Goal: Obtain resource: Download file/media

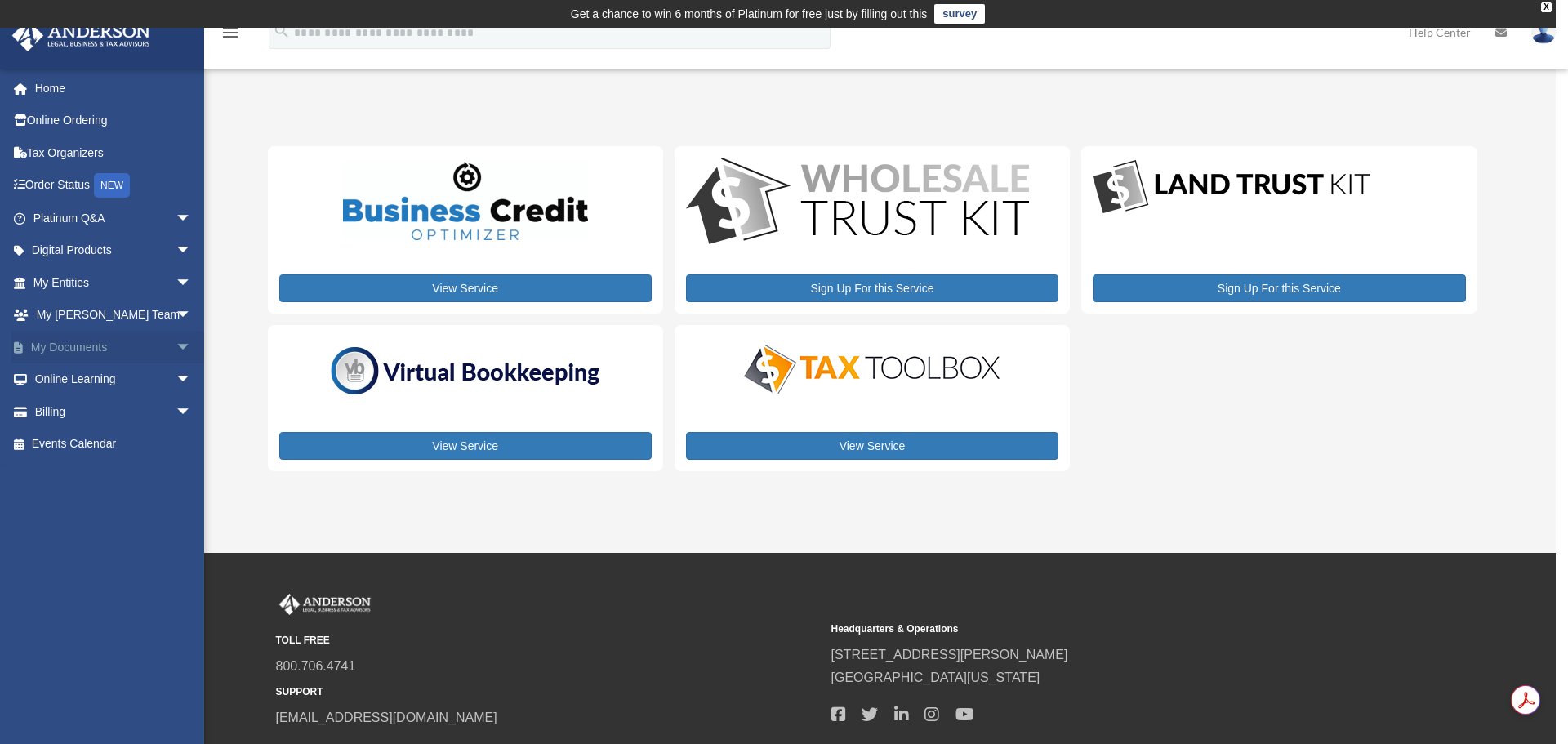
click at [102, 343] on link "My Documents arrow_drop_down" at bounding box center [114, 347] width 205 height 33
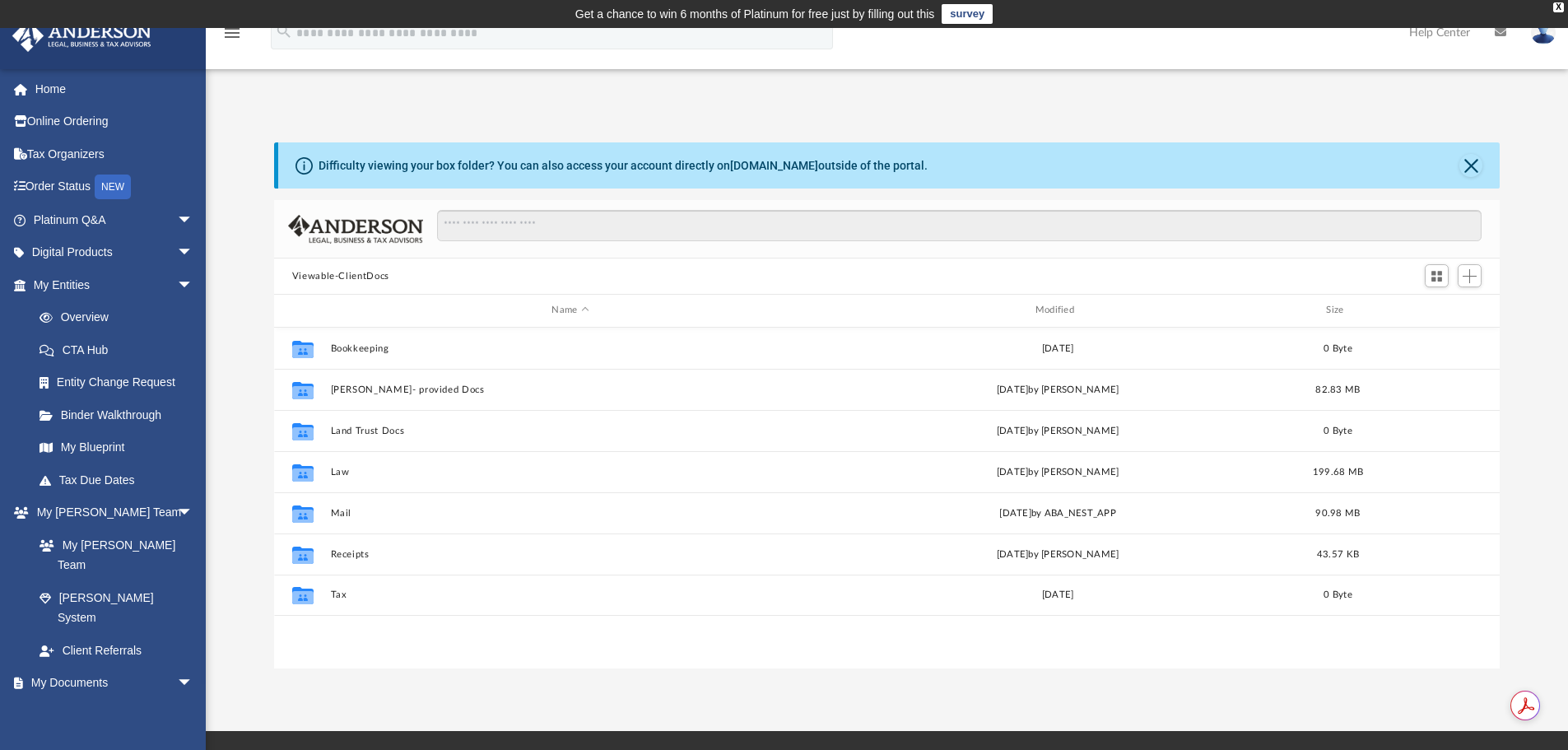
scroll to position [362, 1213]
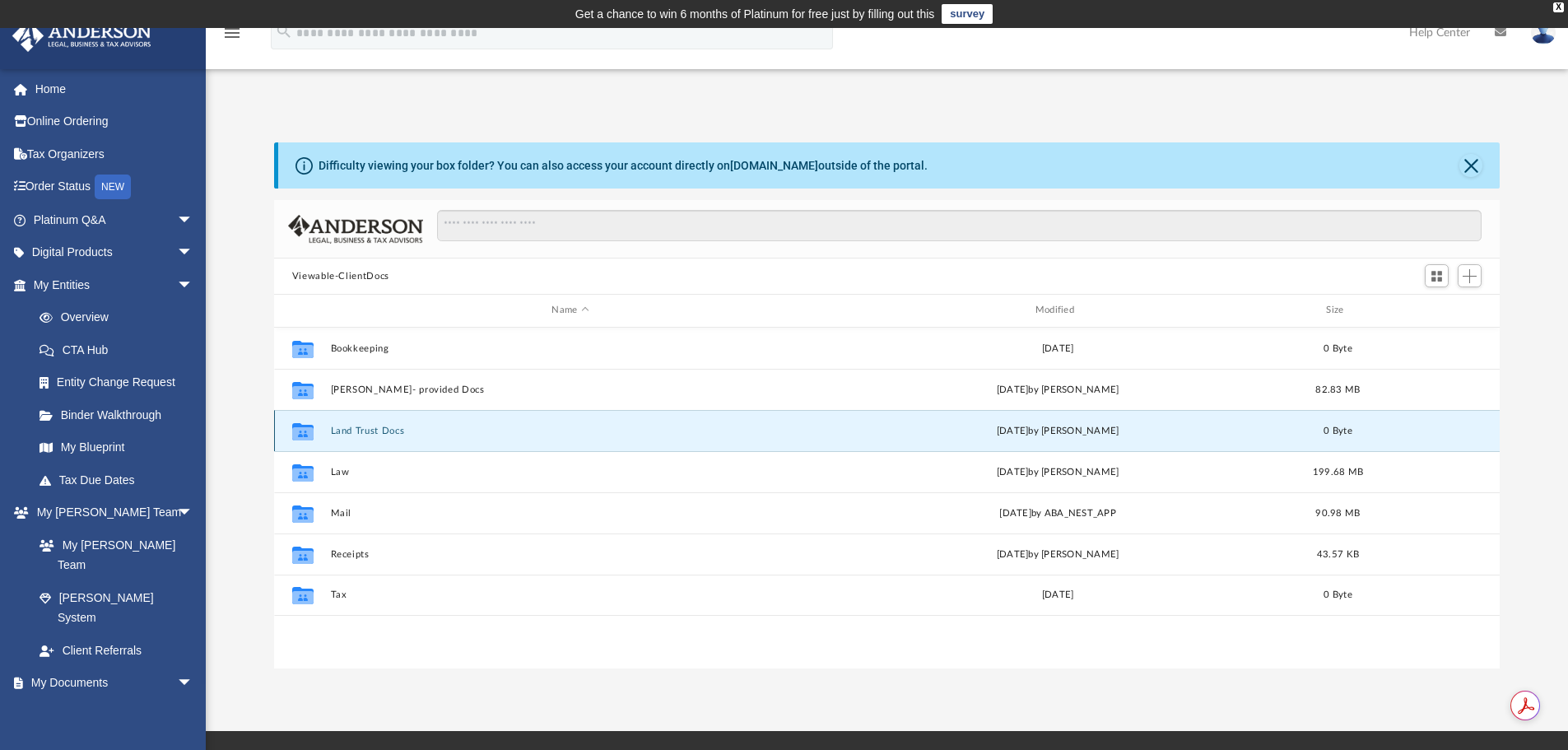
click at [348, 435] on button "Land Trust Docs" at bounding box center [570, 431] width 480 height 11
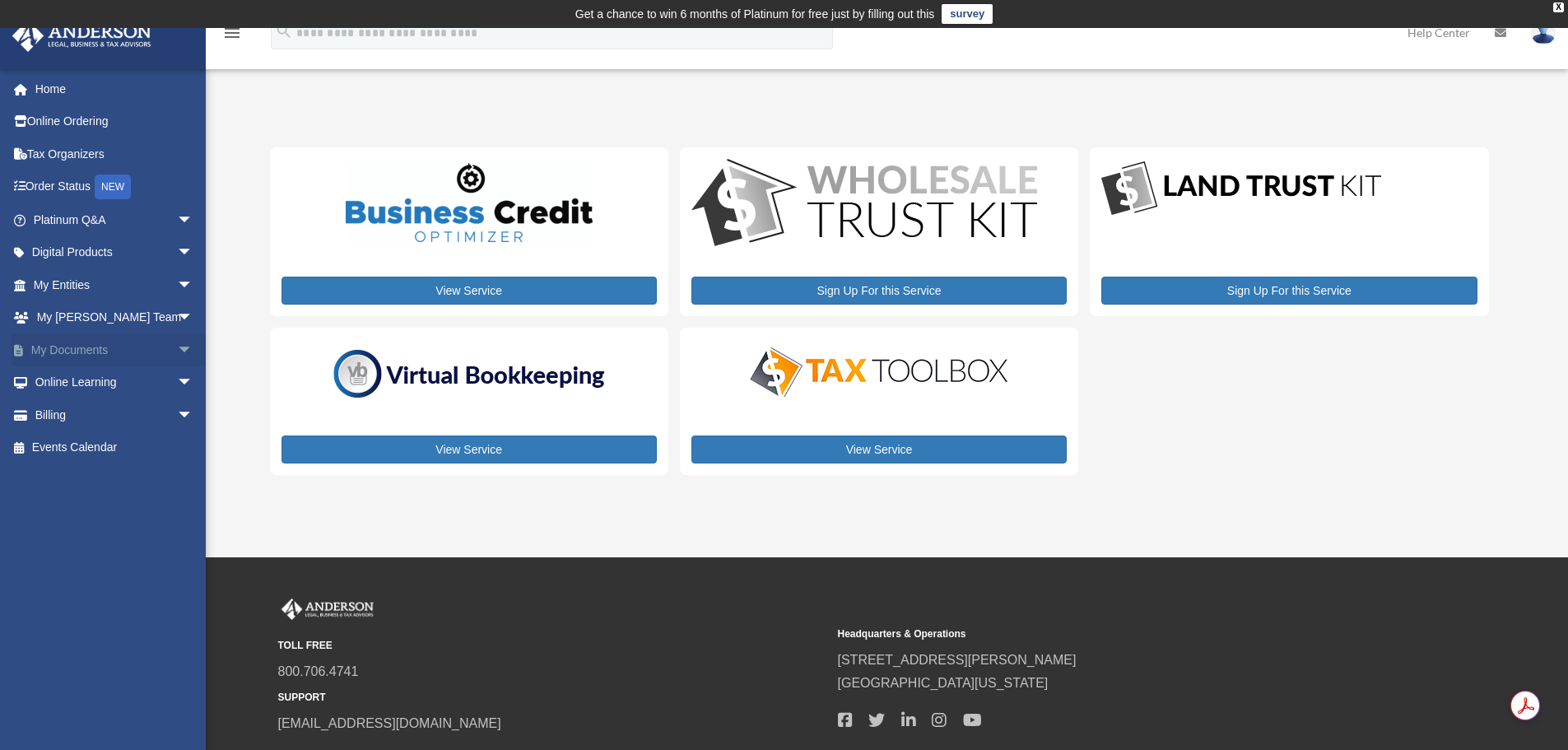
click at [92, 345] on link "My Documents arrow_drop_down" at bounding box center [114, 350] width 207 height 33
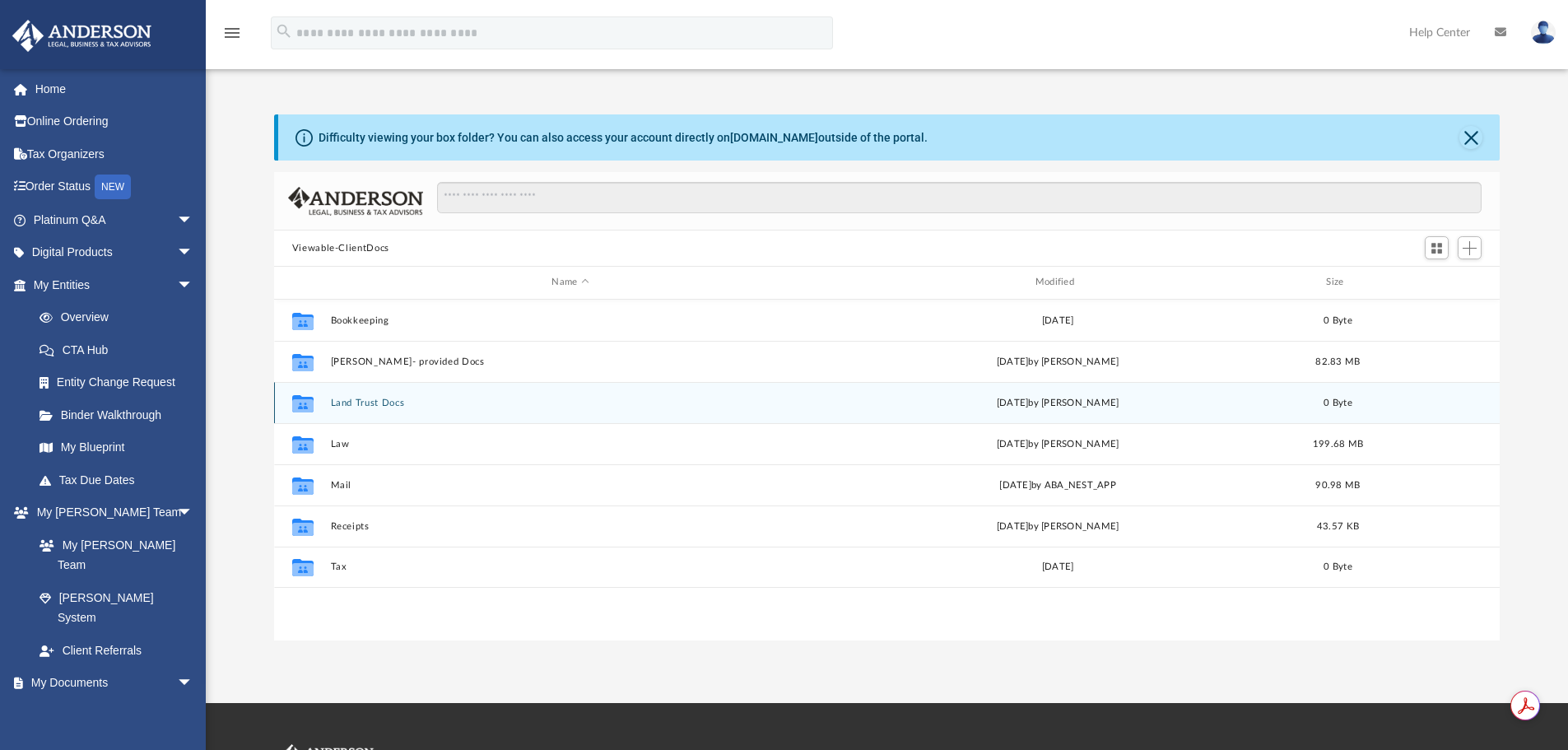
scroll to position [362, 1213]
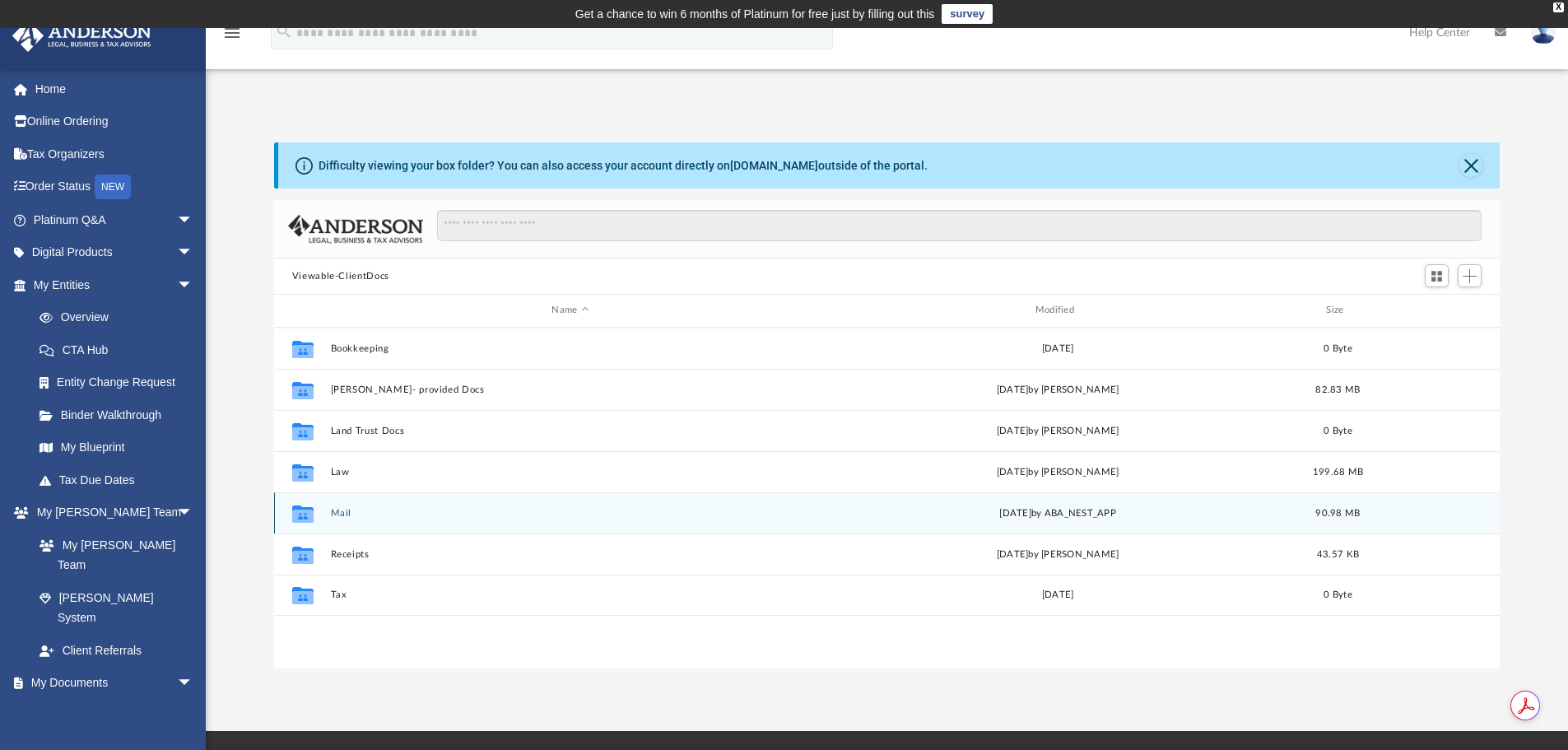
click at [343, 510] on button "Mail" at bounding box center [570, 513] width 480 height 11
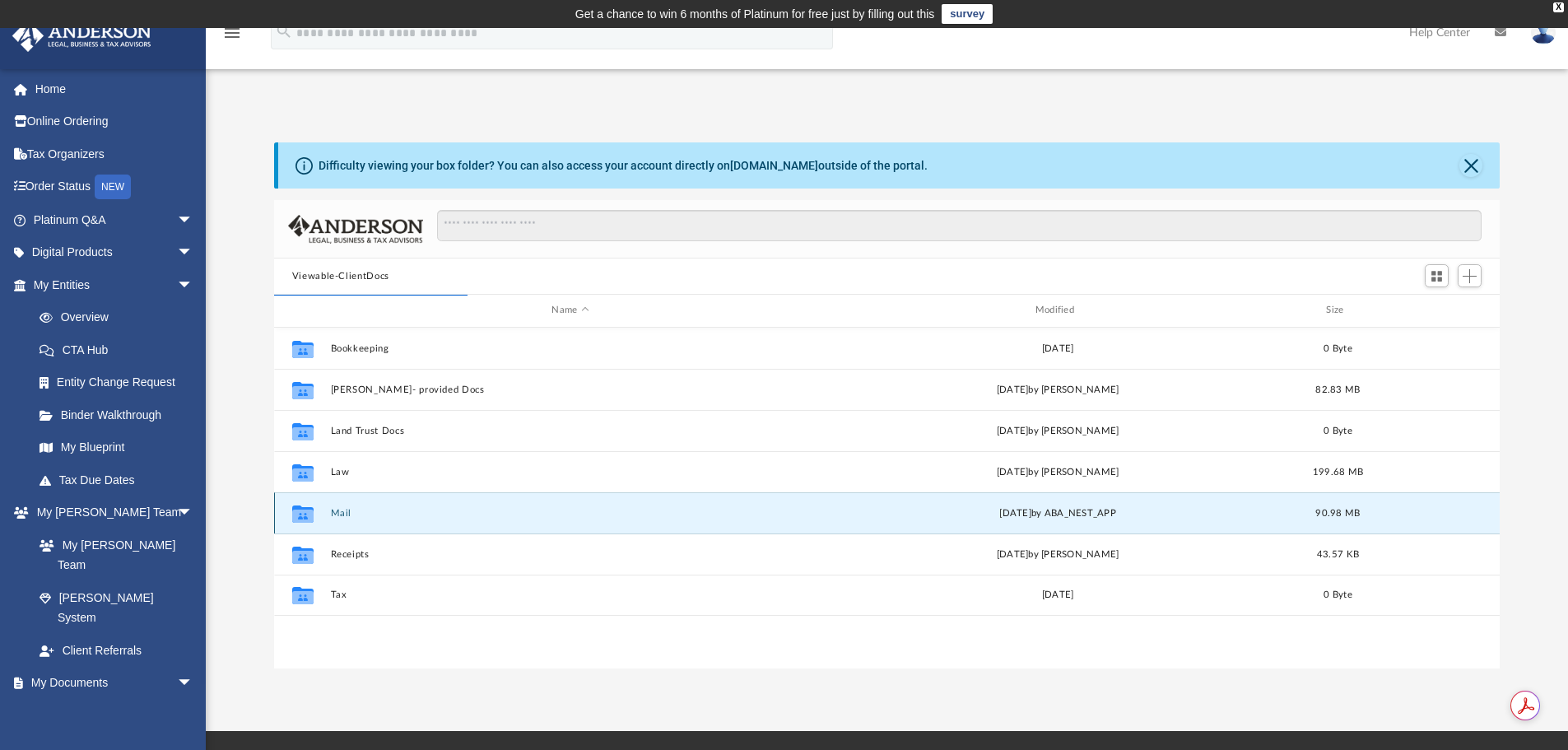
click at [330, 510] on button "Mail" at bounding box center [570, 513] width 480 height 11
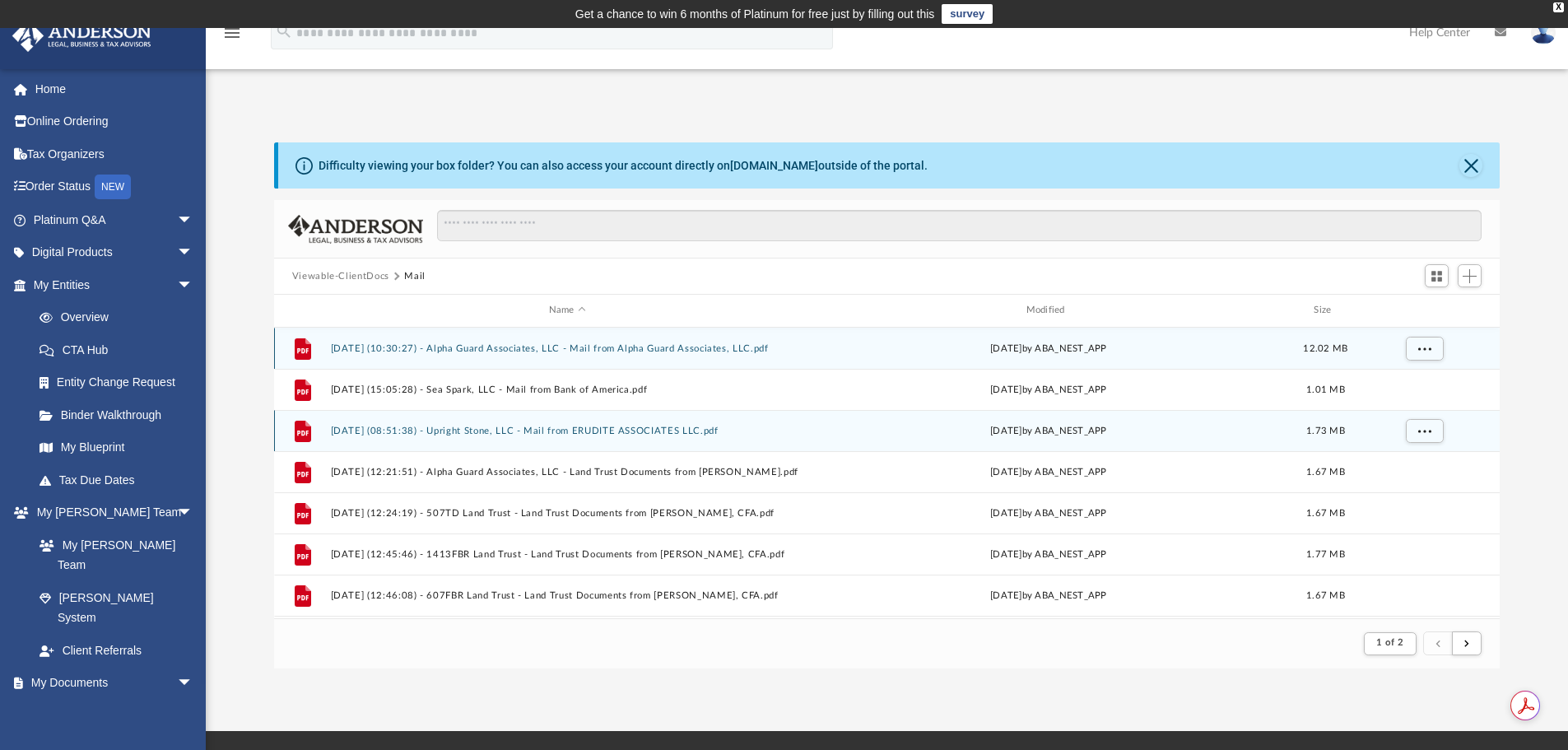
scroll to position [312, 1213]
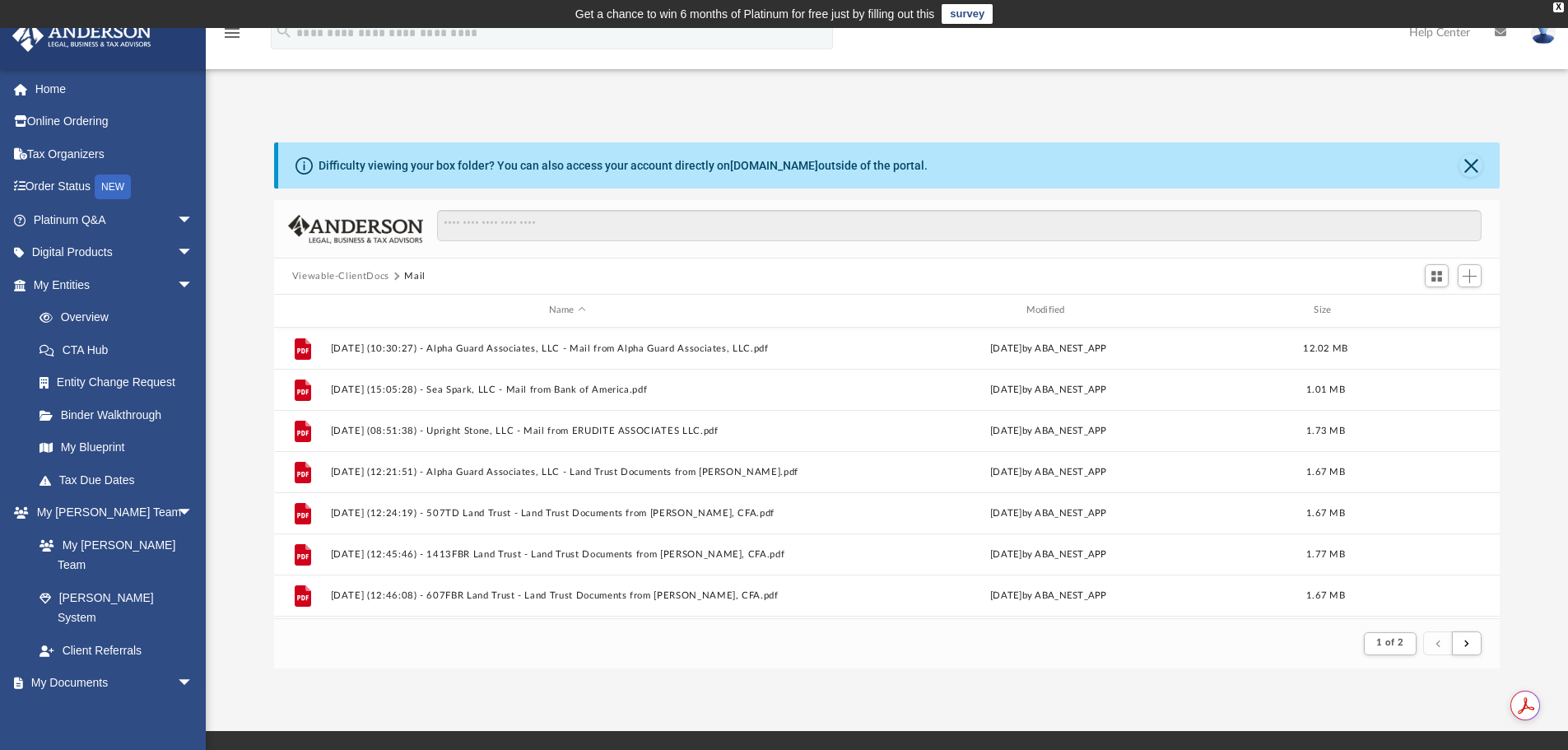
click at [355, 273] on button "Viewable-ClientDocs" at bounding box center [340, 276] width 97 height 15
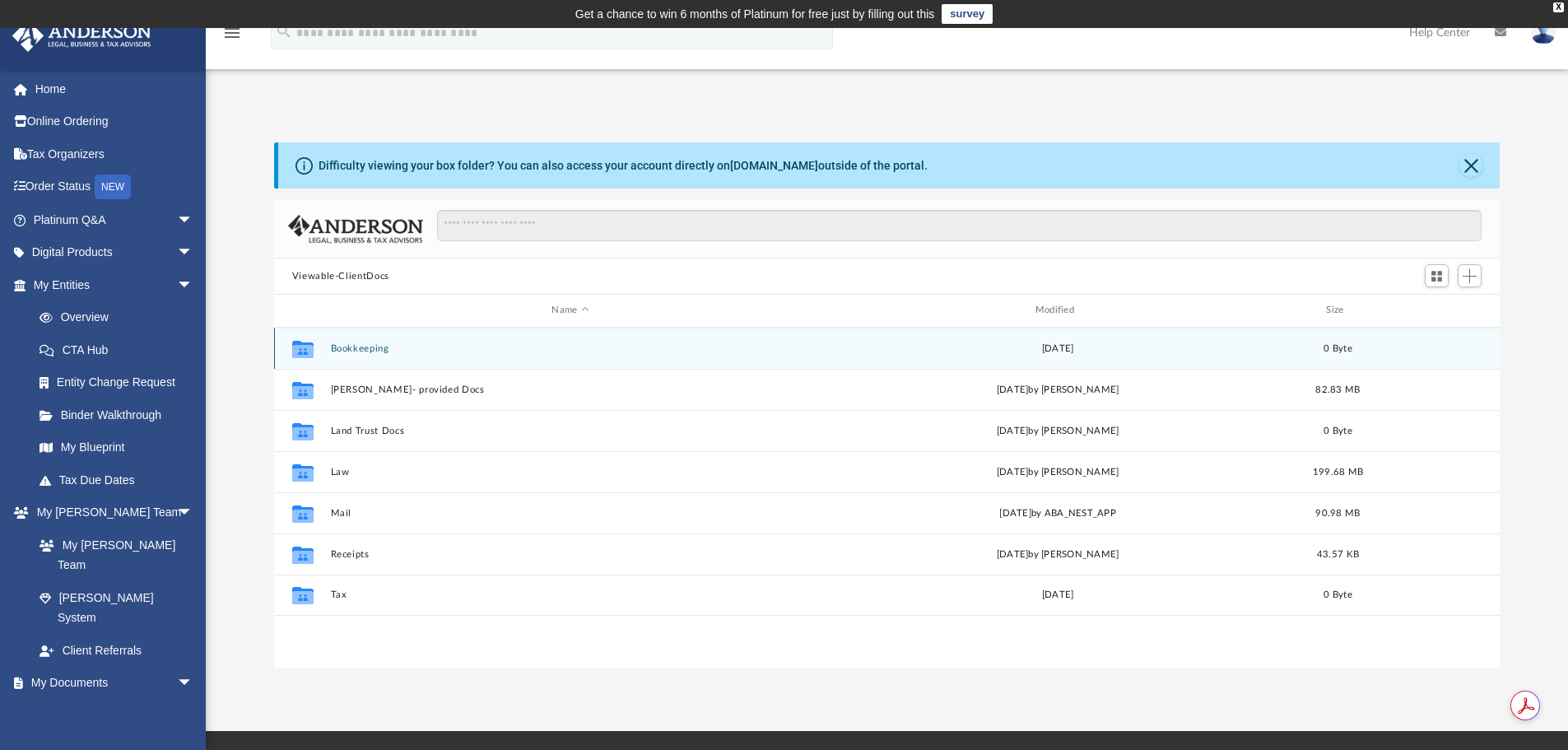
scroll to position [362, 1213]
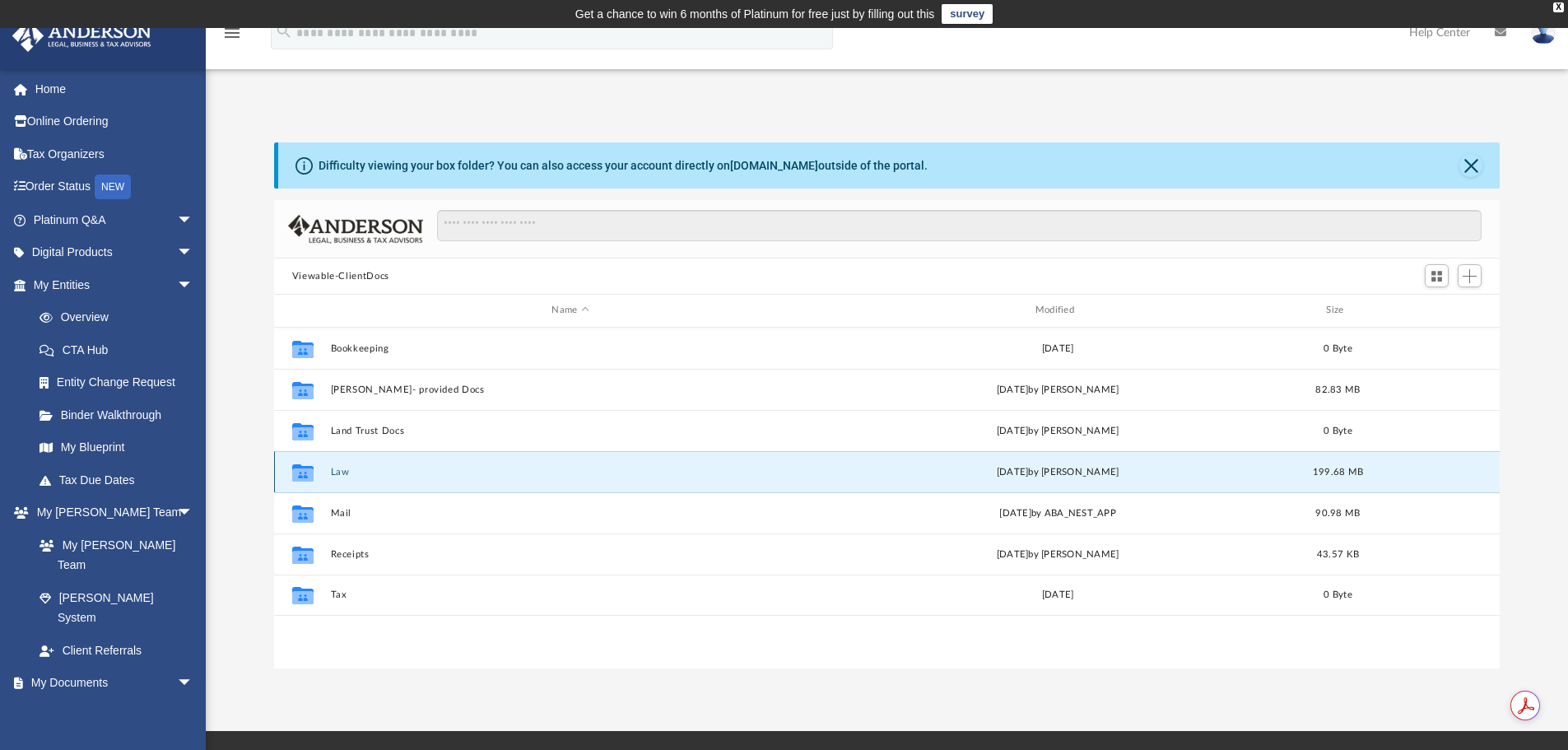
click at [340, 475] on button "Law" at bounding box center [570, 472] width 480 height 11
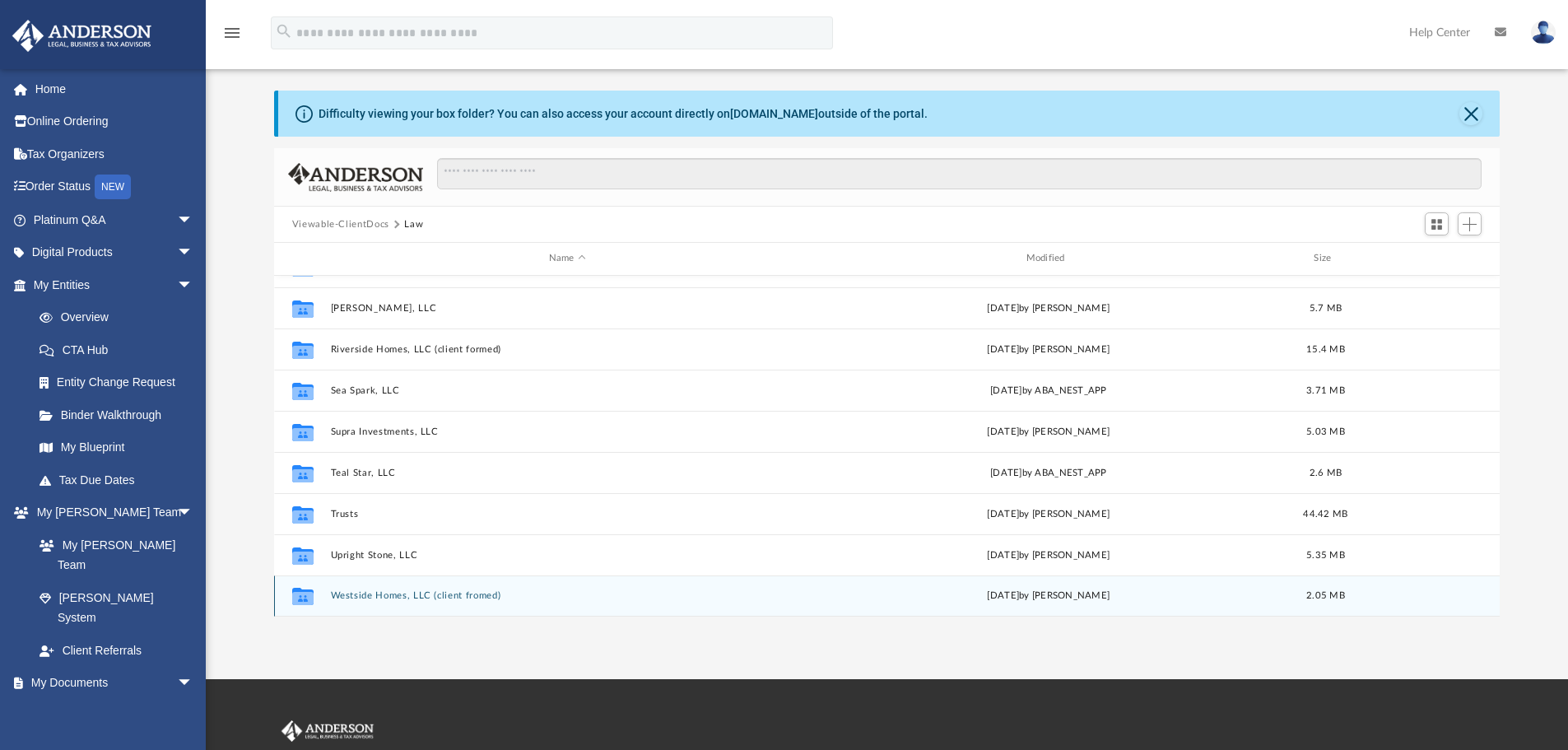
scroll to position [0, 0]
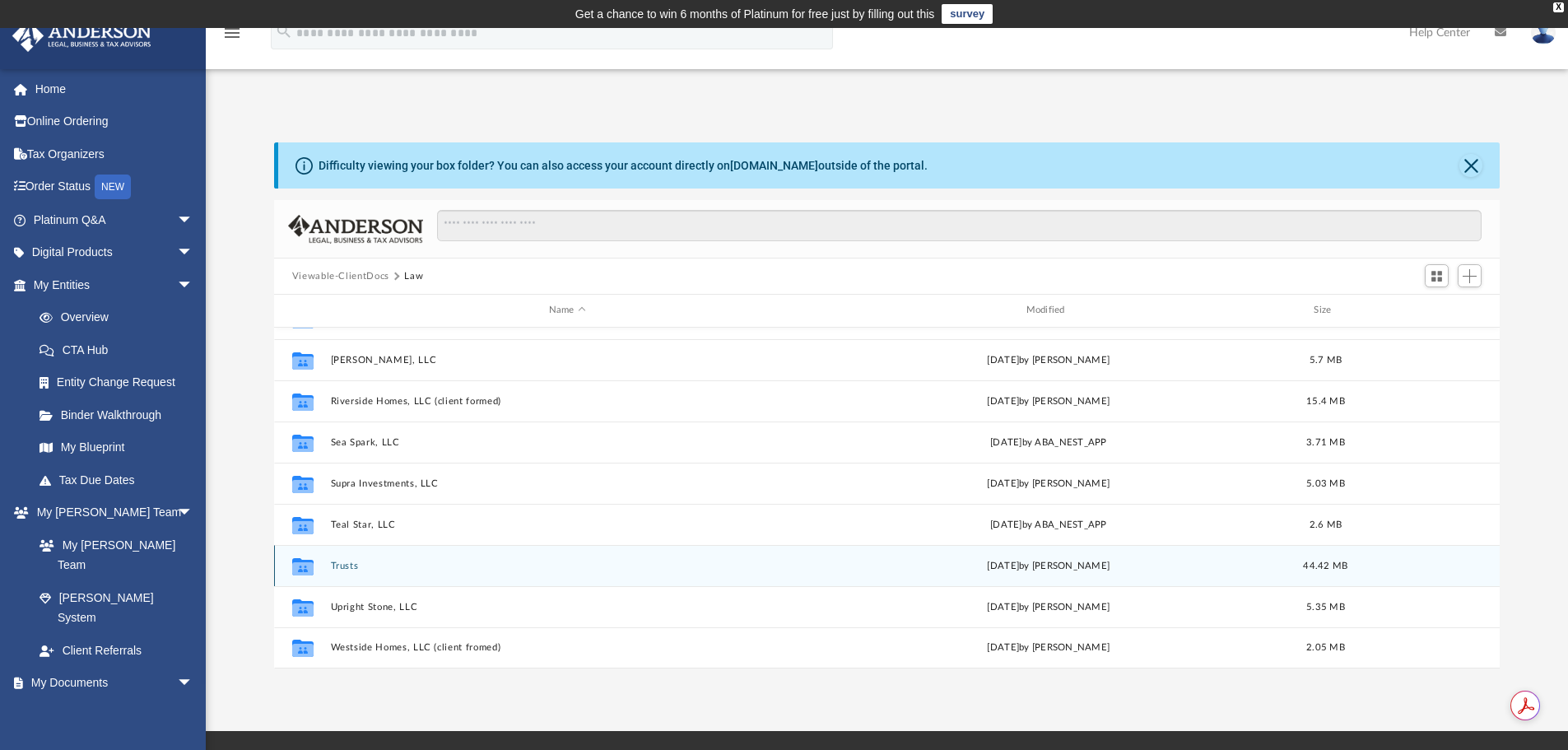
click at [359, 565] on button "Trusts" at bounding box center [567, 566] width 474 height 11
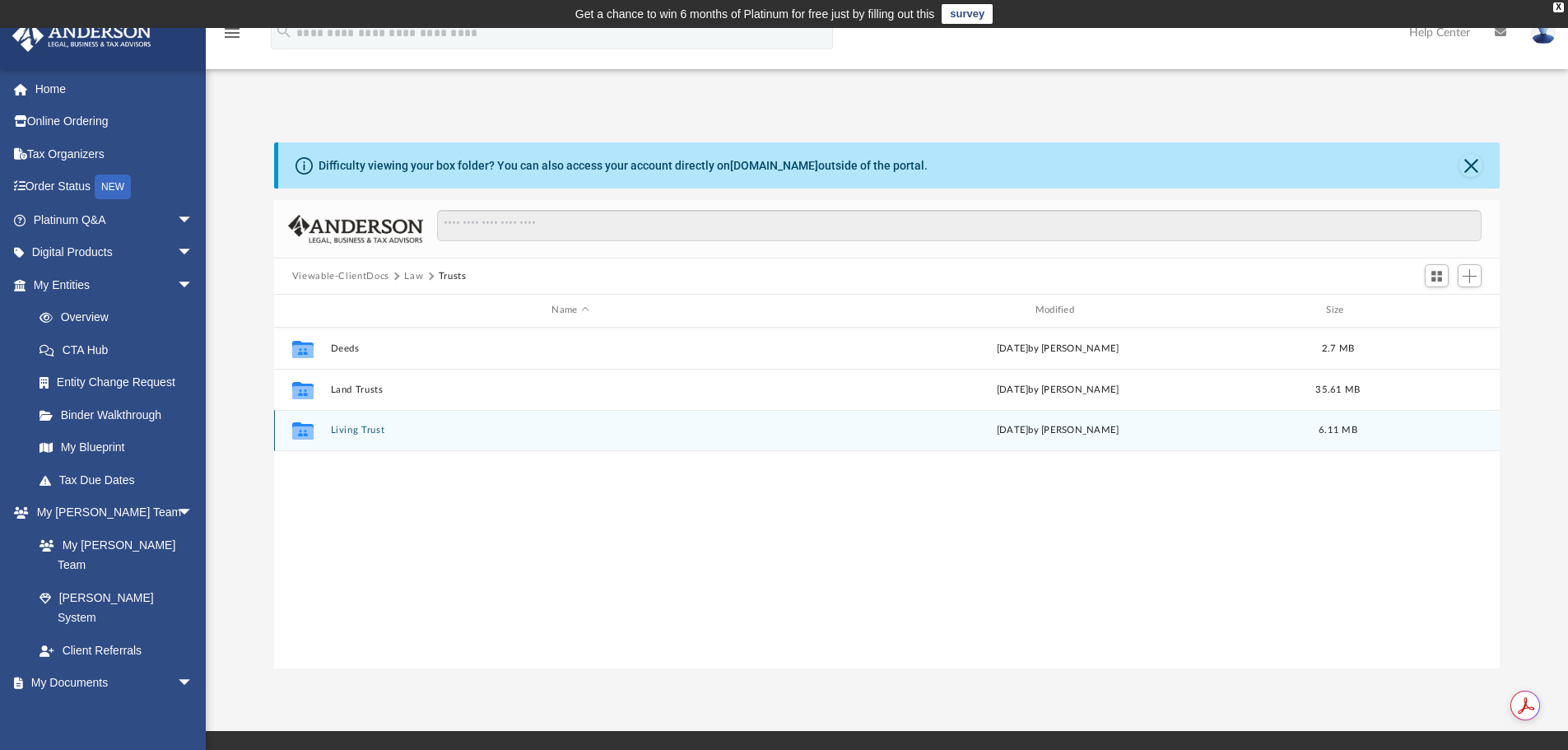
click at [366, 426] on button "Living Trust" at bounding box center [570, 430] width 480 height 11
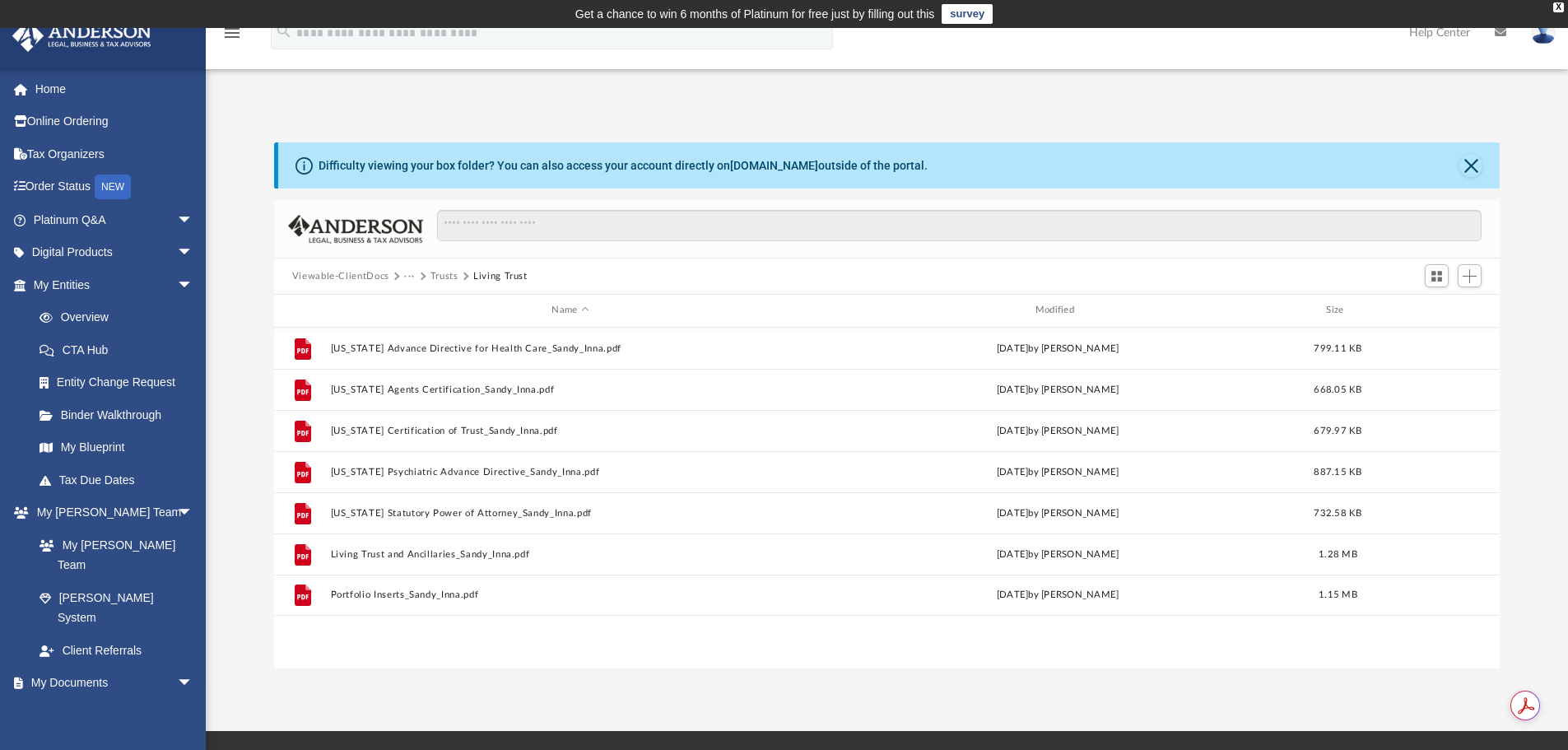
click at [435, 279] on button "Trusts" at bounding box center [445, 276] width 28 height 15
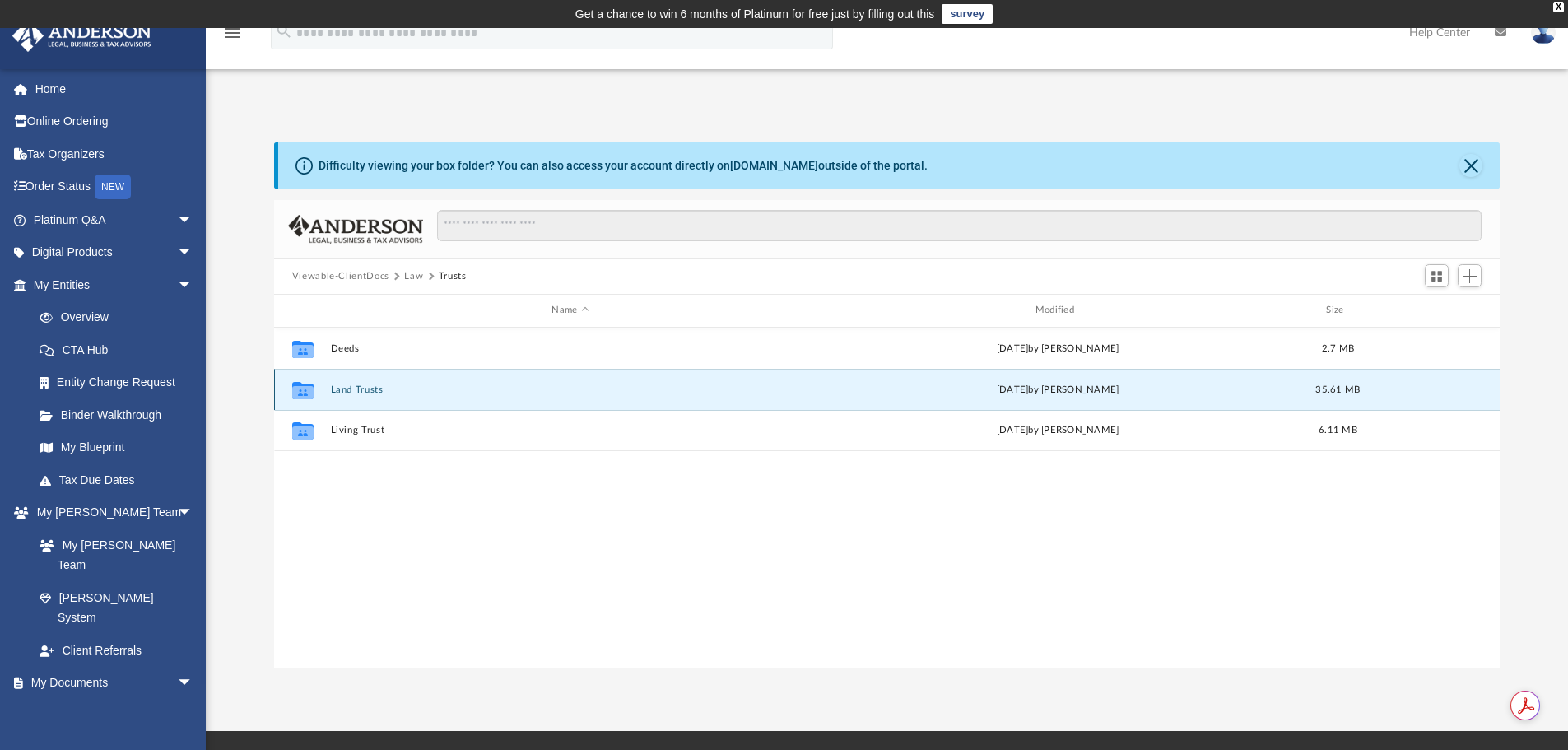
click at [358, 386] on button "Land Trusts" at bounding box center [570, 390] width 480 height 11
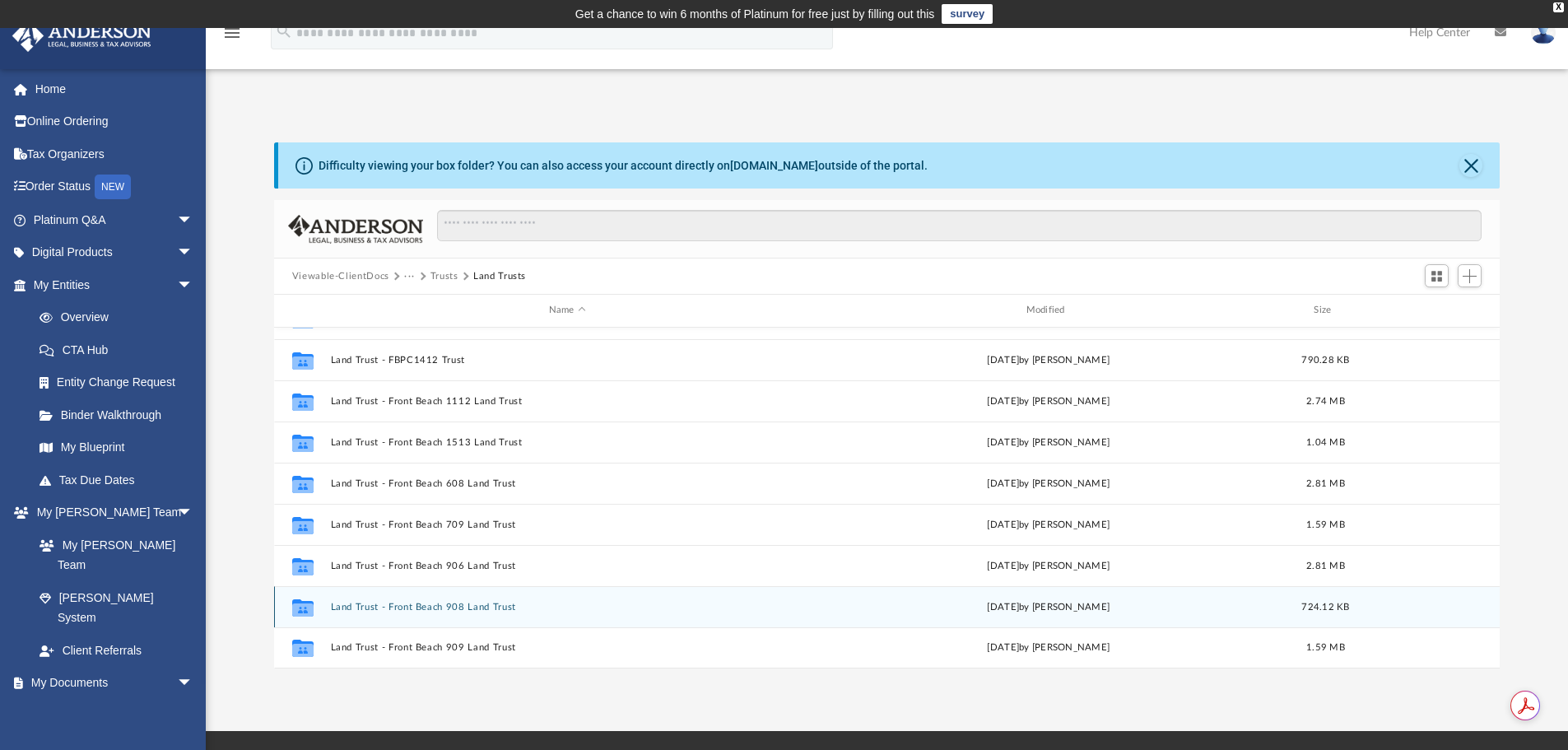
click at [509, 605] on button "Land Trust - Front Beach 908 Land Trust" at bounding box center [567, 607] width 474 height 11
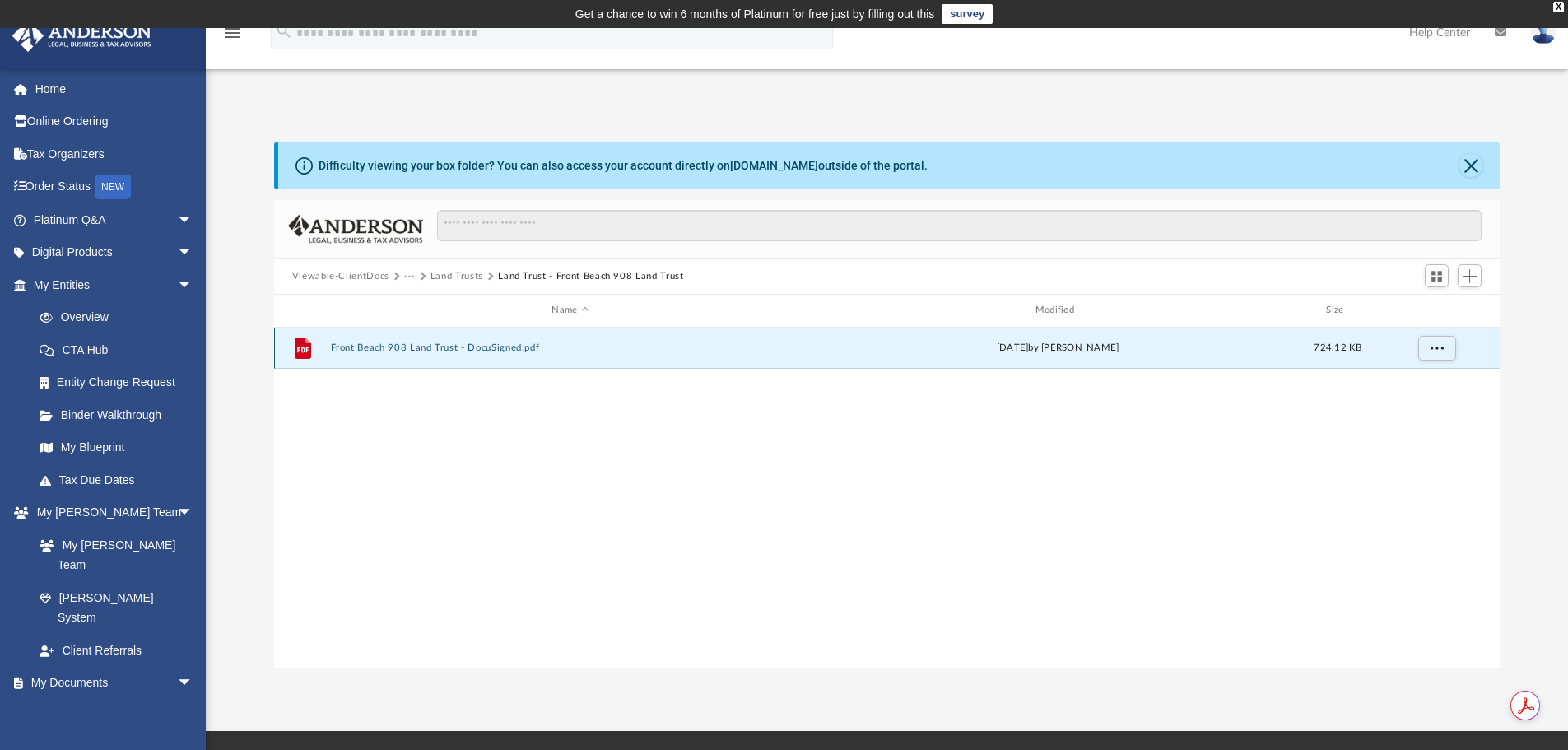
click at [500, 346] on button "Front Beach 908 Land Trust - DocuSigned.pdf" at bounding box center [570, 348] width 480 height 11
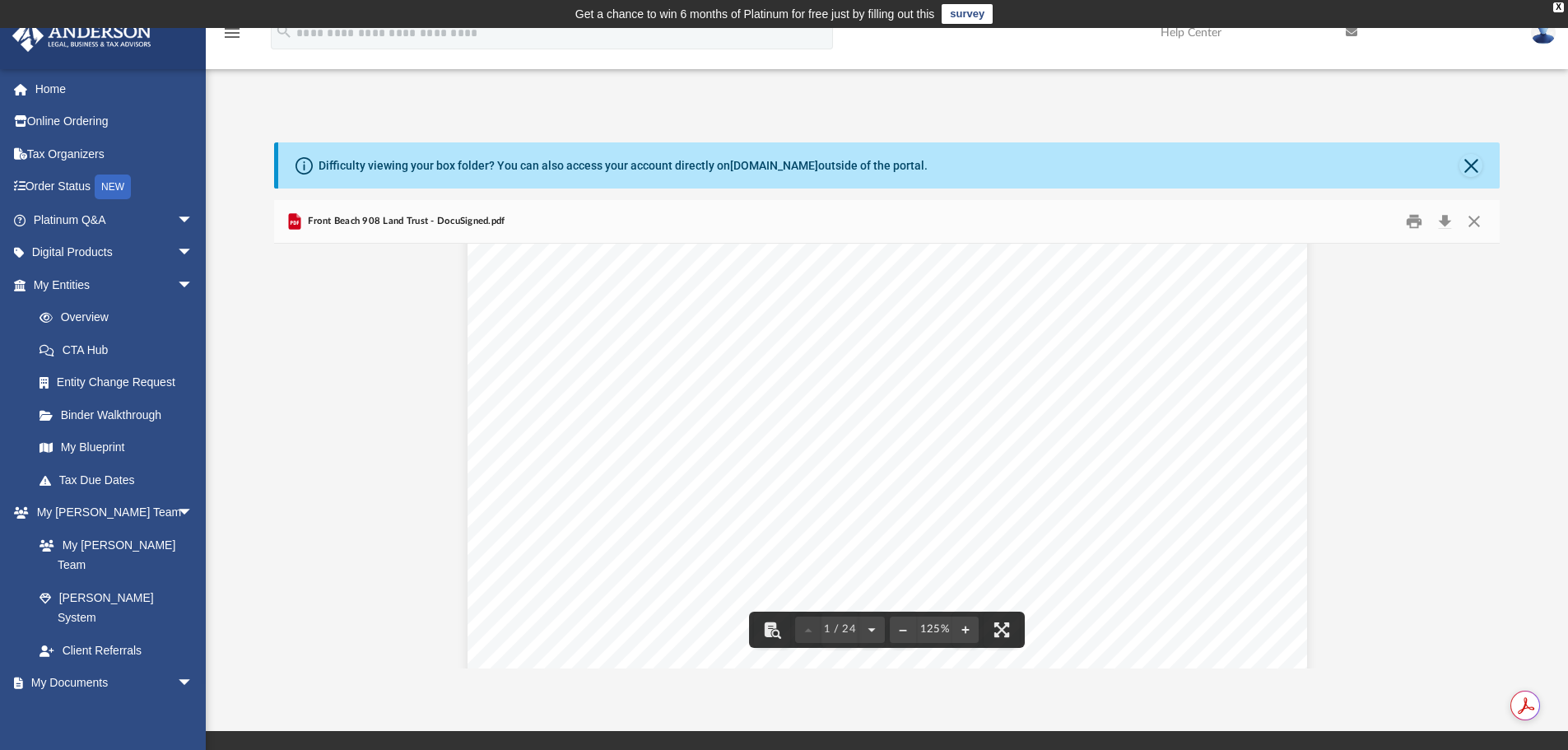
scroll to position [247, 0]
click at [1476, 158] on button "Close" at bounding box center [1471, 165] width 23 height 23
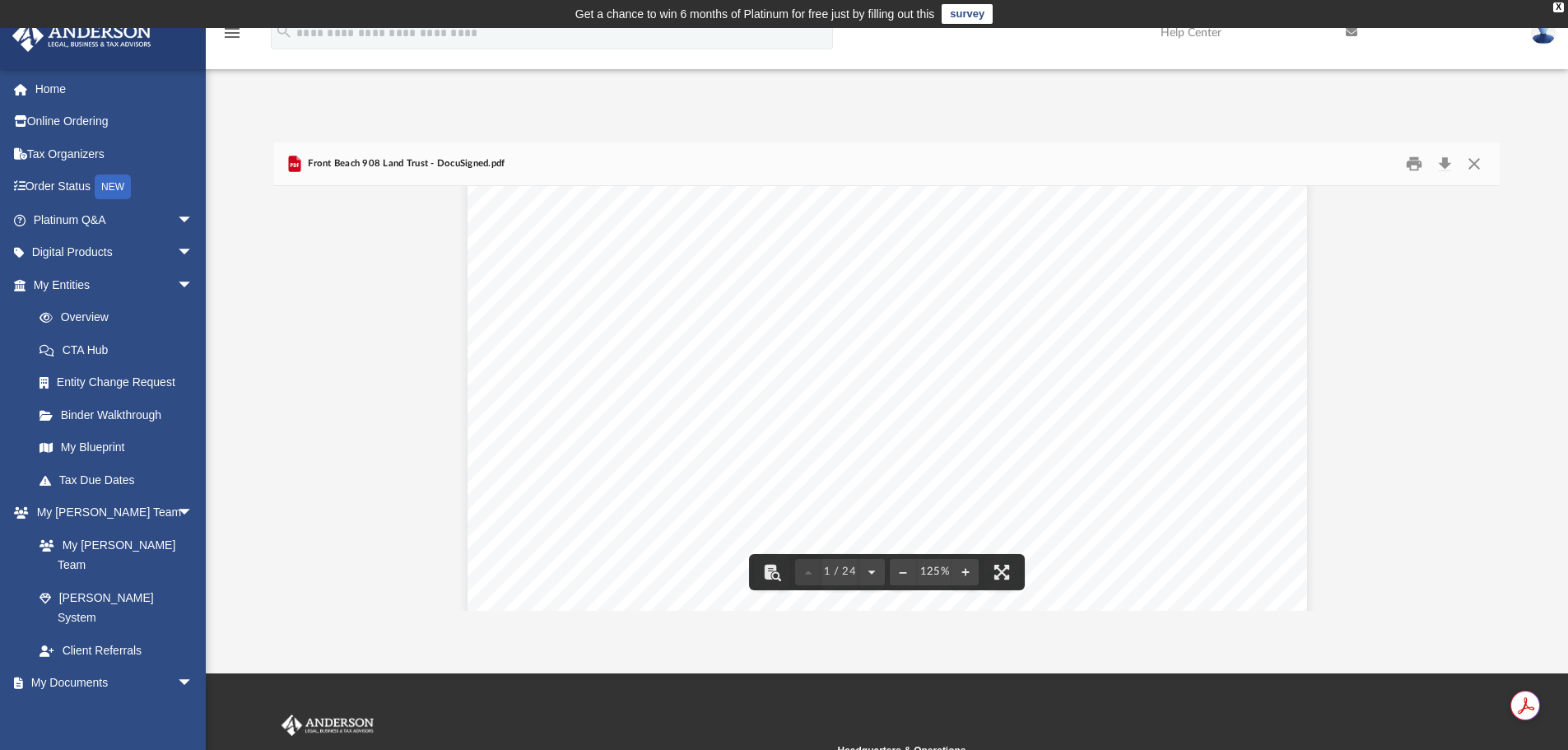
scroll to position [0, 0]
click at [1475, 163] on button "Close" at bounding box center [1474, 164] width 29 height 26
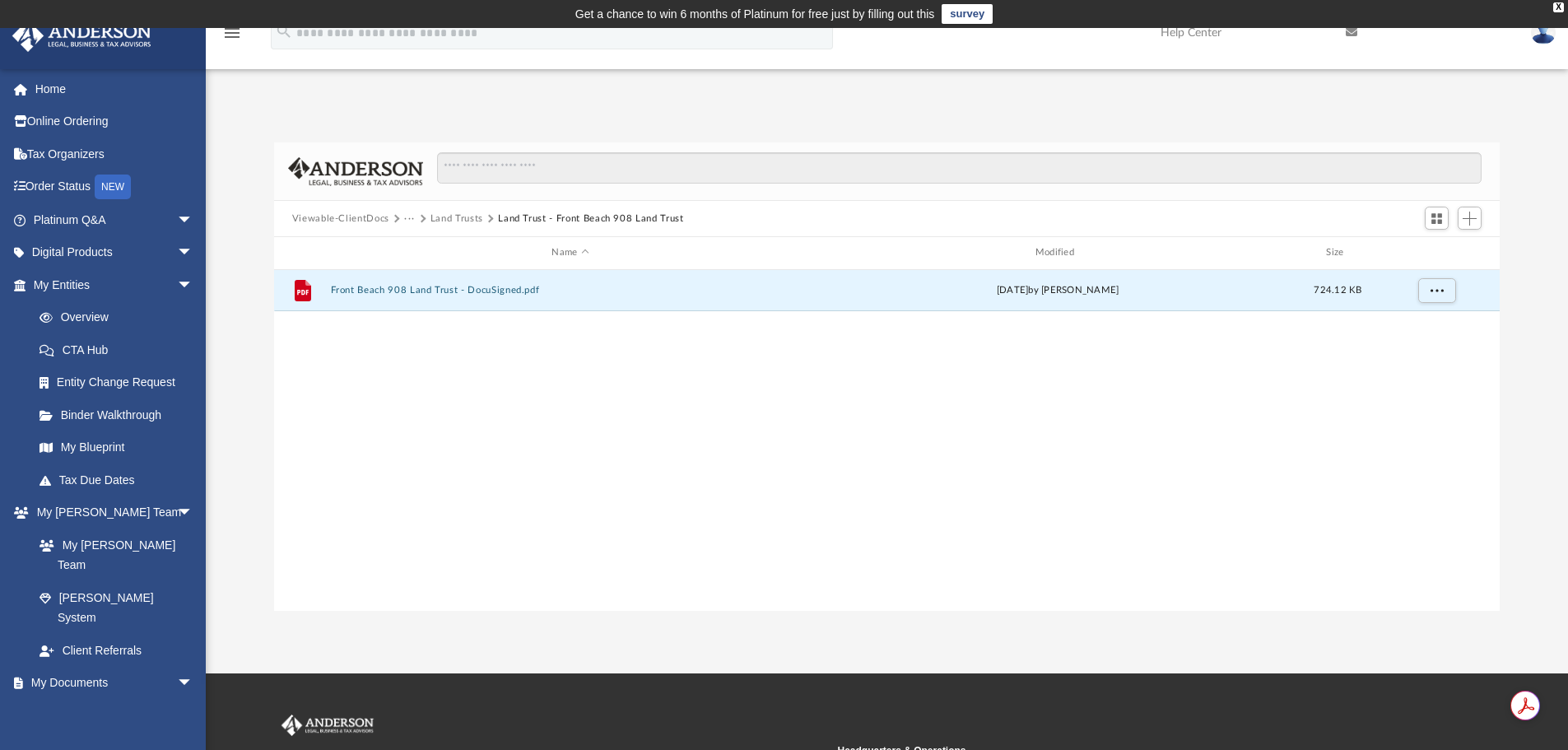
click at [528, 218] on button "Land Trust - Front Beach 908 Land Trust" at bounding box center [590, 218] width 185 height 15
click at [534, 217] on button "Land Trust - Front Beach 908 Land Trust" at bounding box center [590, 218] width 185 height 15
click at [475, 220] on button "Land Trusts" at bounding box center [456, 218] width 52 height 15
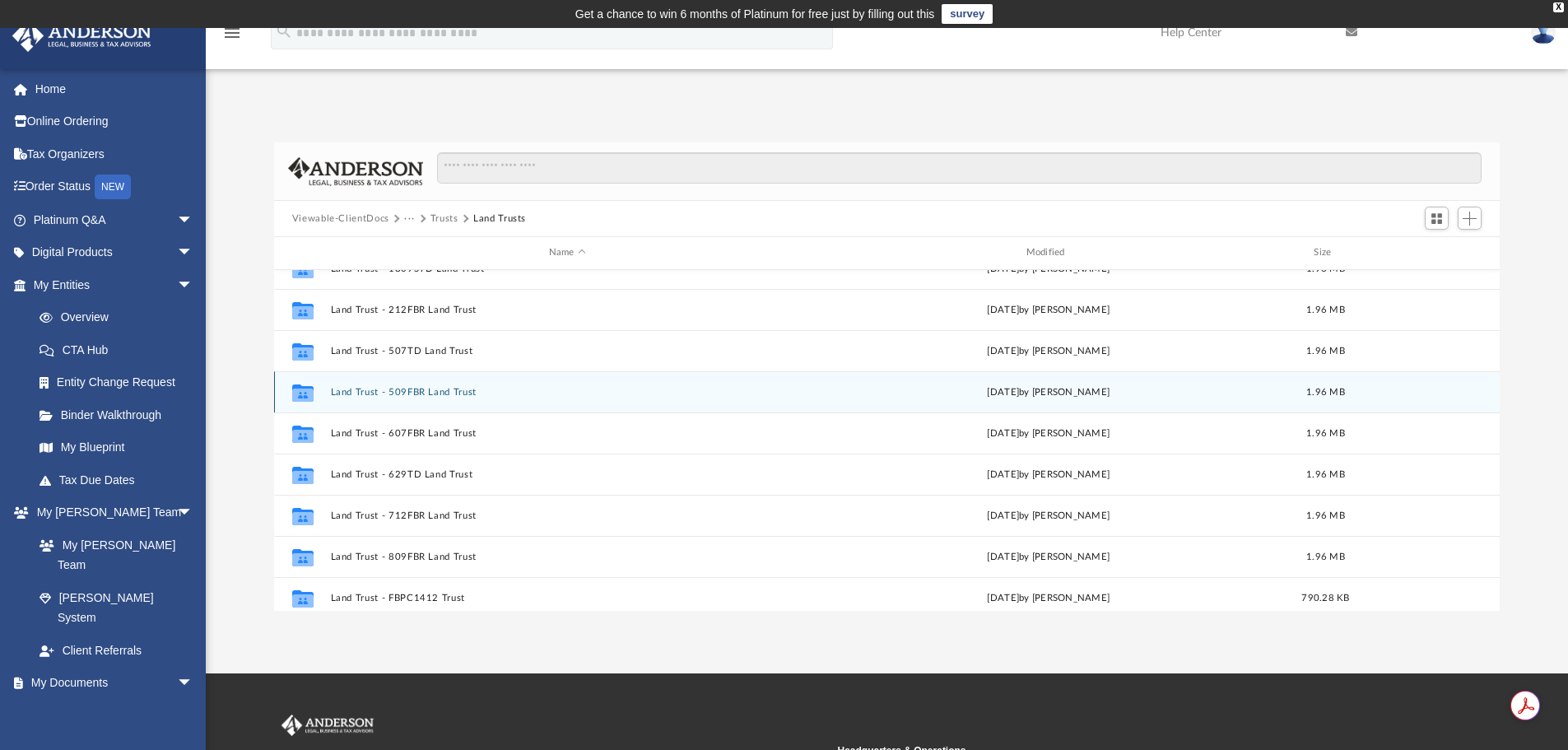
scroll to position [165, 0]
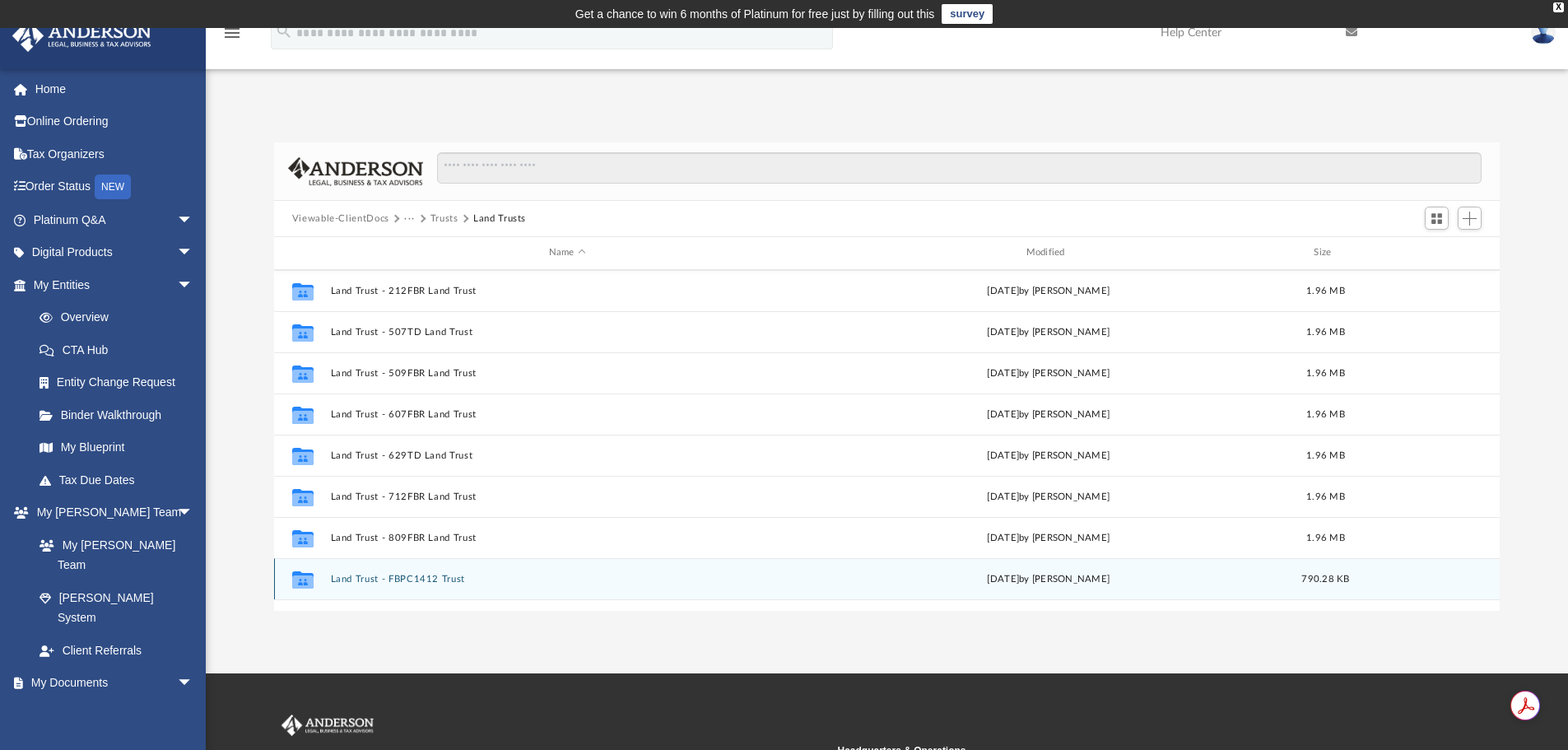
click at [446, 579] on button "Land Trust - FBPC1412 Trust" at bounding box center [567, 579] width 474 height 11
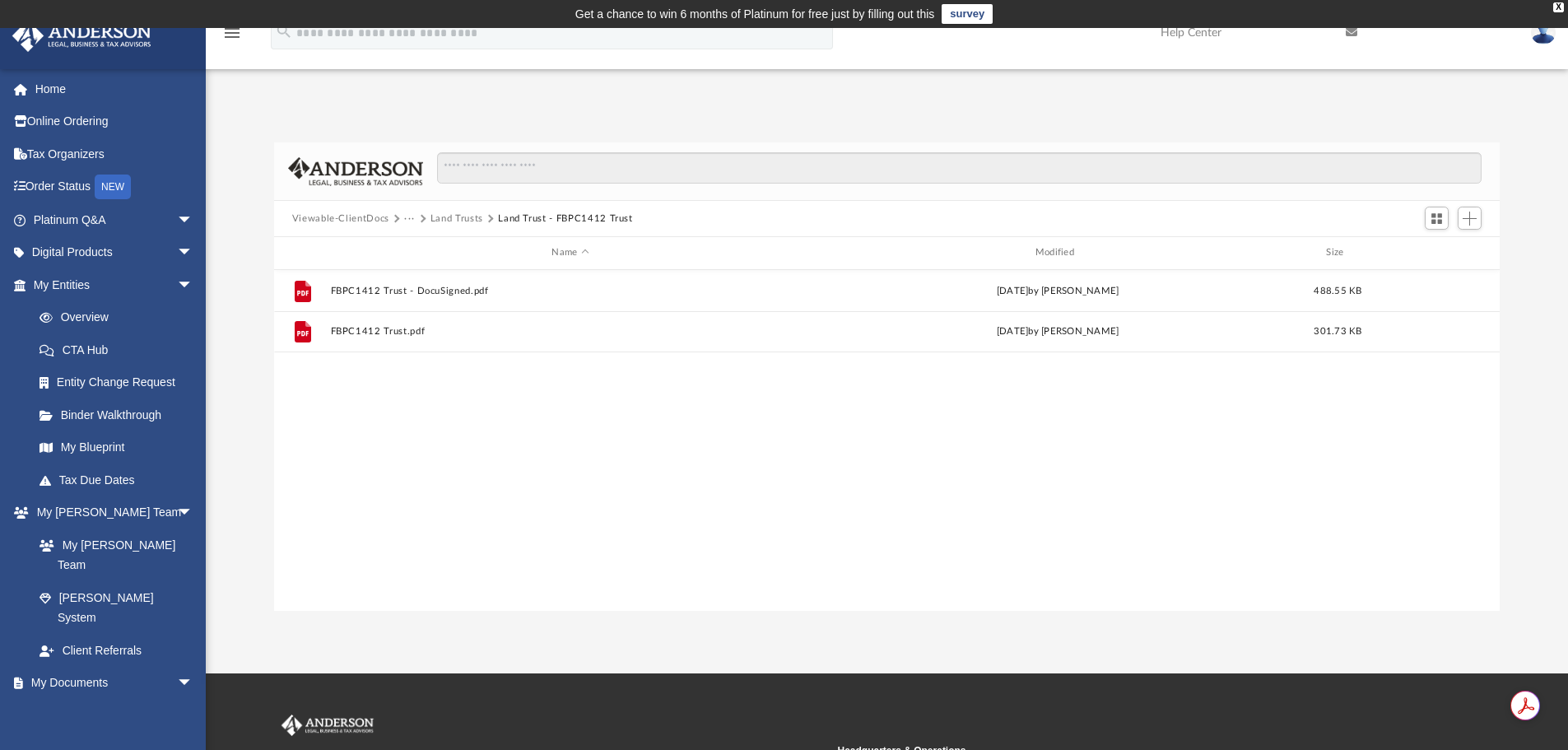
scroll to position [0, 0]
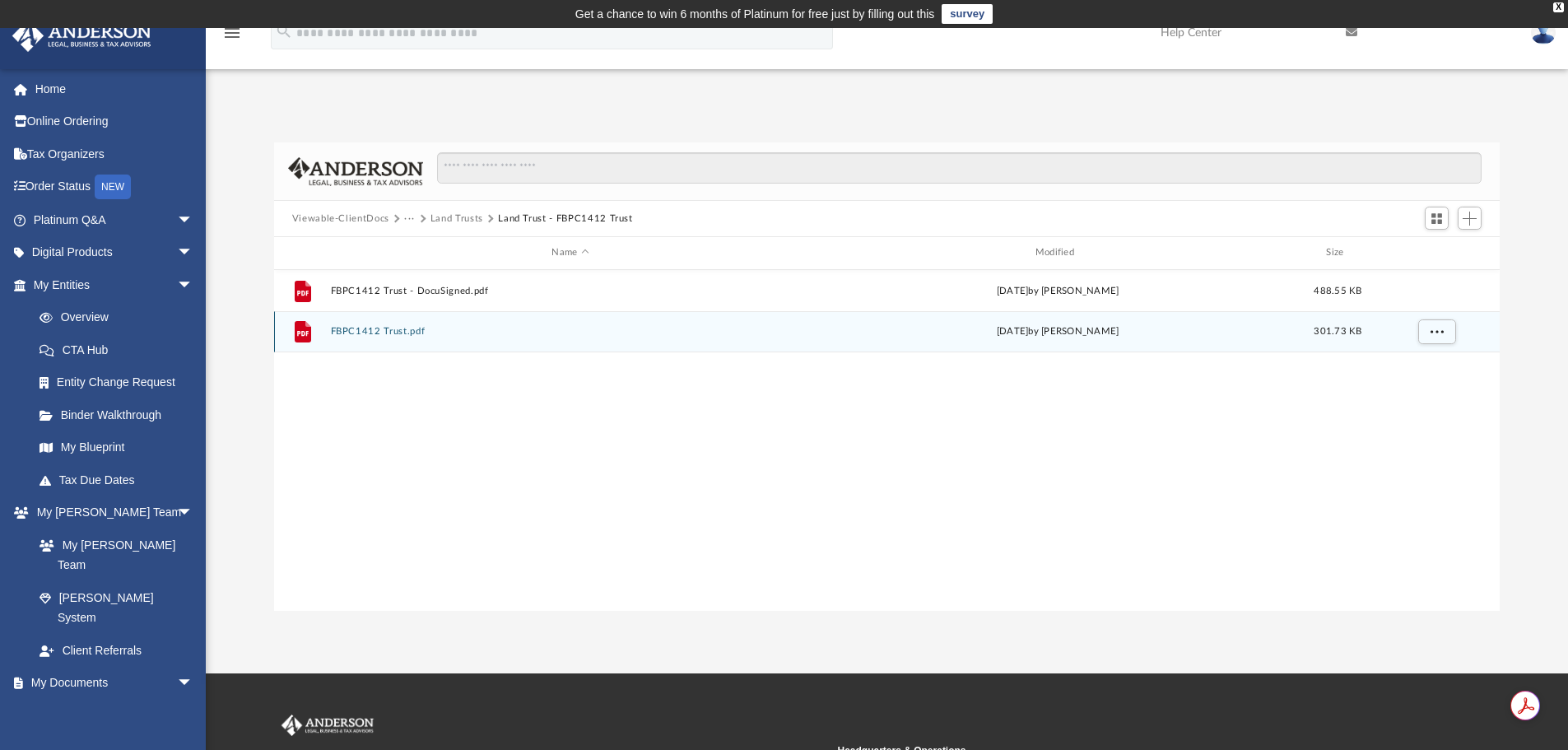
click at [414, 330] on button "FBPC1412 Trust.pdf" at bounding box center [570, 331] width 480 height 11
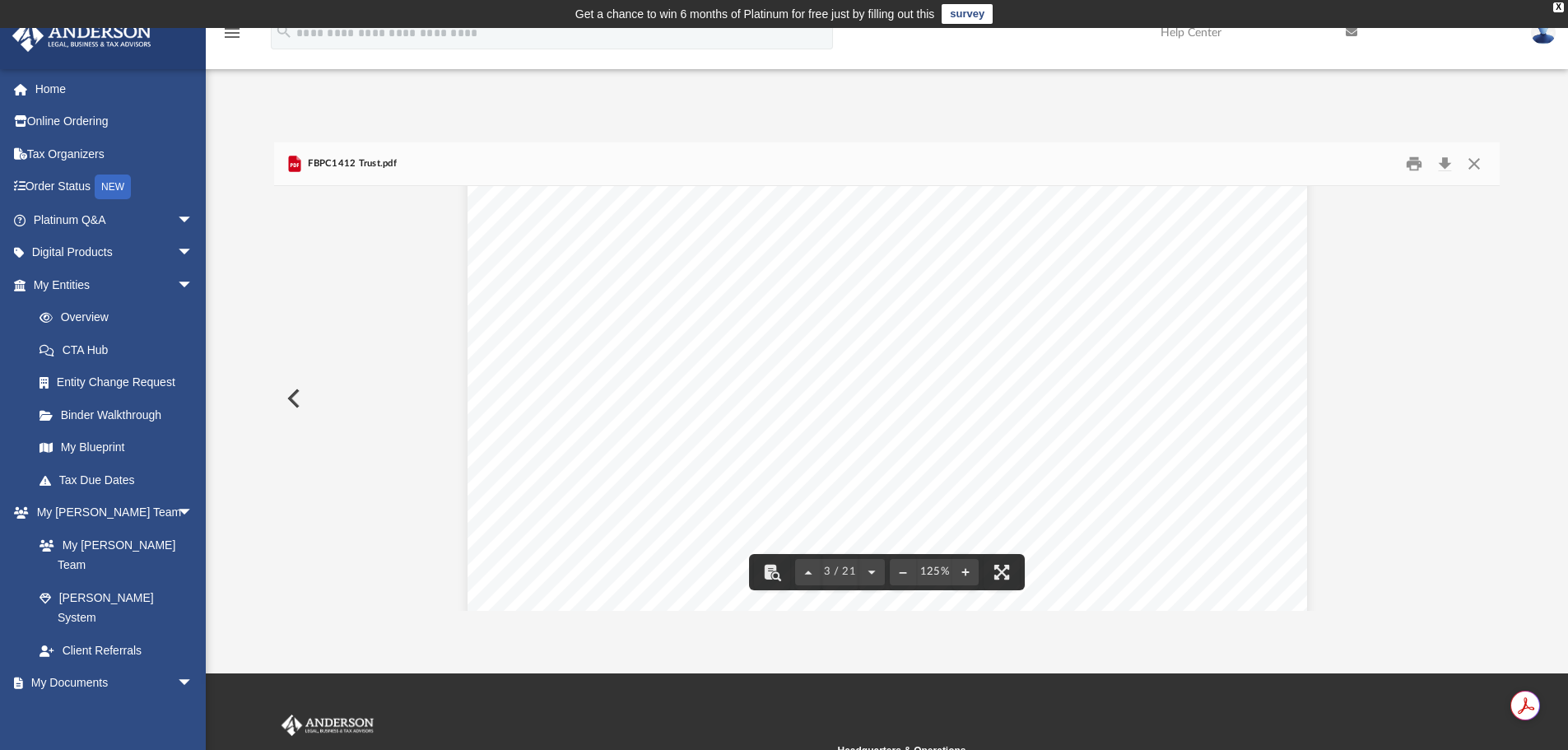
scroll to position [2470, 0]
click at [1478, 164] on button "Close" at bounding box center [1474, 164] width 29 height 26
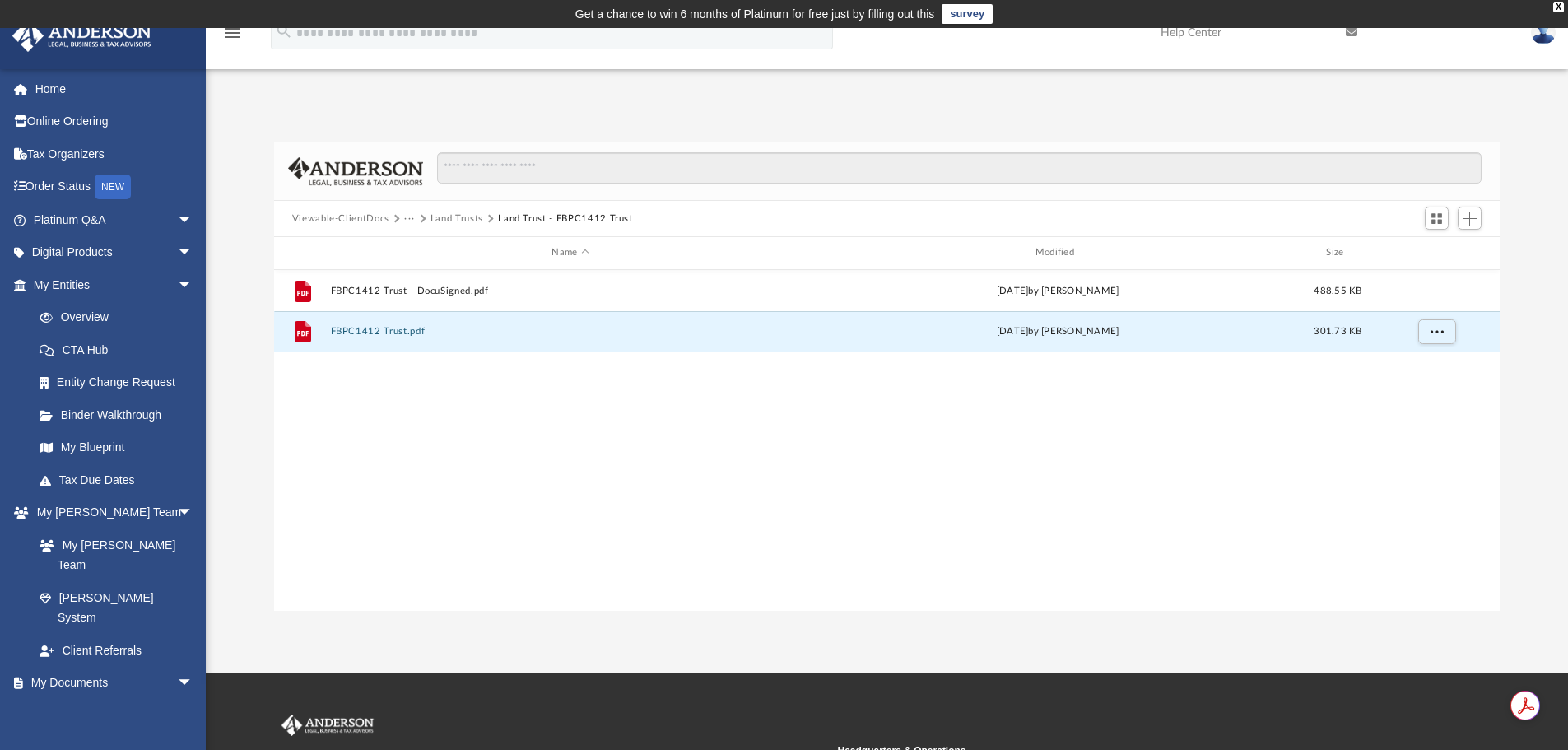
click at [455, 218] on button "Land Trusts" at bounding box center [456, 218] width 52 height 15
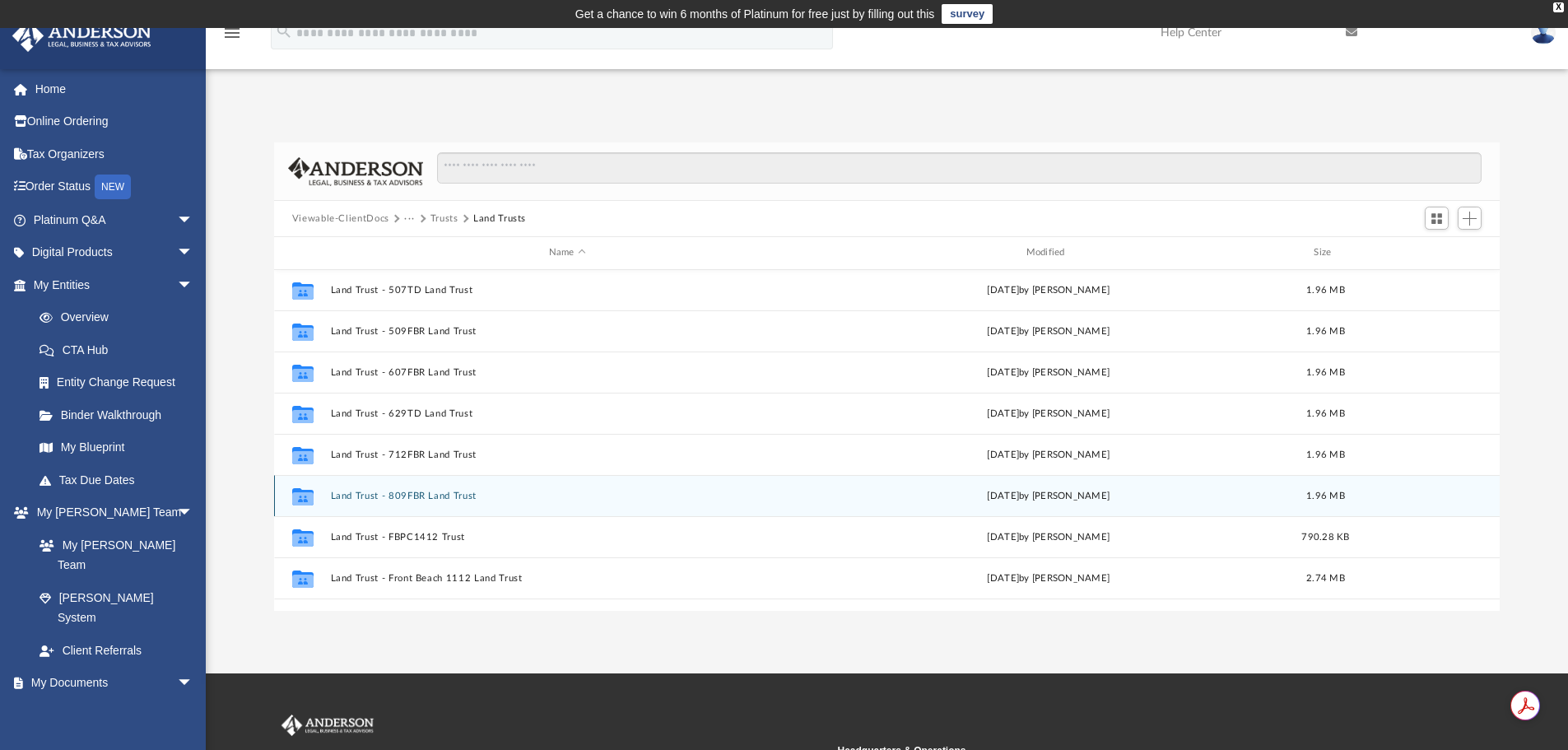
scroll to position [247, 0]
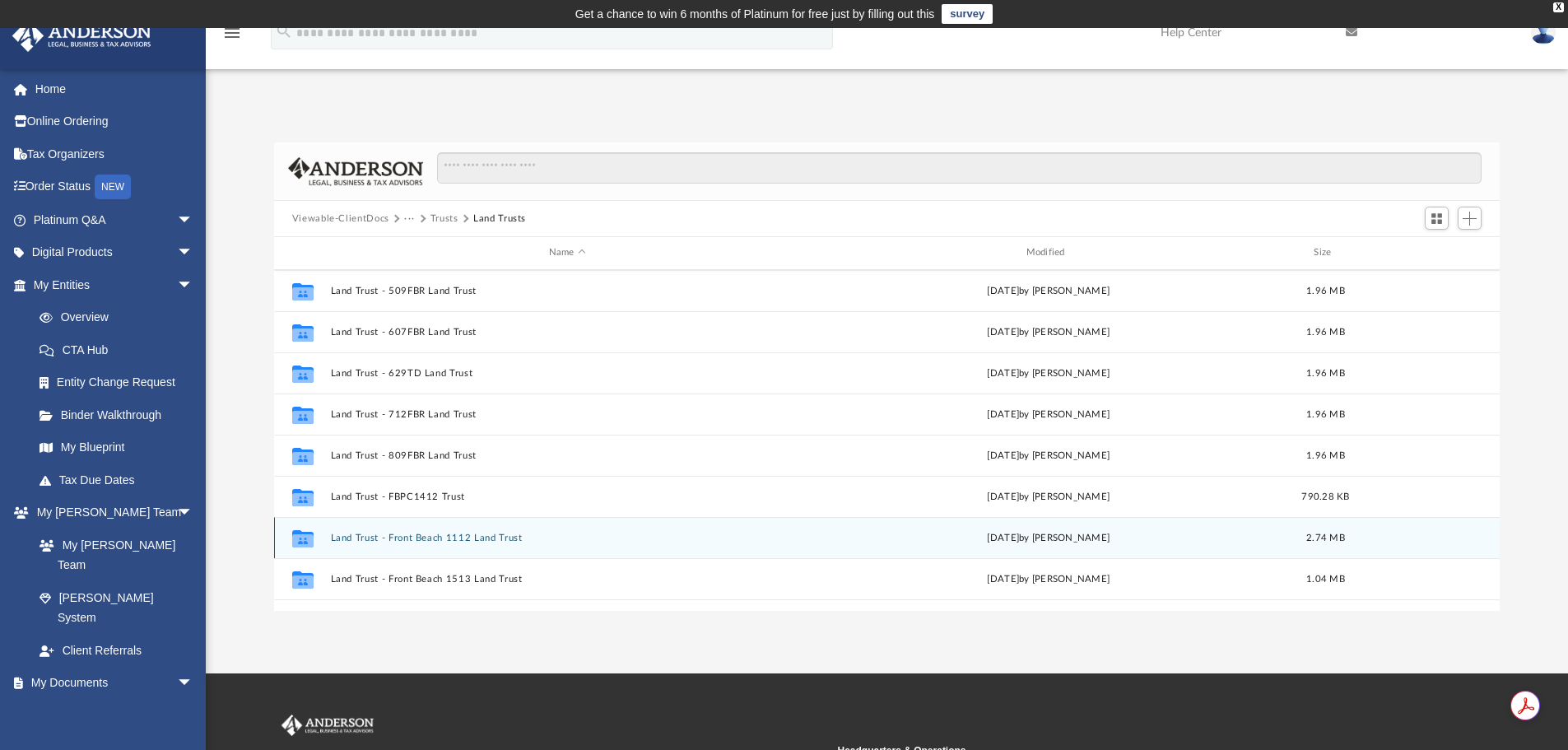
click at [485, 537] on button "Land Trust - Front Beach 1112 Land Trust" at bounding box center [567, 538] width 474 height 11
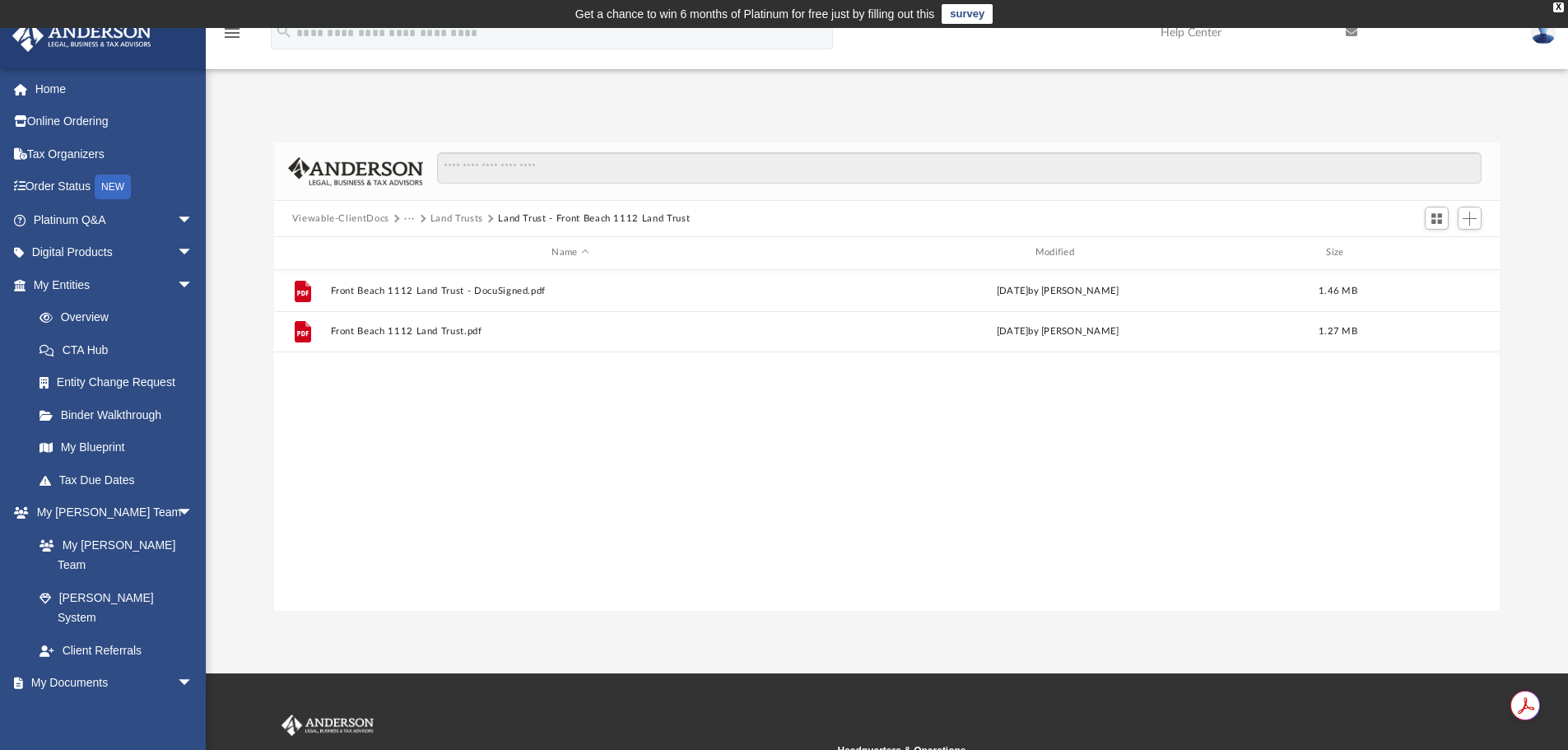
scroll to position [0, 0]
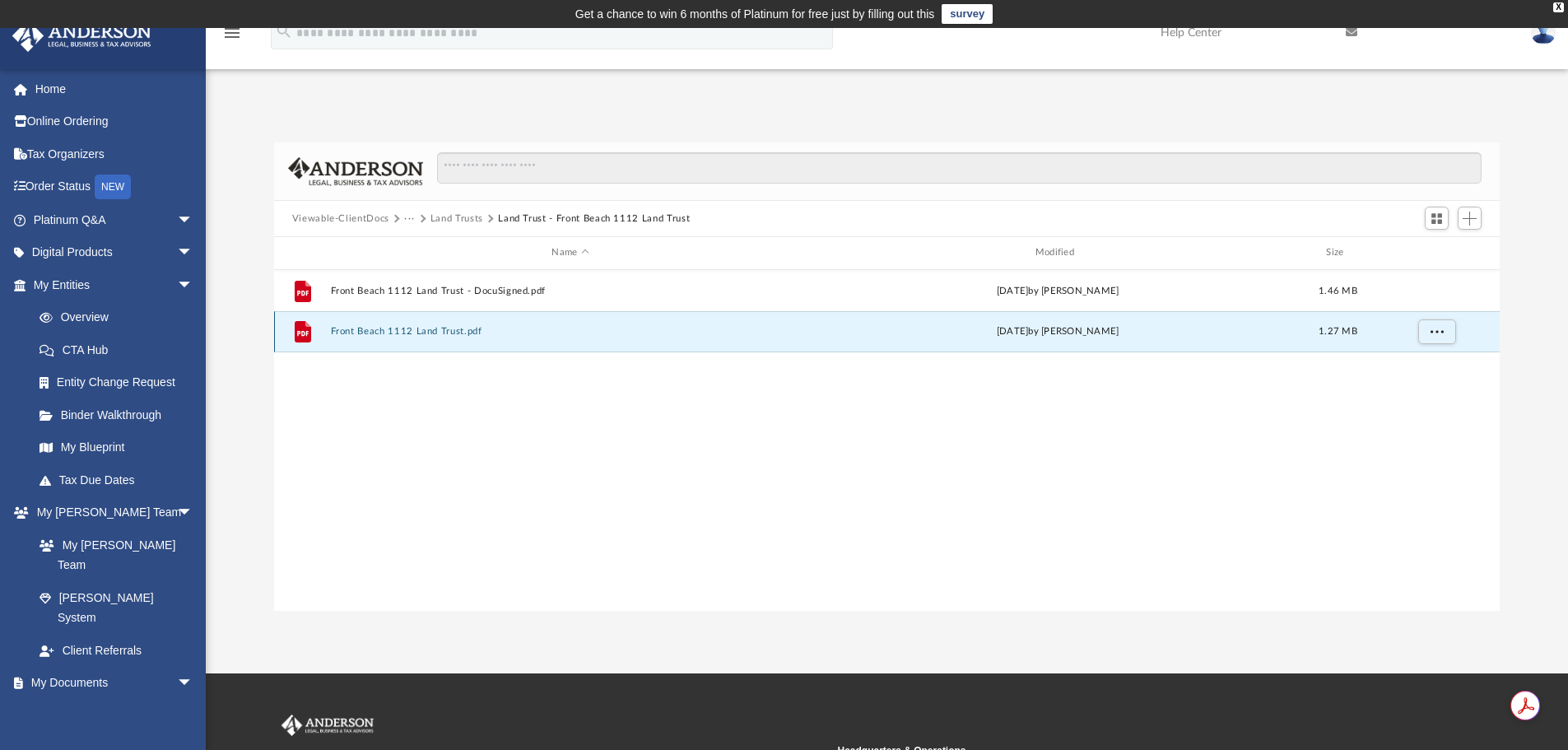
click at [449, 330] on button "Front Beach 1112 Land Trust.pdf" at bounding box center [570, 331] width 480 height 11
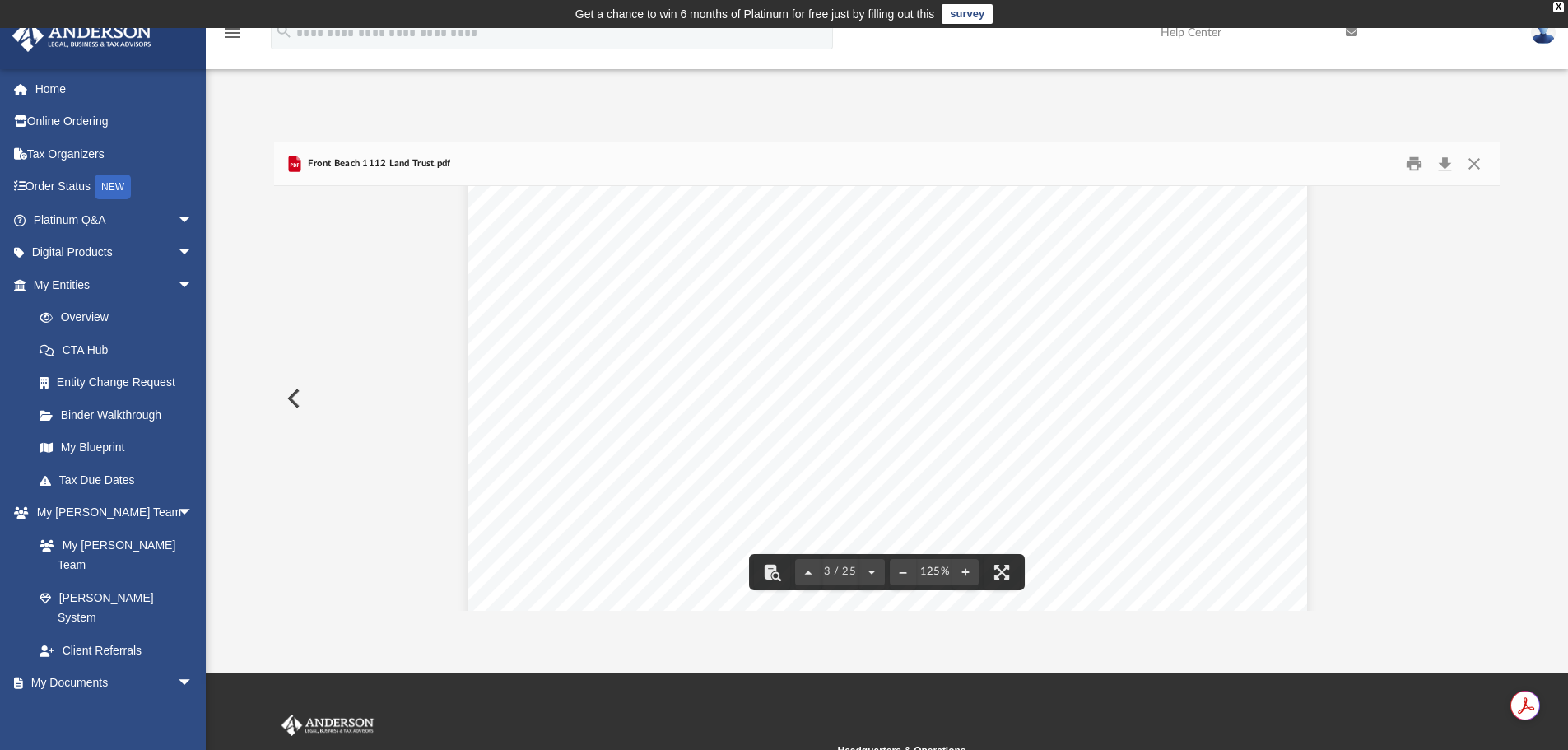
scroll to position [2470, 0]
click at [1471, 159] on button "Close" at bounding box center [1474, 164] width 29 height 26
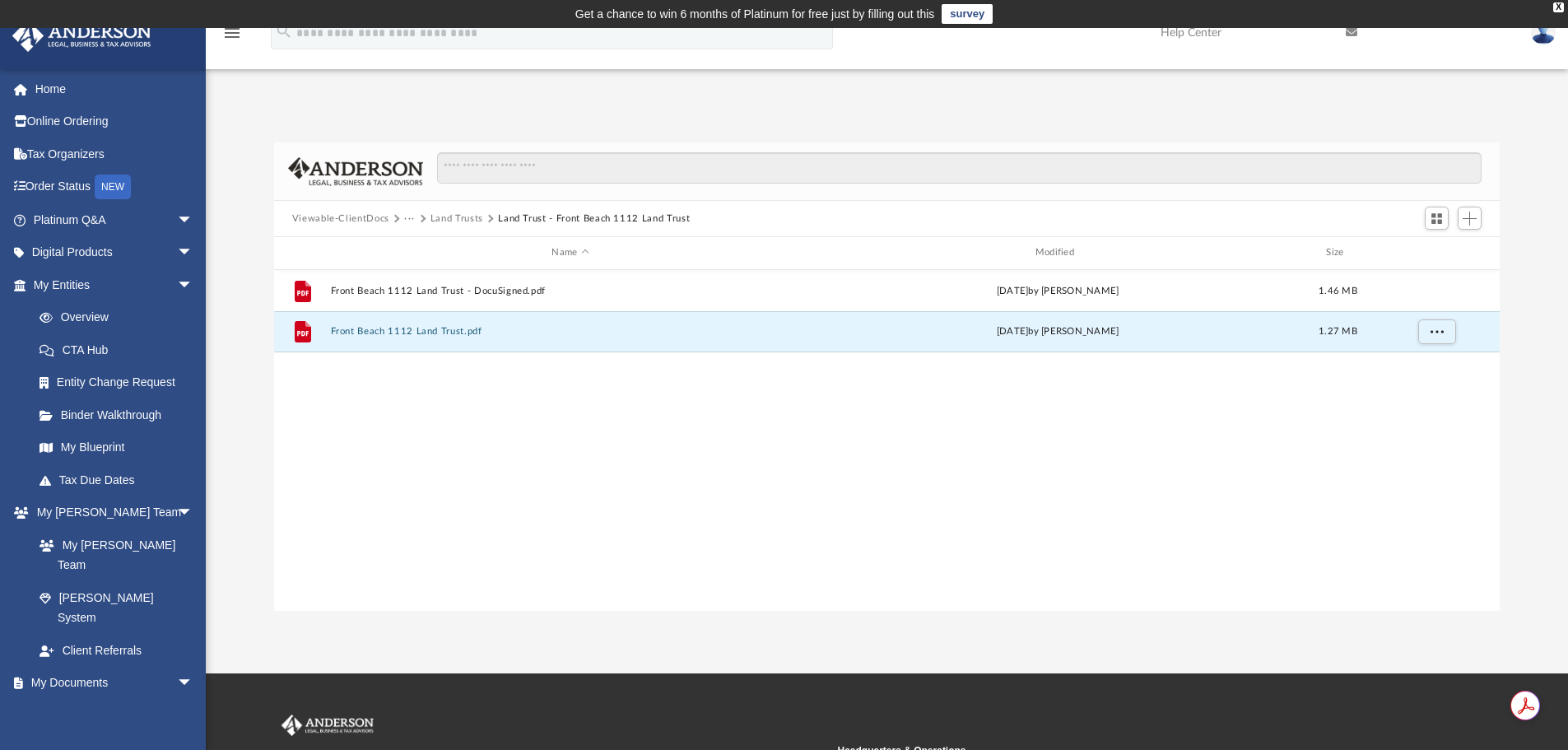
click at [462, 221] on button "Land Trusts" at bounding box center [456, 218] width 52 height 15
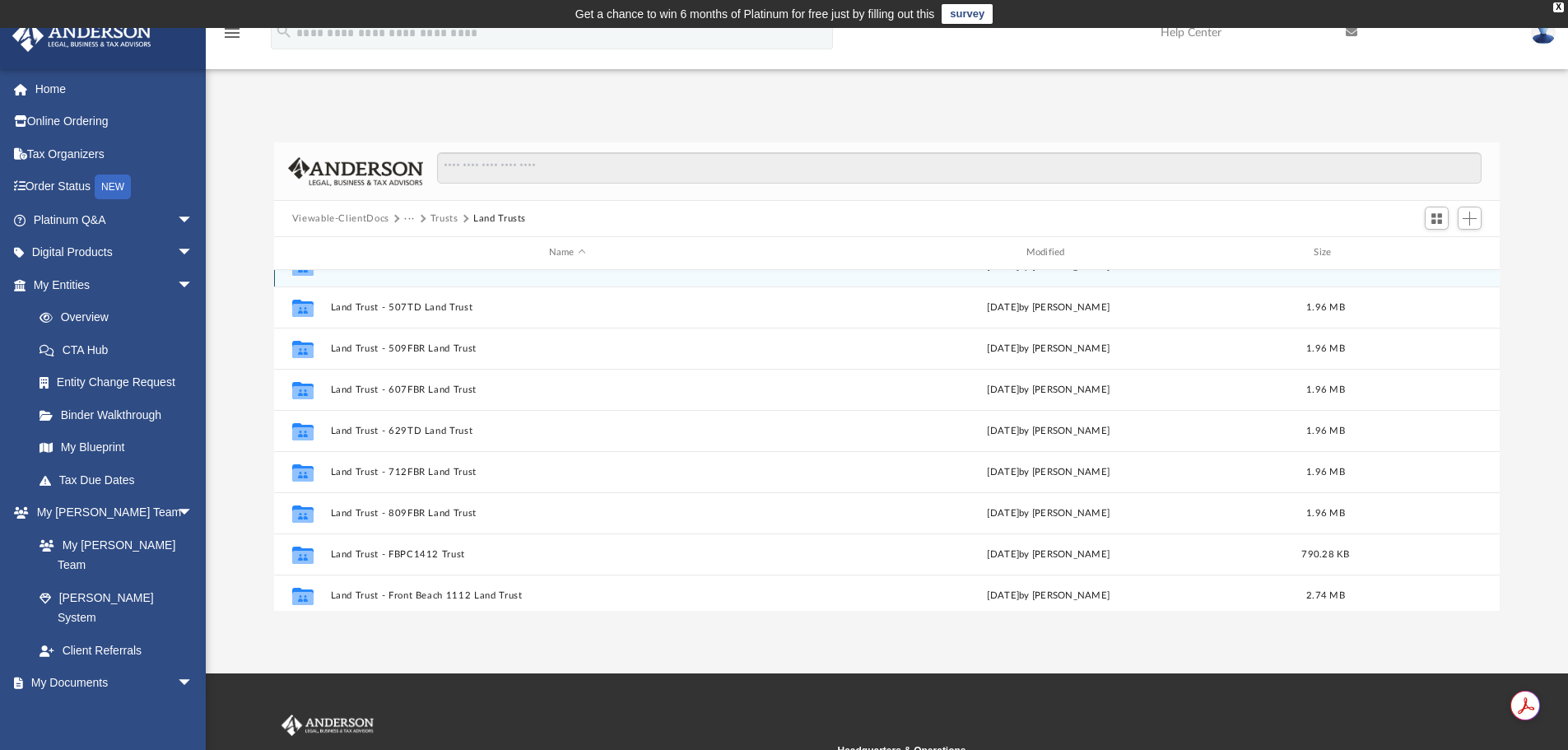
scroll to position [247, 0]
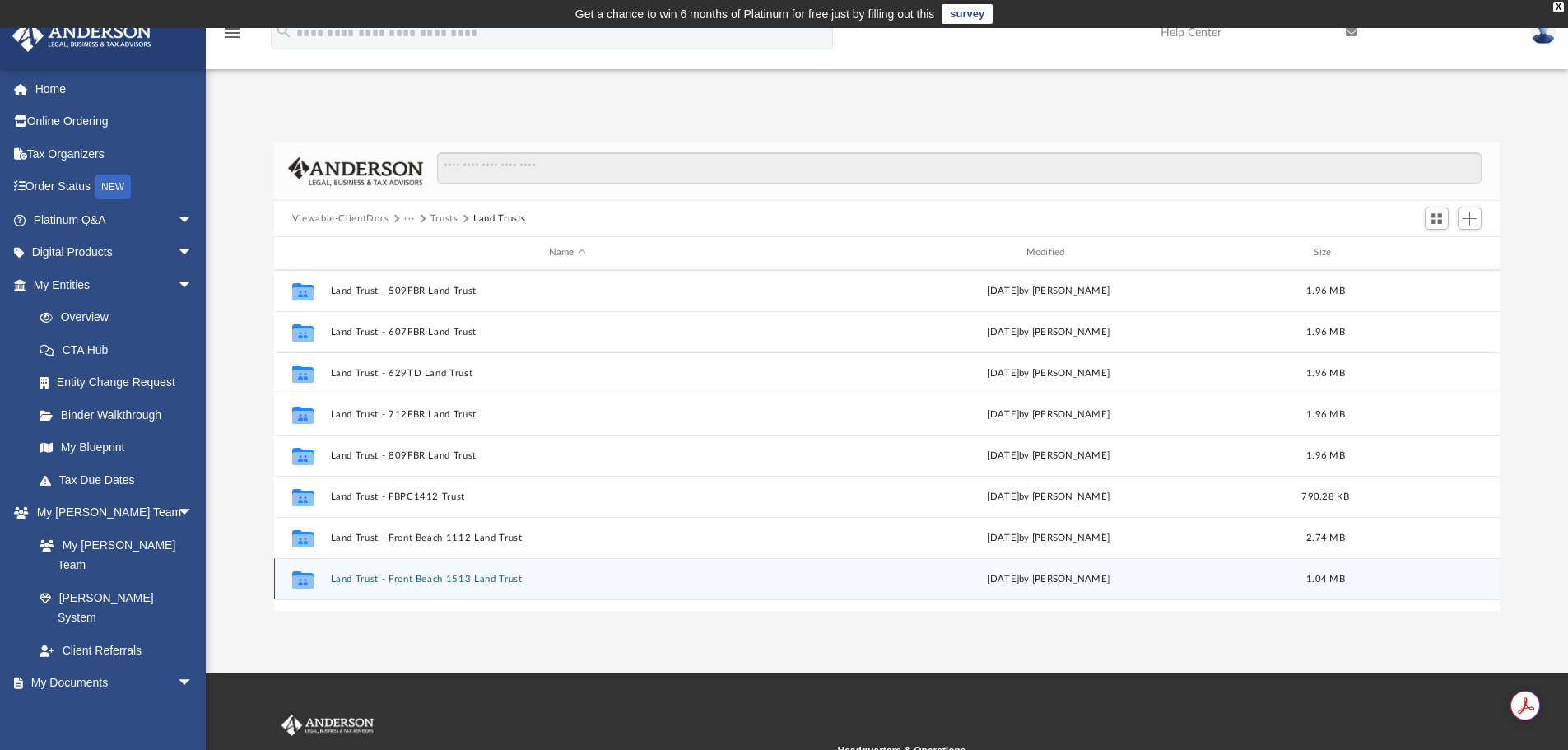
click at [494, 577] on button "Land Trust - Front Beach 1513 Land Trust" at bounding box center [567, 579] width 474 height 11
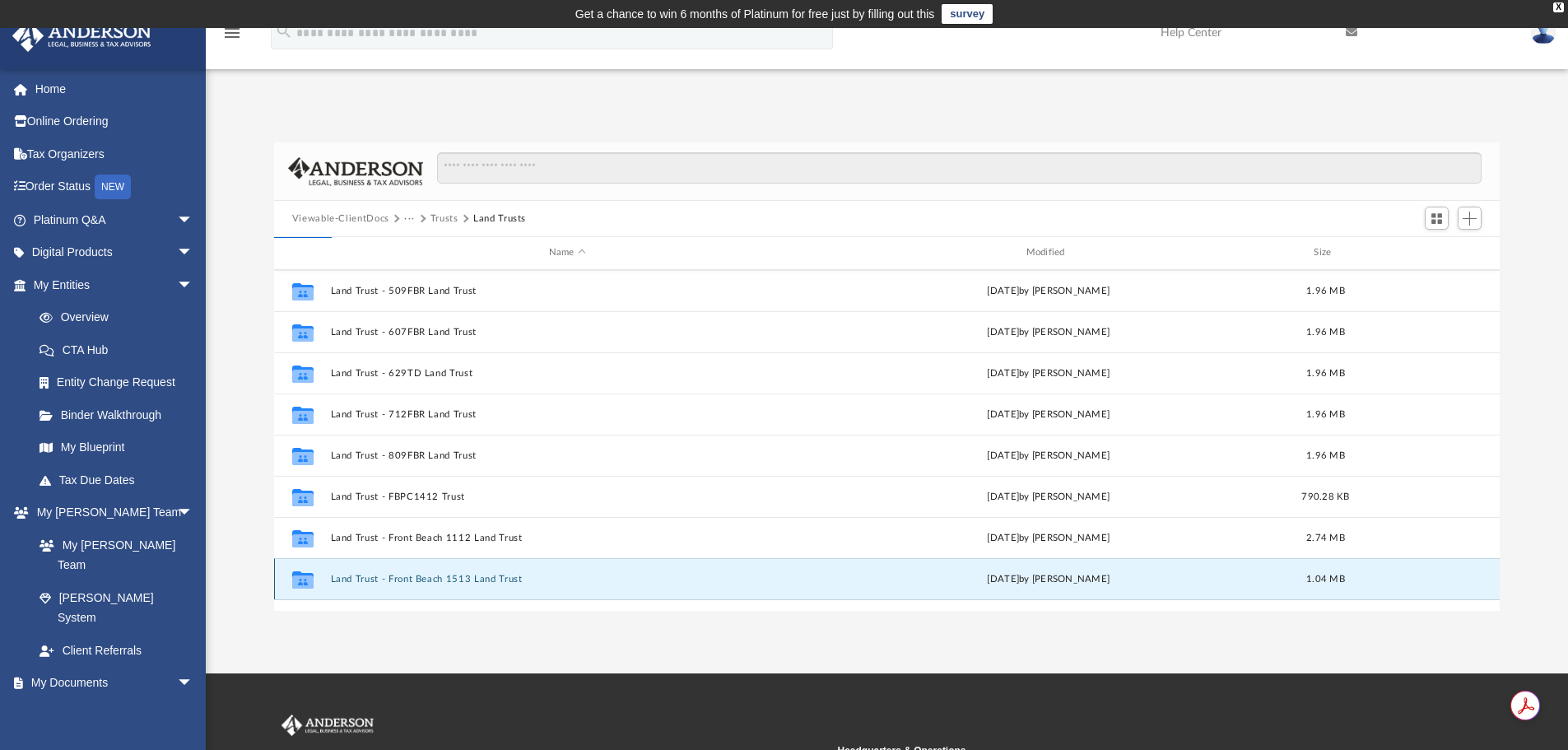
scroll to position [0, 0]
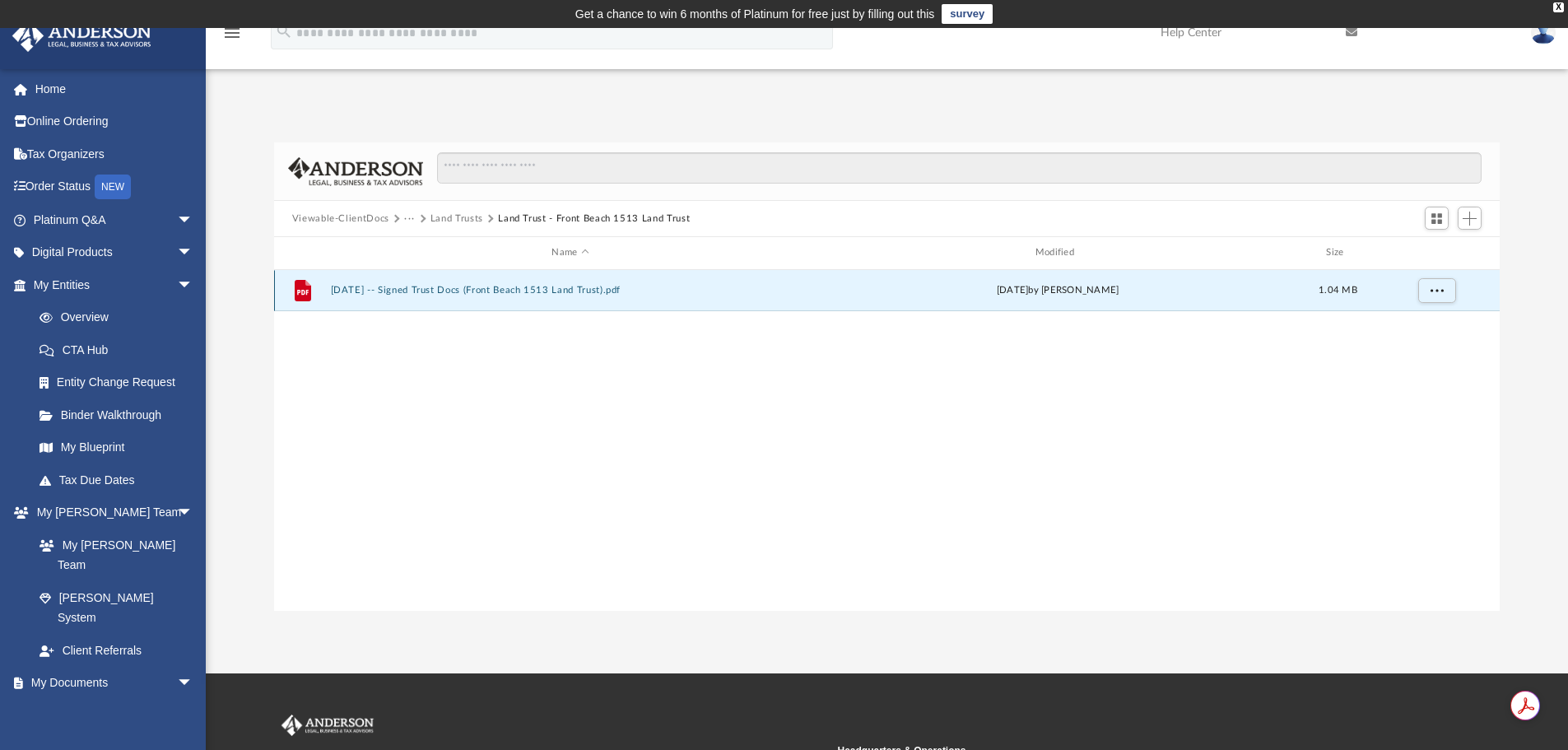
click at [536, 289] on button "[DATE] -- Signed Trust Docs (Front Beach 1513 Land Trust).pdf" at bounding box center [570, 290] width 480 height 11
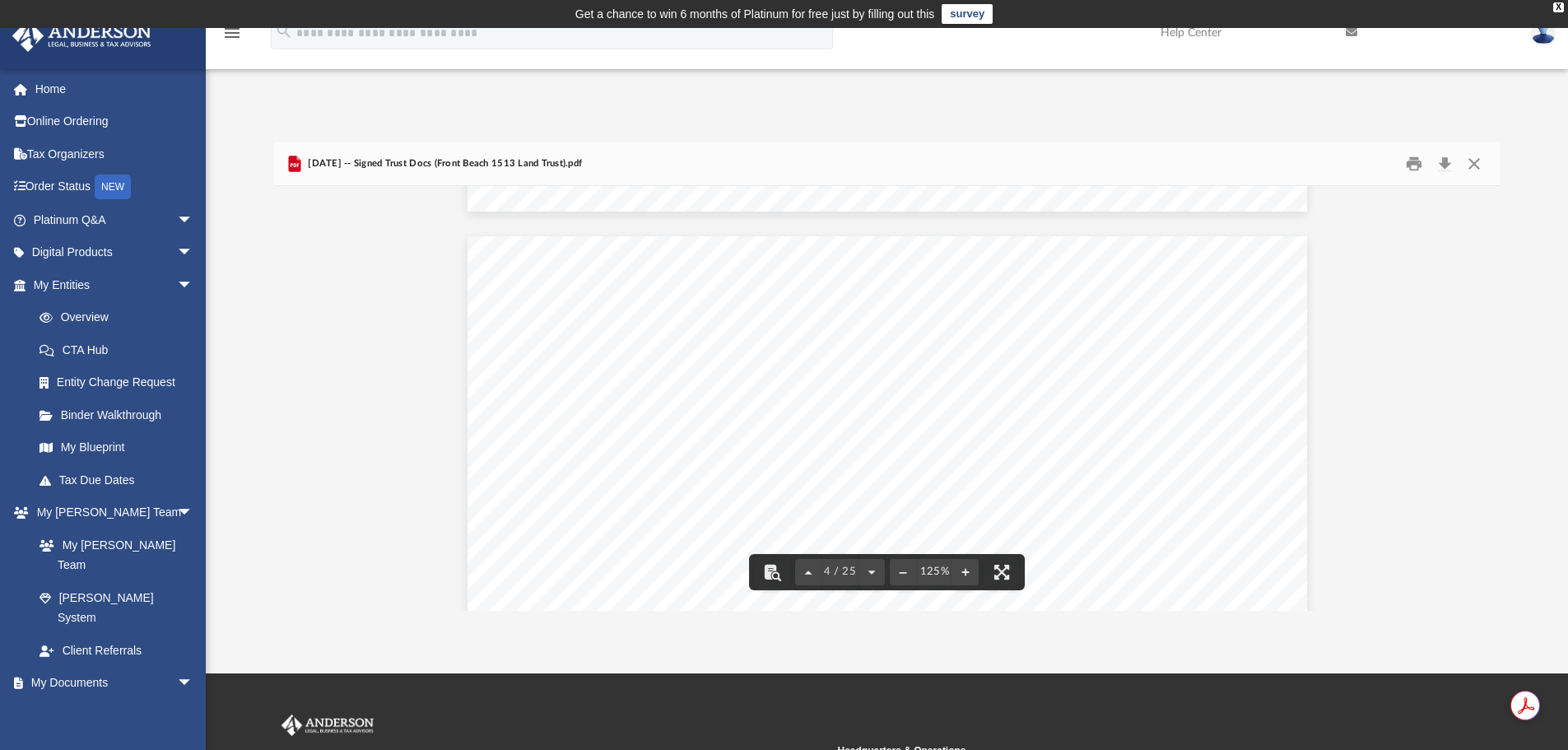
scroll to position [3293, 0]
click at [1475, 164] on button "Close" at bounding box center [1474, 164] width 29 height 26
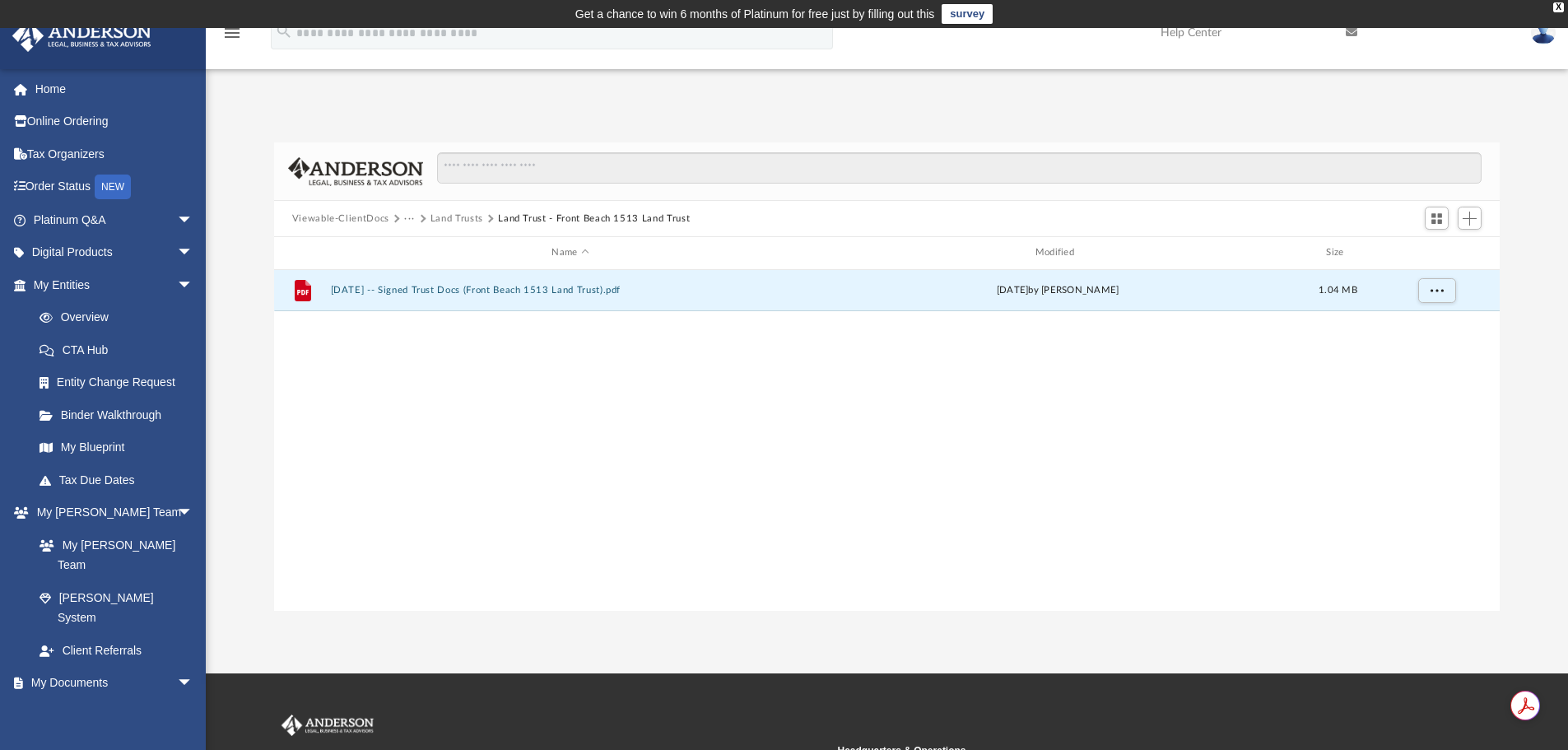
click at [470, 216] on button "Land Trusts" at bounding box center [456, 218] width 52 height 15
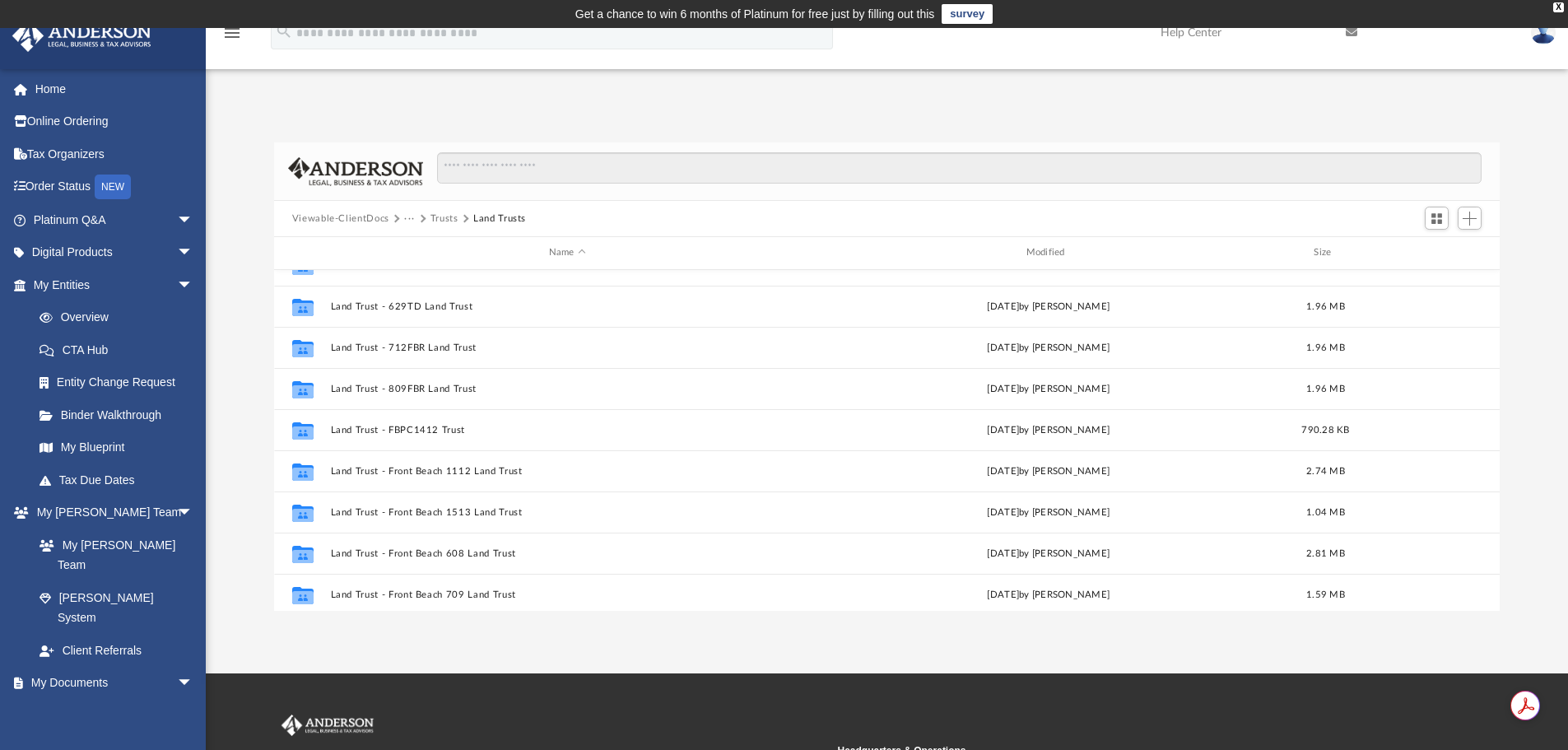
scroll to position [329, 0]
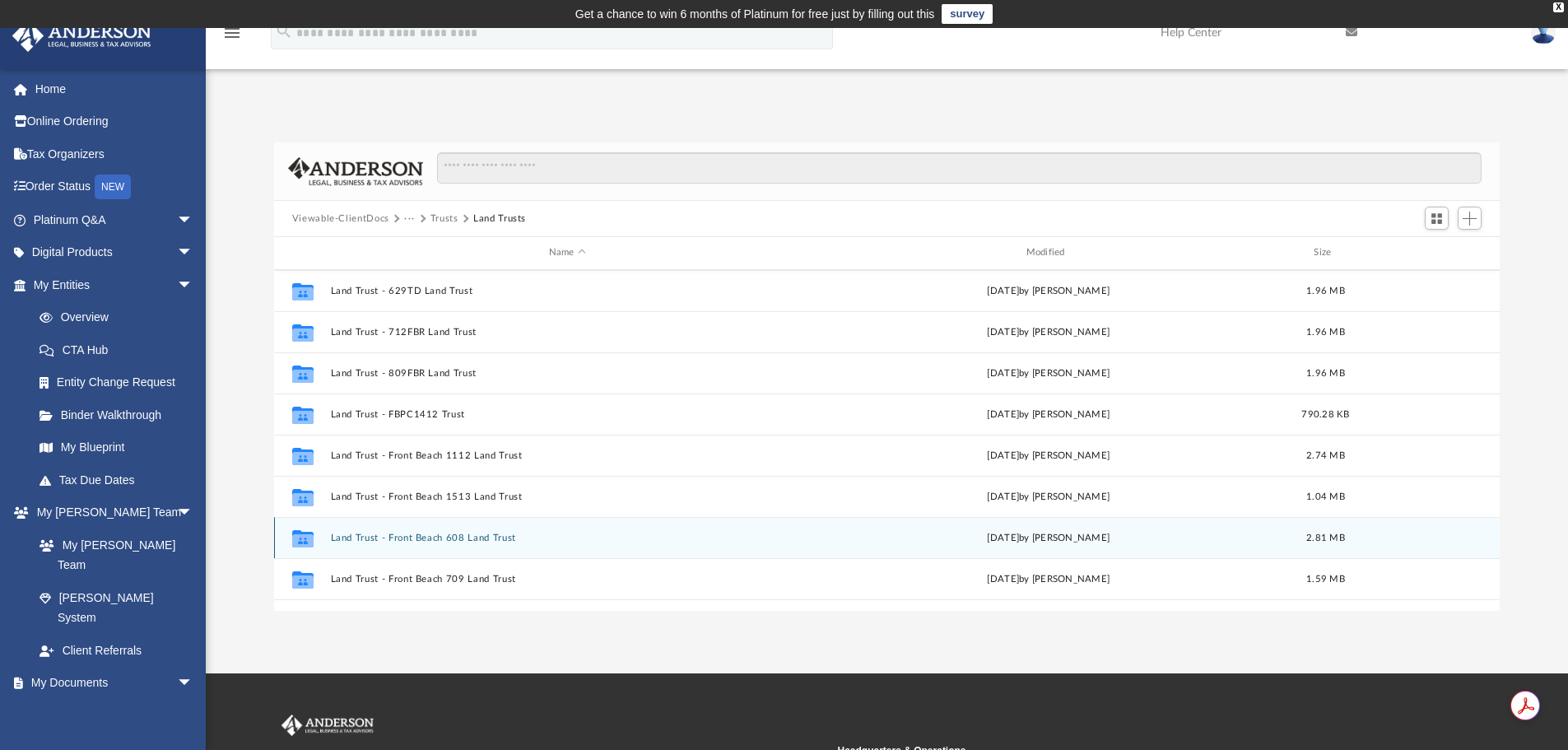
click at [485, 537] on button "Land Trust - Front Beach 608 Land Trust" at bounding box center [567, 538] width 474 height 11
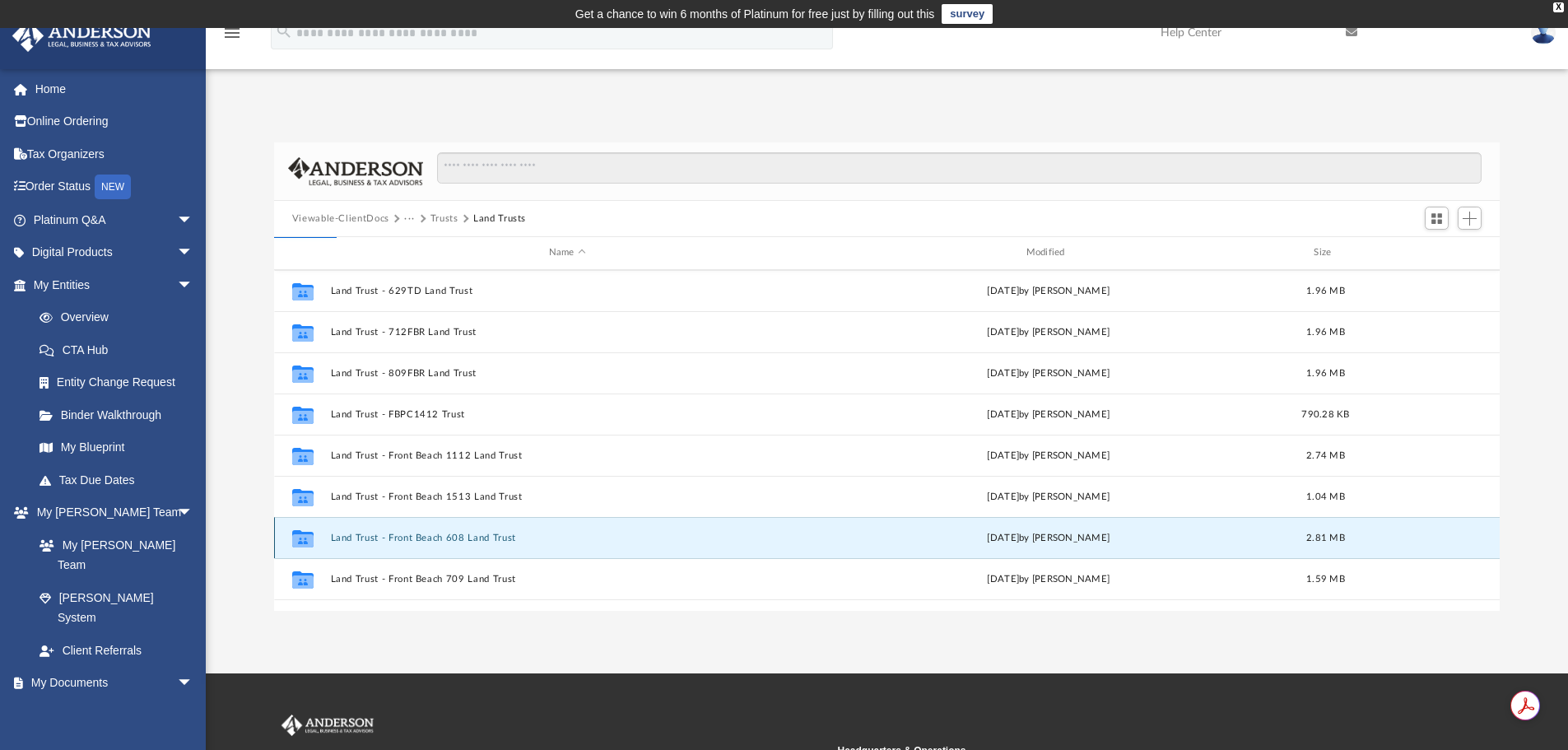
scroll to position [0, 0]
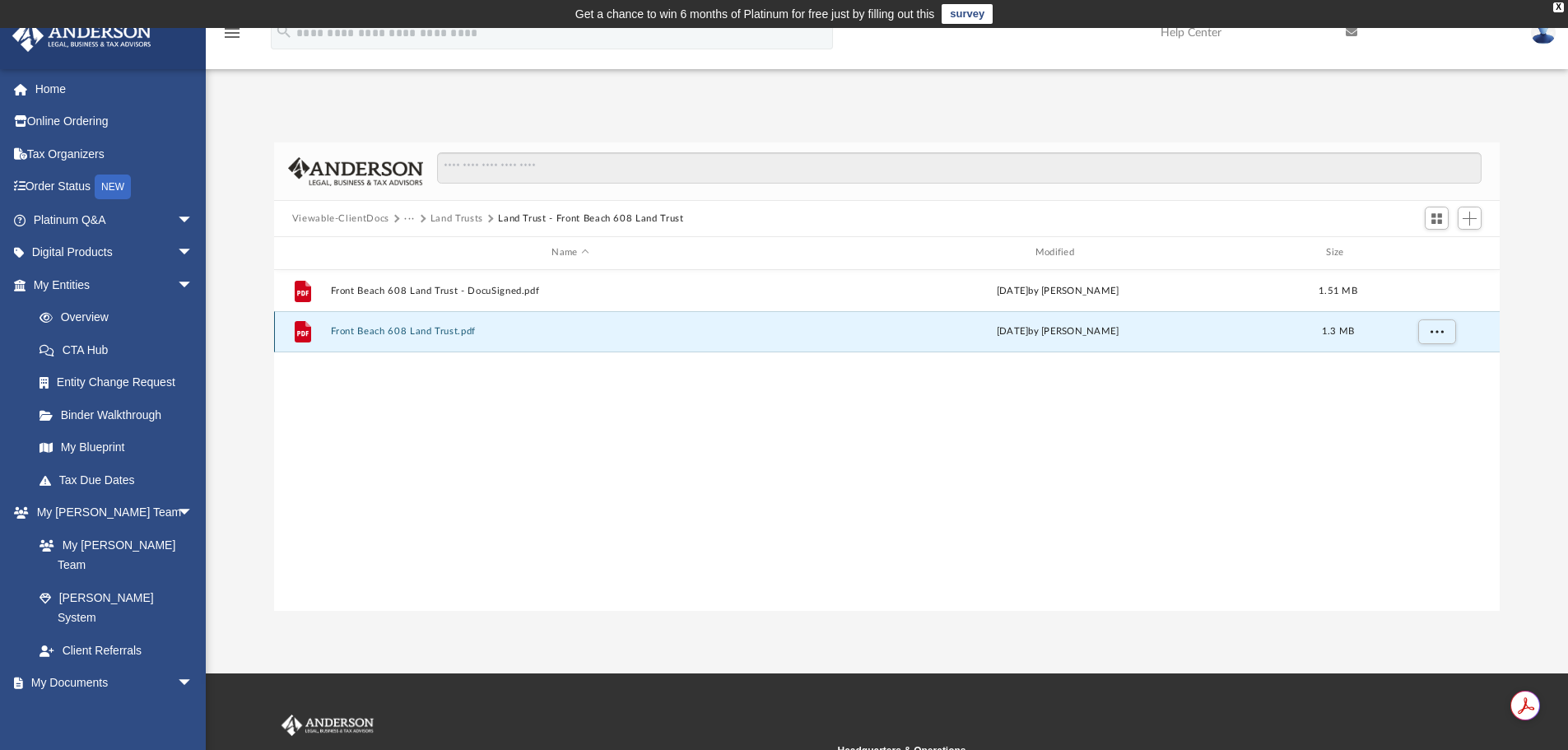
click at [448, 328] on button "Front Beach 608 Land Trust.pdf" at bounding box center [570, 331] width 480 height 11
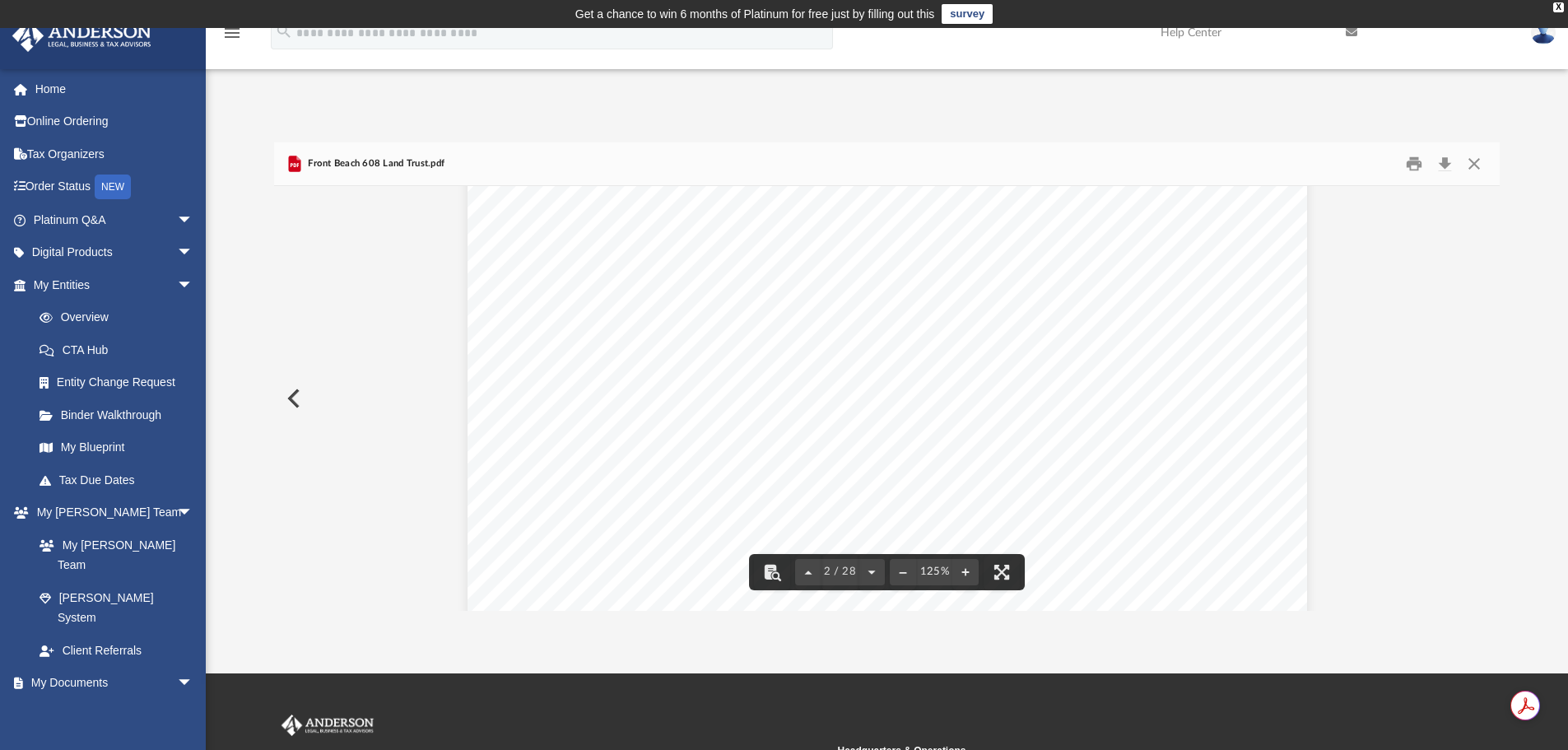
scroll to position [1070, 0]
click at [282, 400] on button "Preview" at bounding box center [292, 399] width 36 height 46
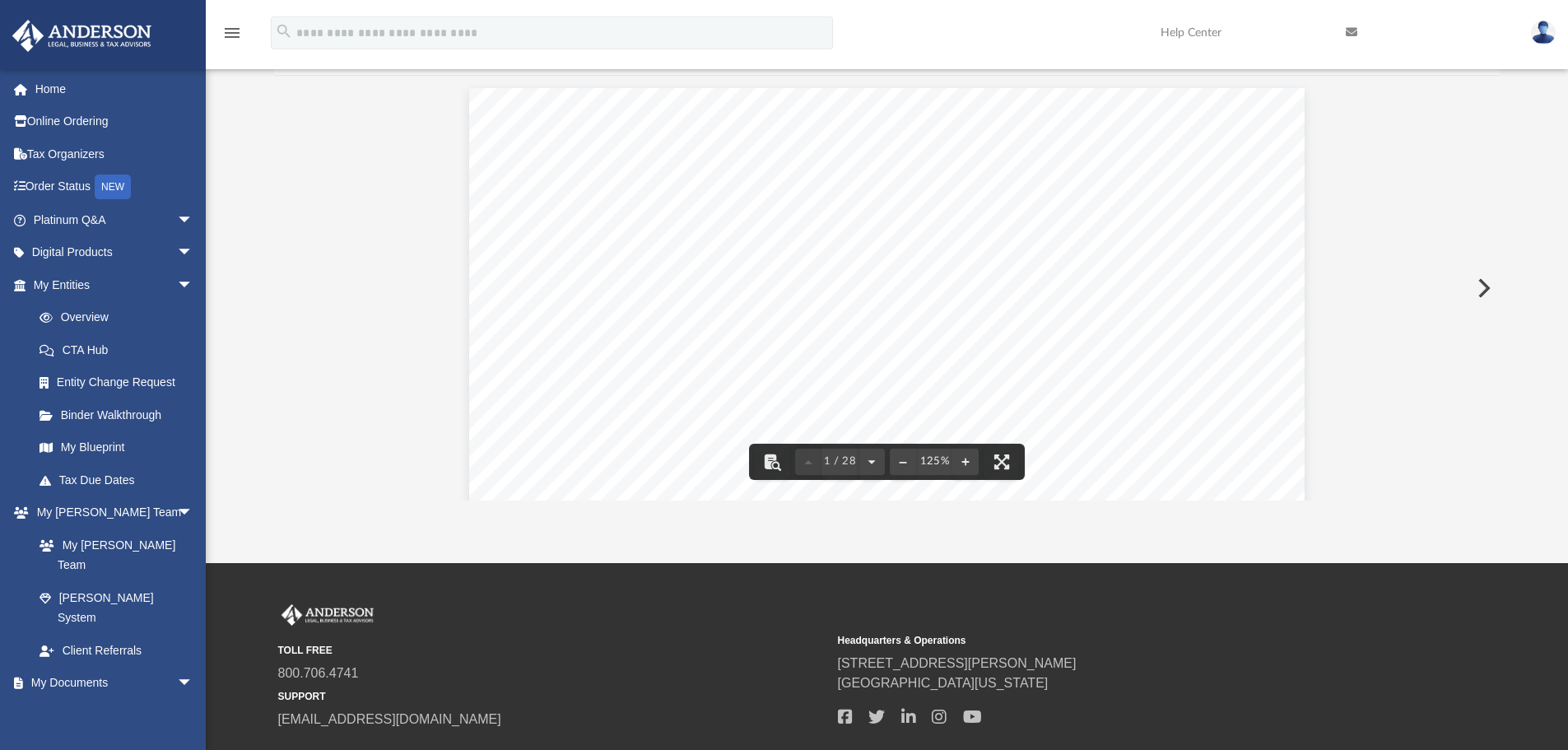
scroll to position [0, 0]
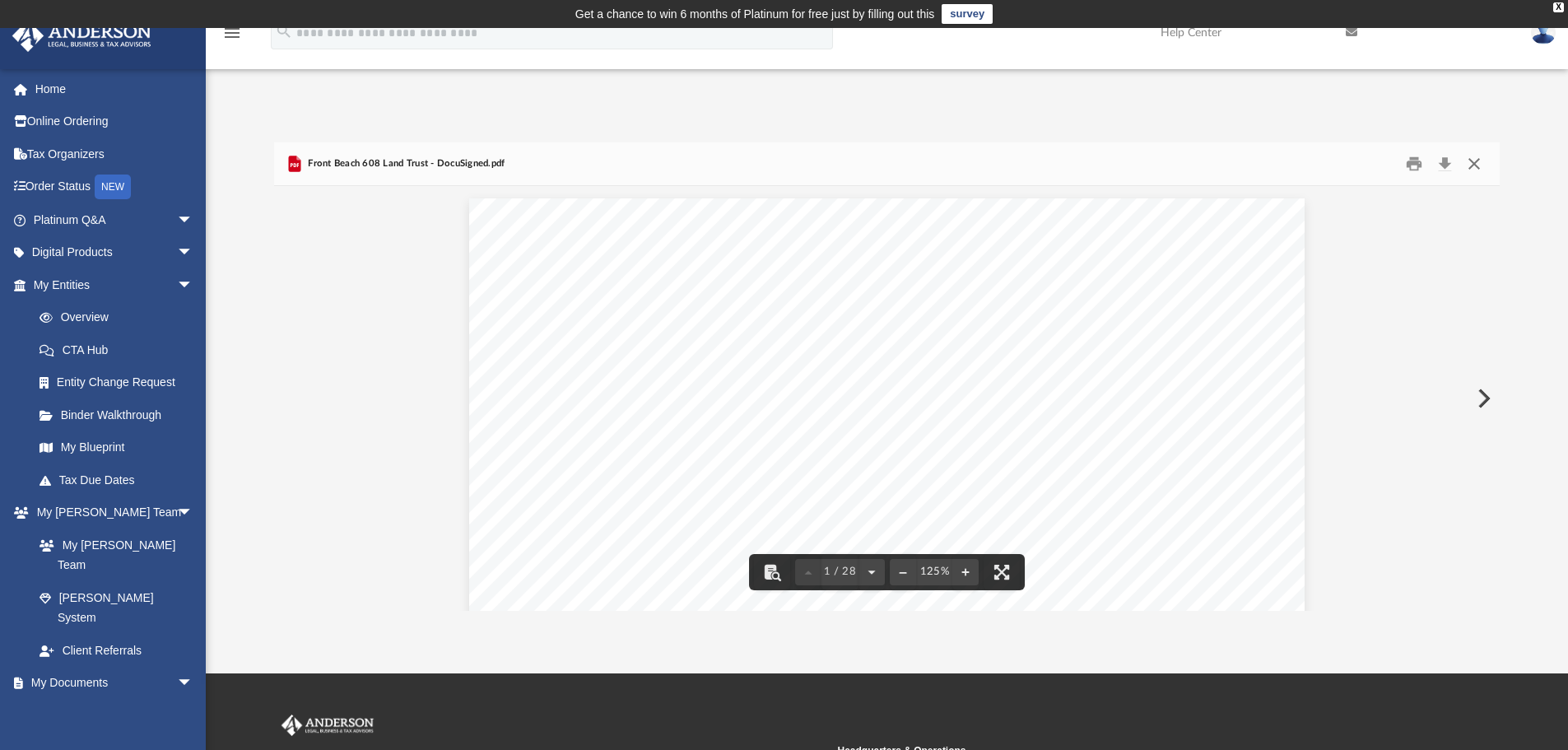
click at [1470, 157] on button "Close" at bounding box center [1474, 164] width 29 height 26
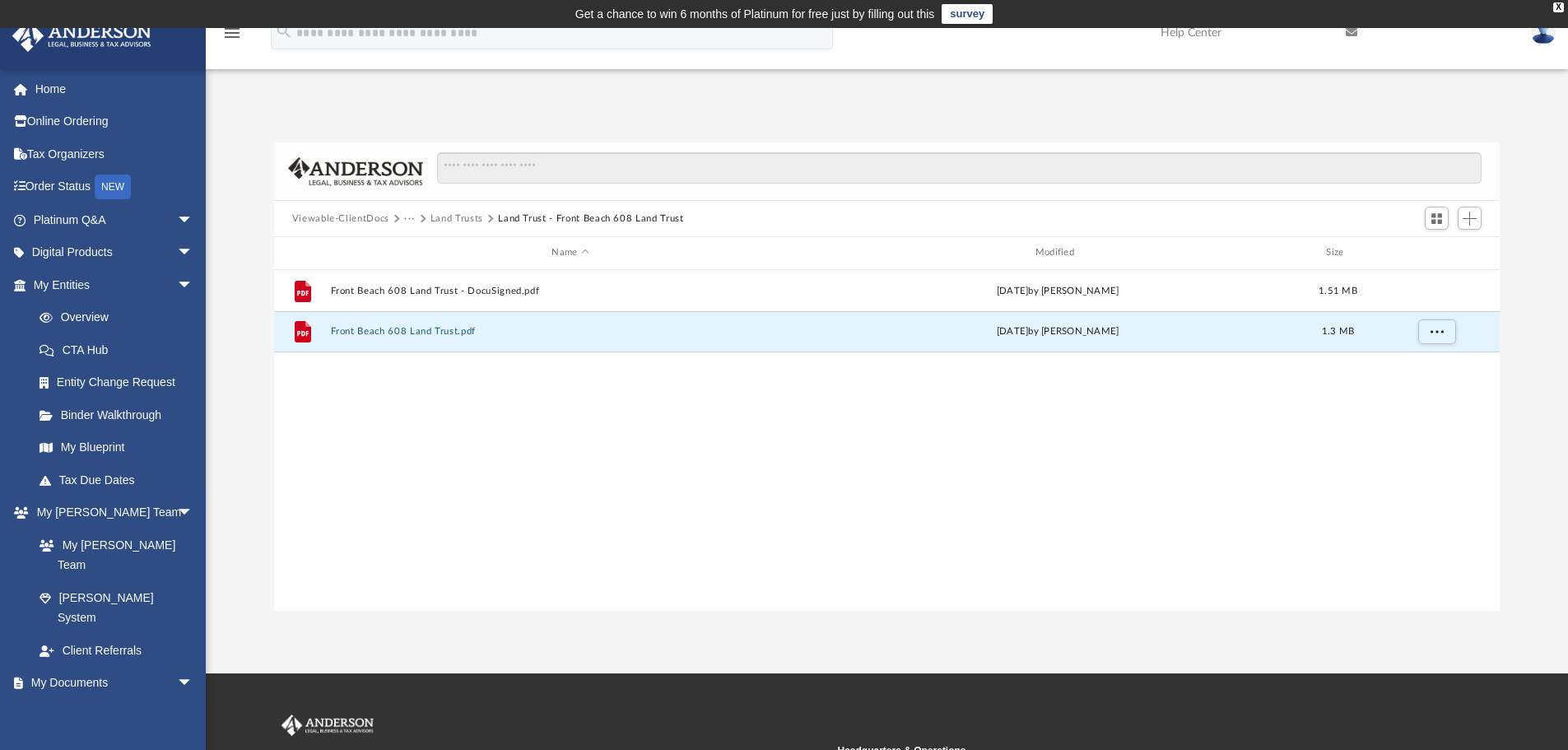
click at [461, 216] on button "Land Trusts" at bounding box center [456, 218] width 52 height 15
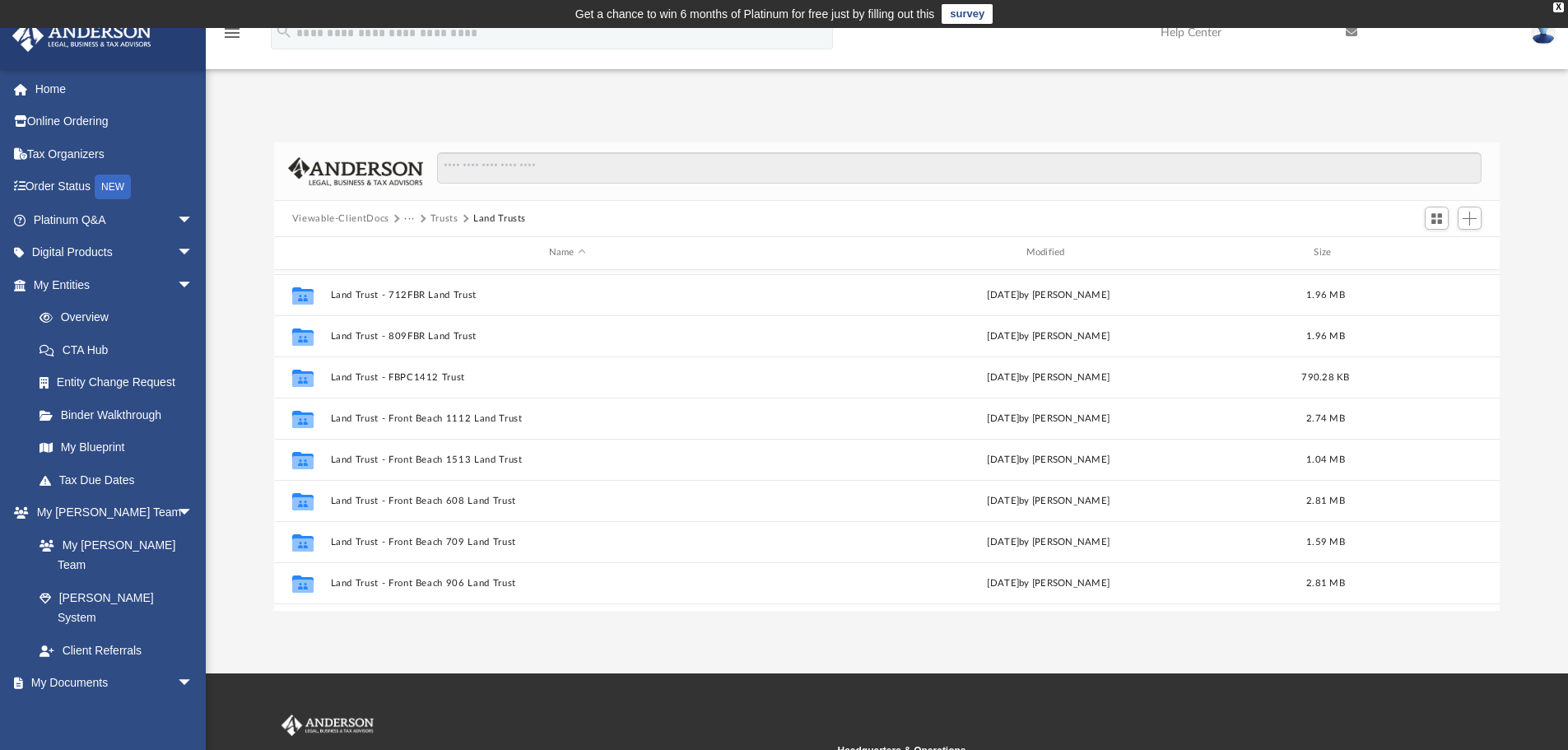
scroll to position [412, 0]
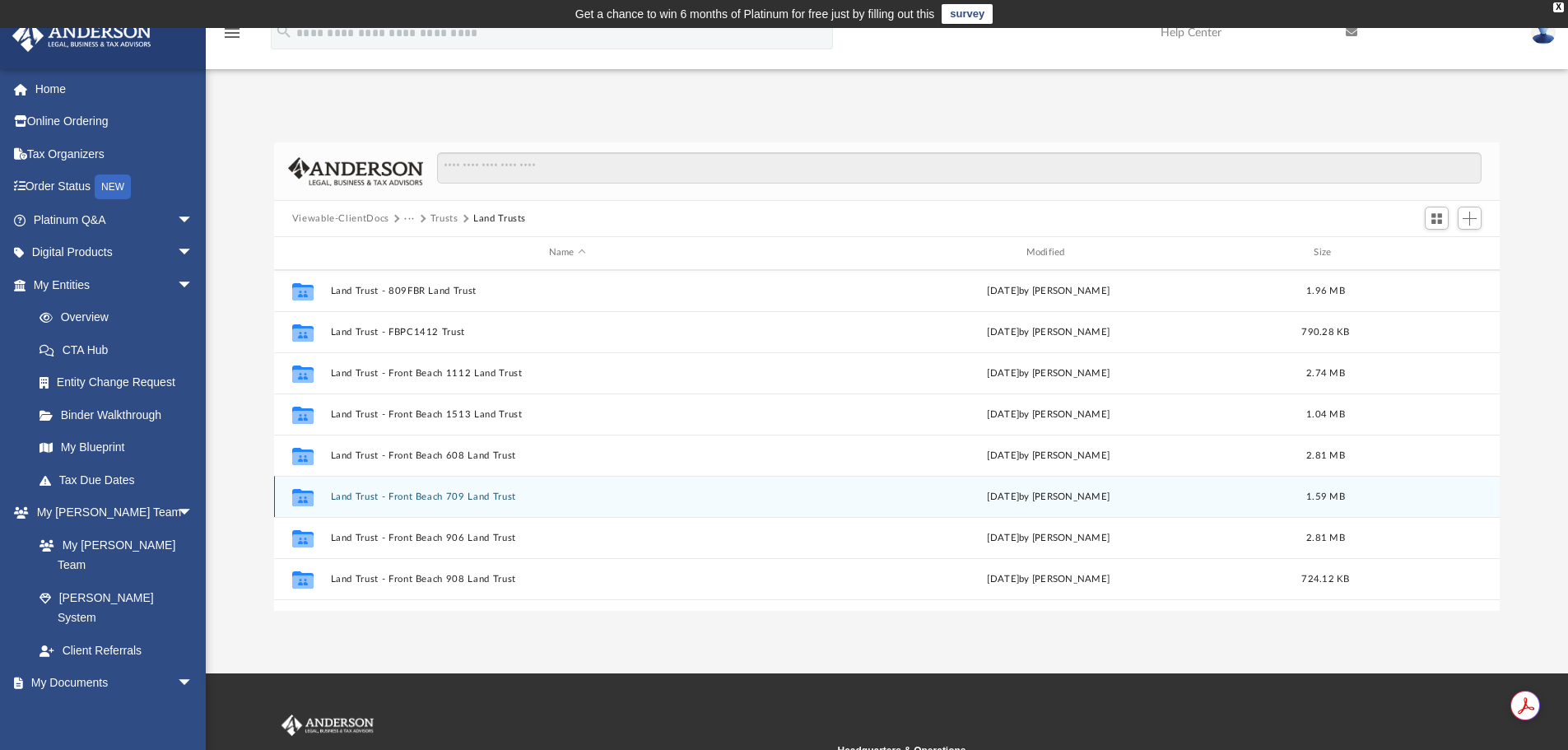
click at [455, 497] on button "Land Trust - Front Beach 709 Land Trust" at bounding box center [567, 497] width 474 height 11
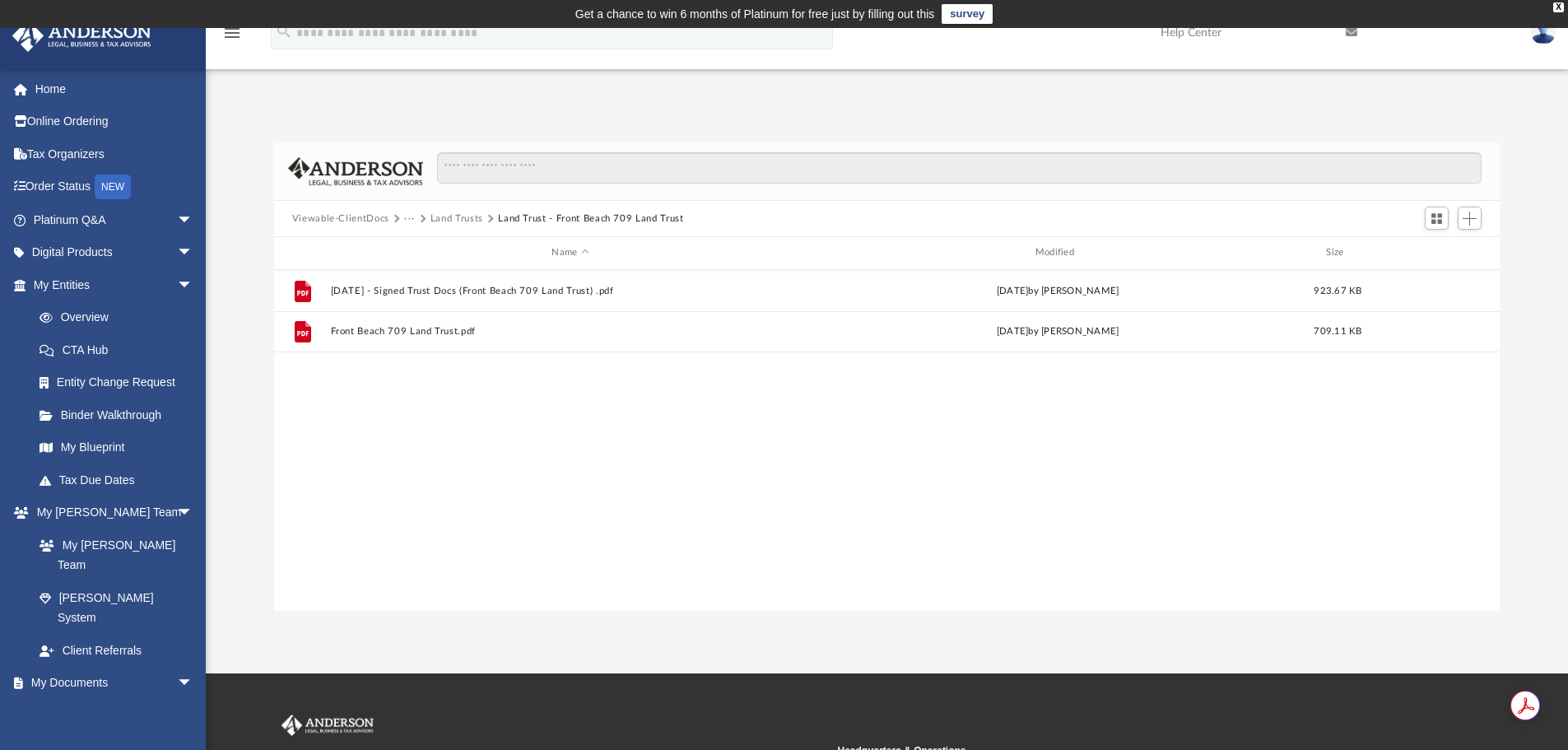
scroll to position [0, 0]
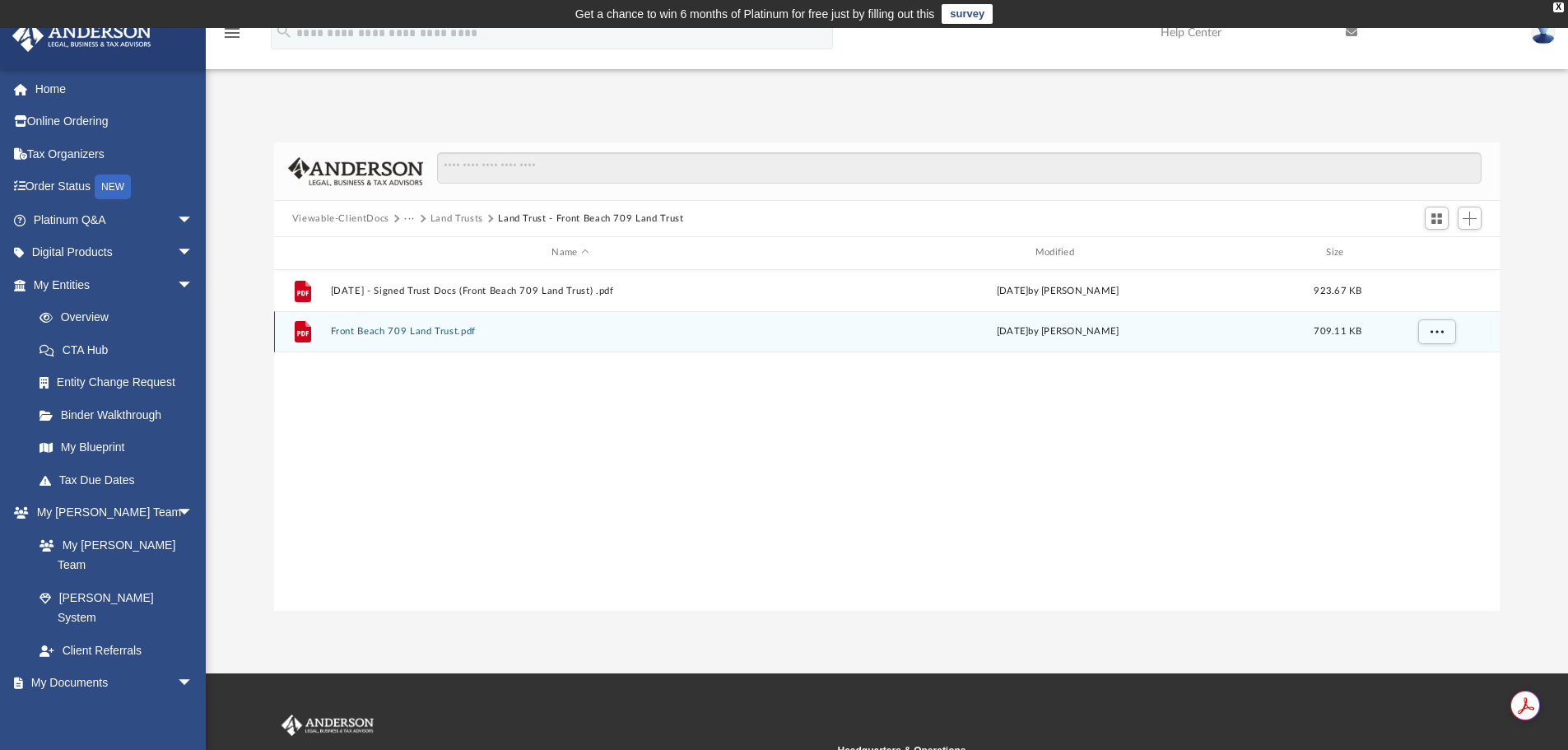
click at [467, 330] on button "Front Beach 709 Land Trust.pdf" at bounding box center [570, 331] width 480 height 11
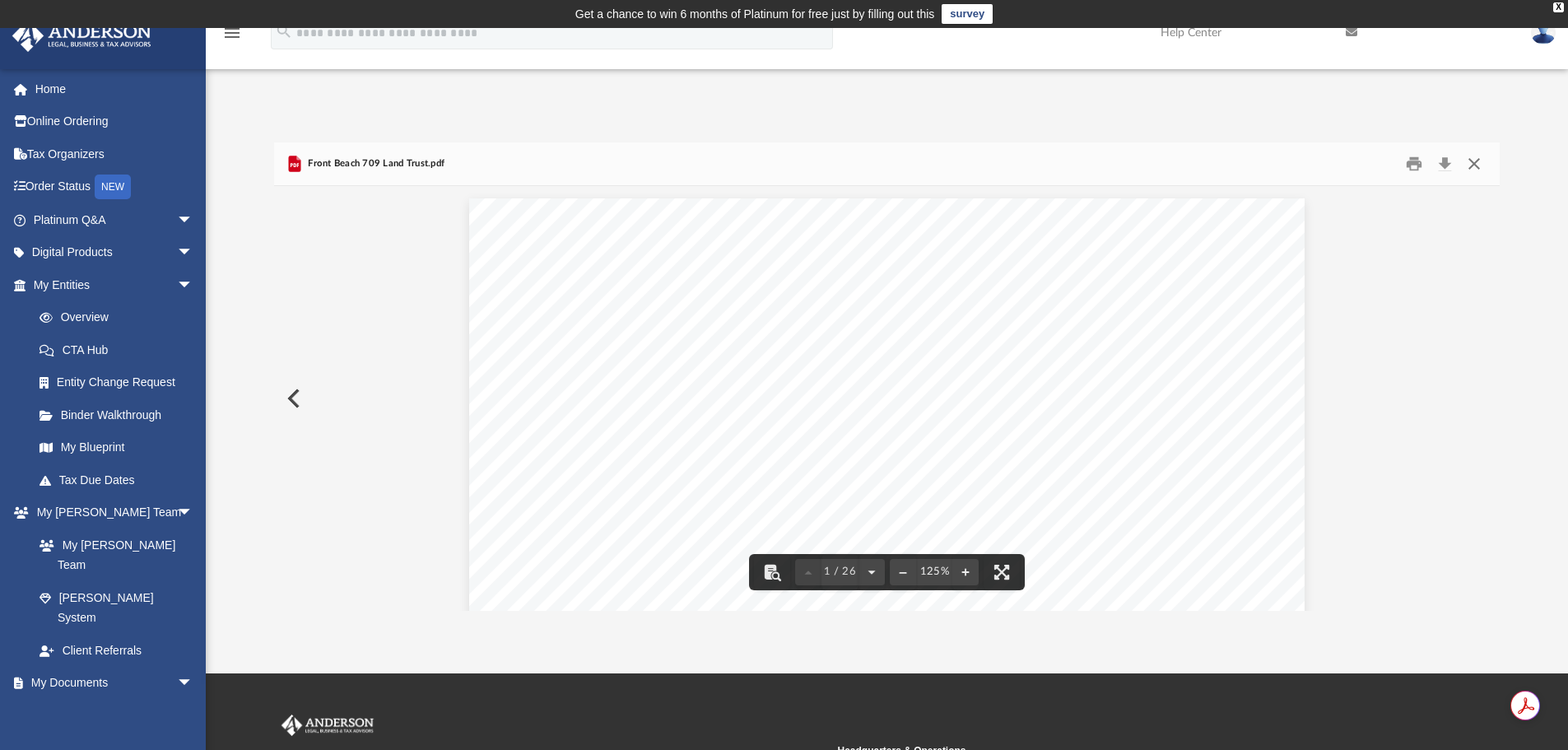
click at [1471, 162] on button "Close" at bounding box center [1474, 164] width 29 height 26
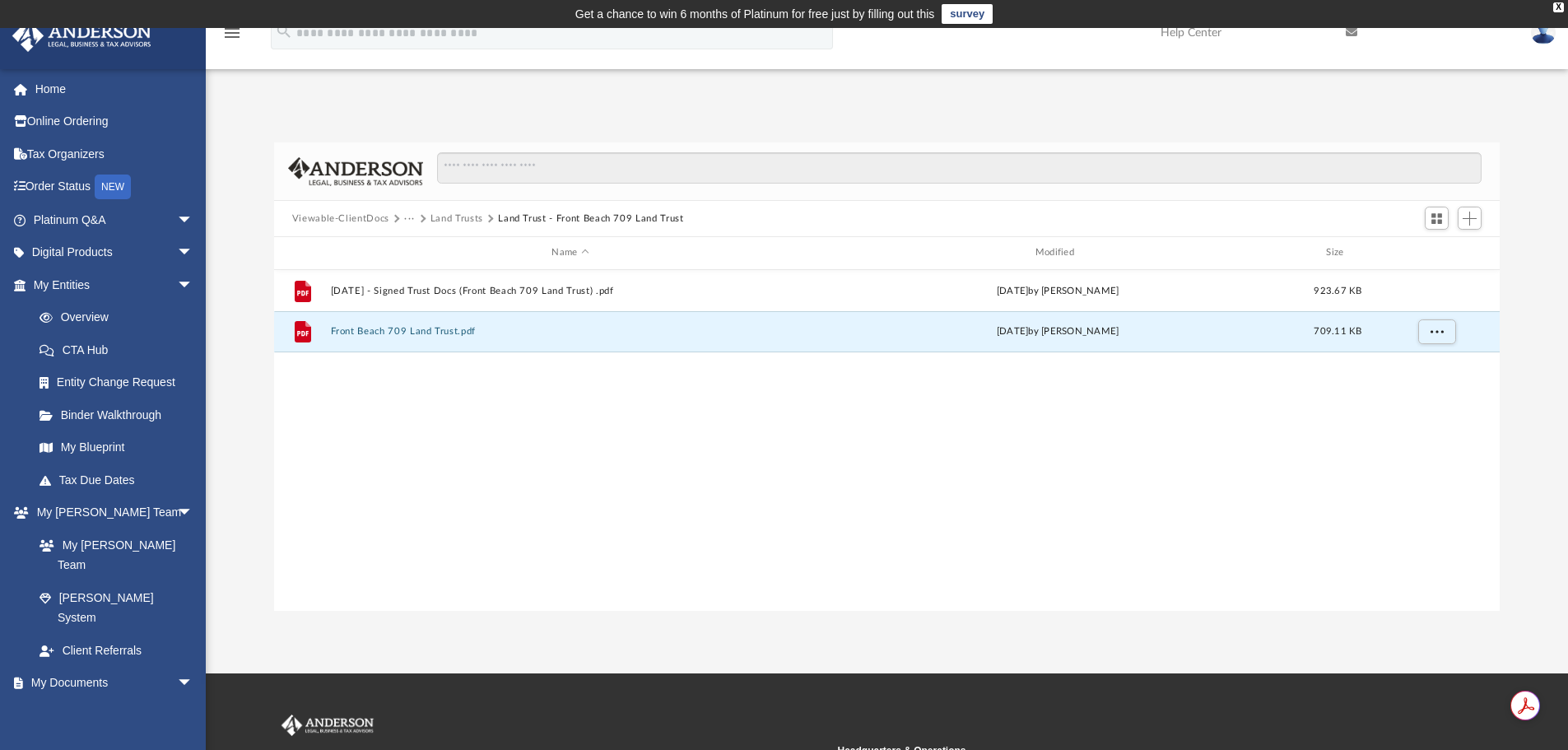
click at [447, 220] on button "Land Trusts" at bounding box center [456, 218] width 52 height 15
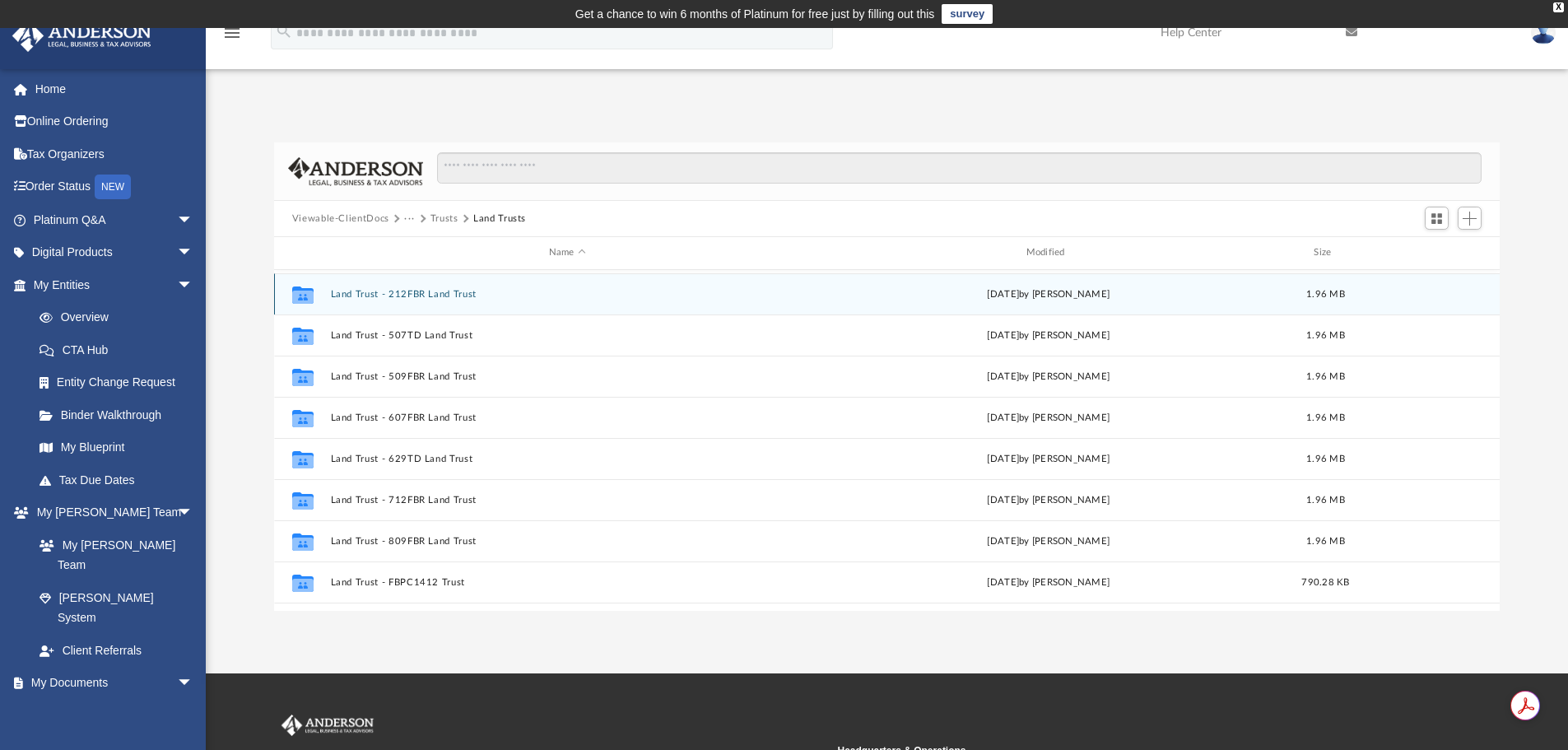
scroll to position [165, 0]
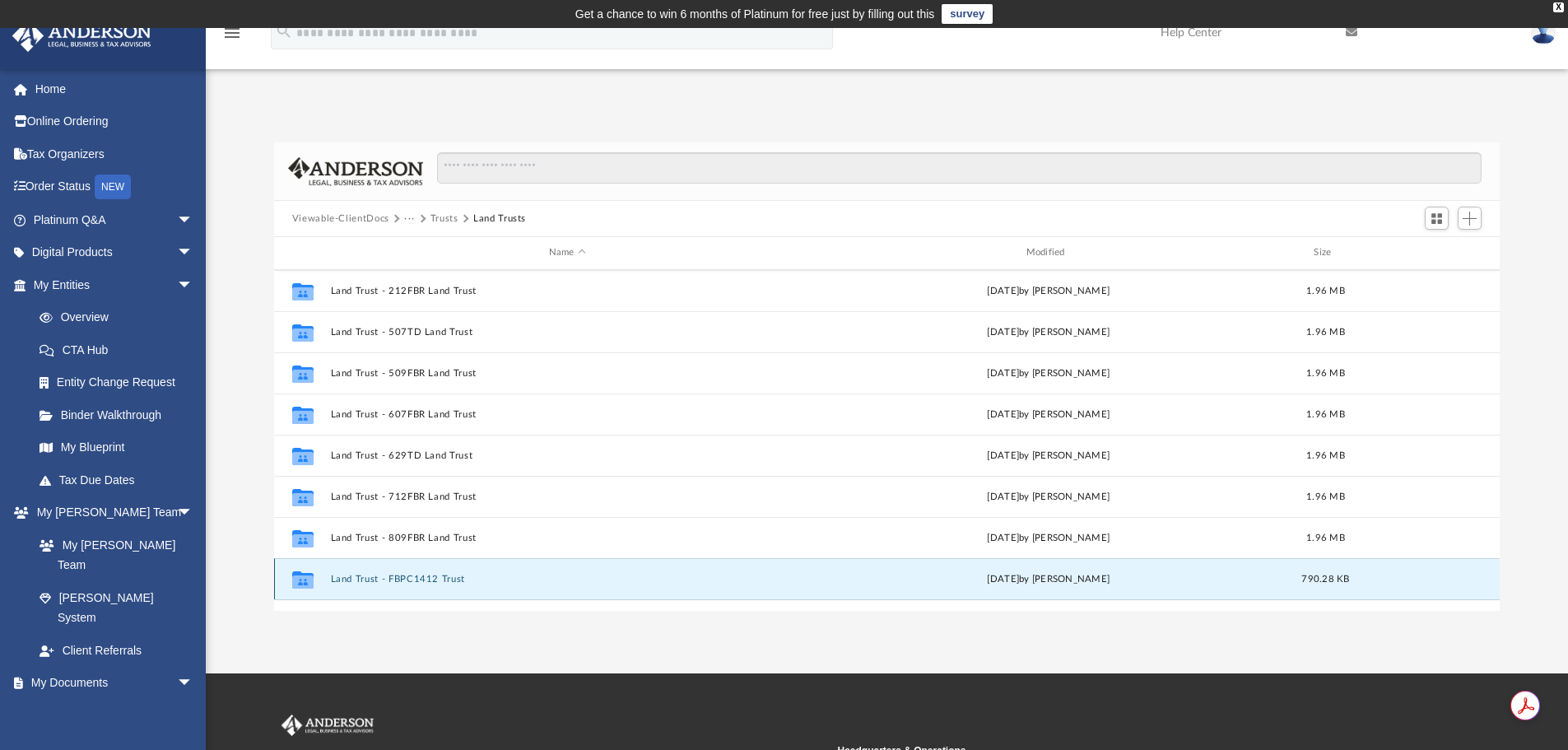
click at [445, 580] on button "Land Trust - FBPC1412 Trust" at bounding box center [567, 579] width 474 height 11
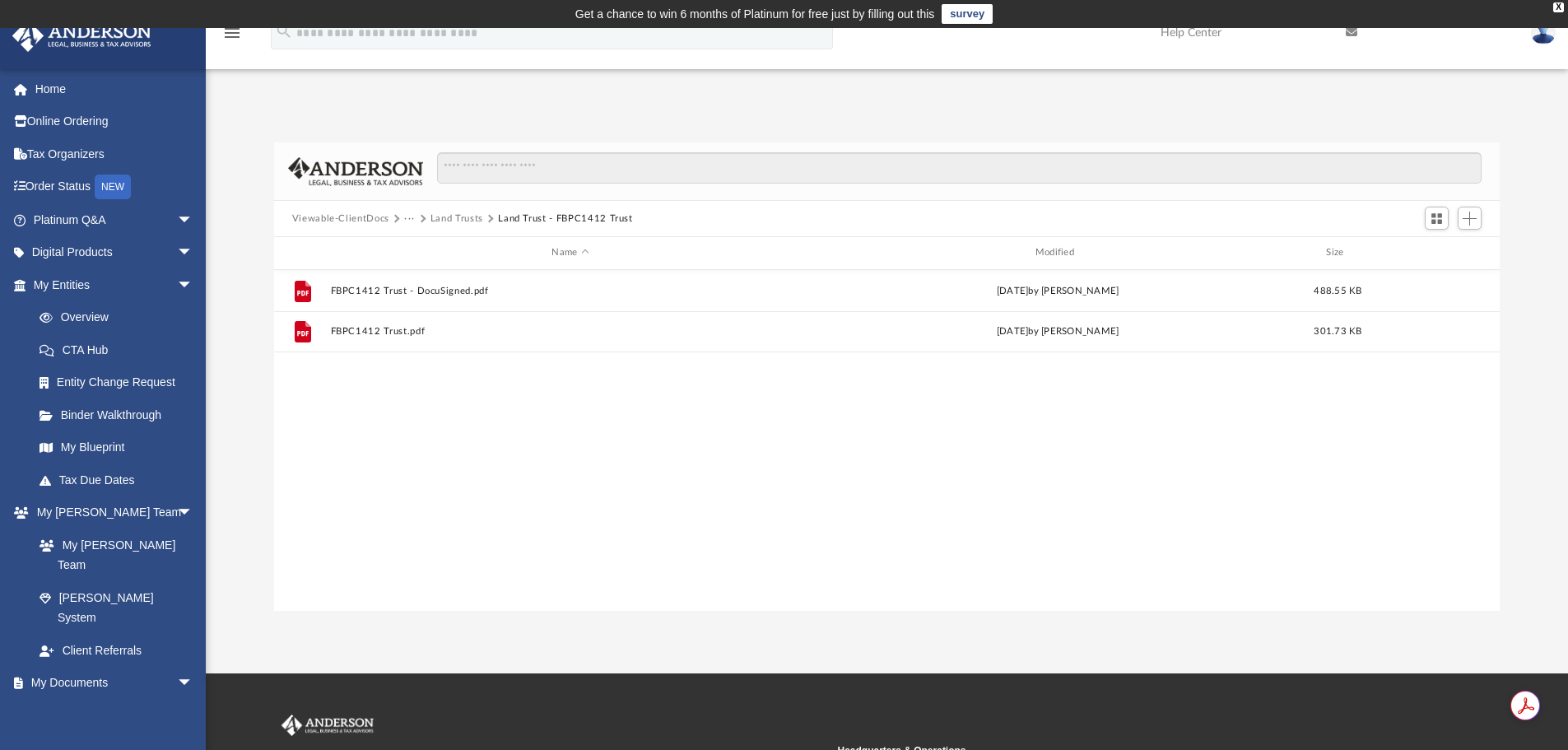
scroll to position [0, 0]
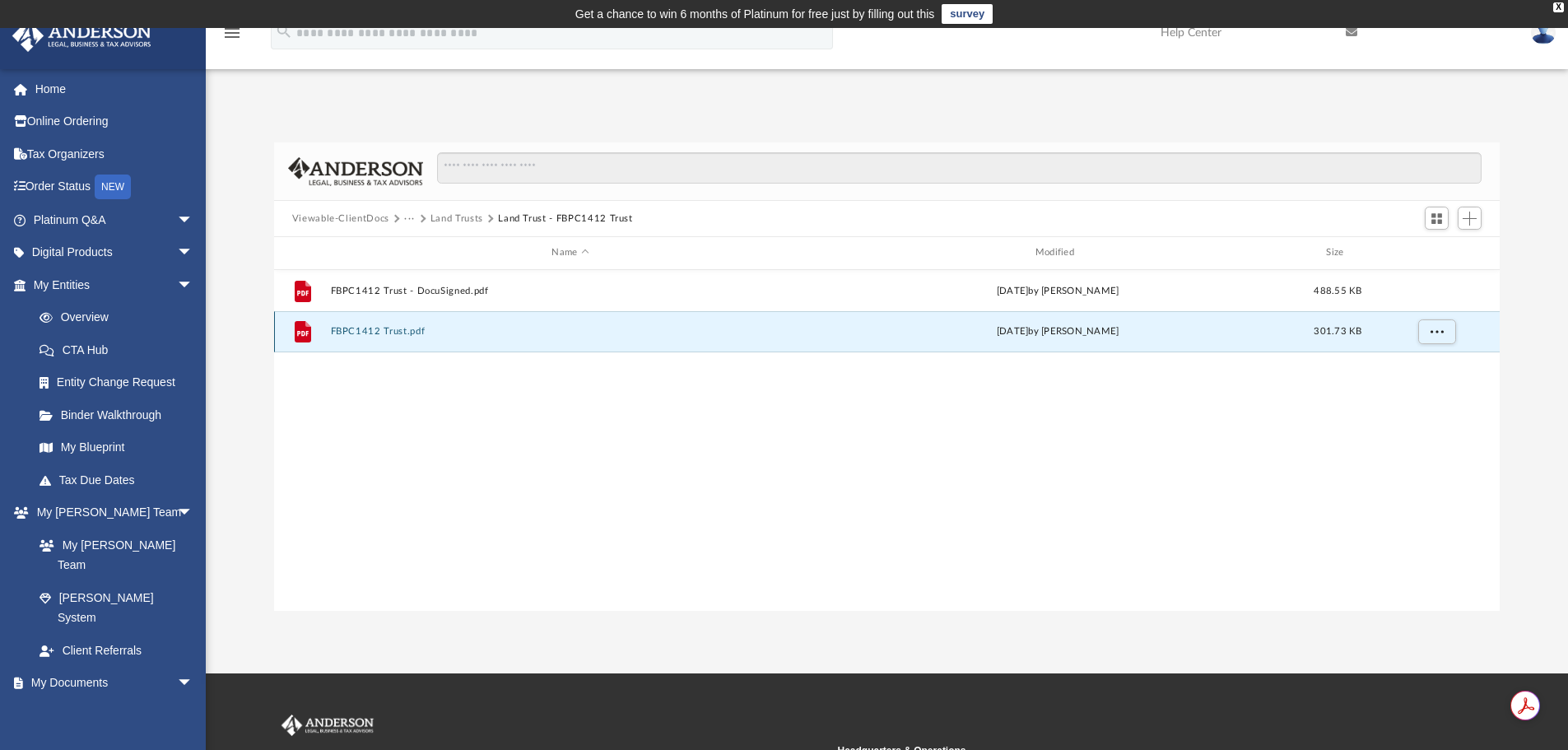
click at [405, 328] on button "FBPC1412 Trust.pdf" at bounding box center [570, 331] width 480 height 11
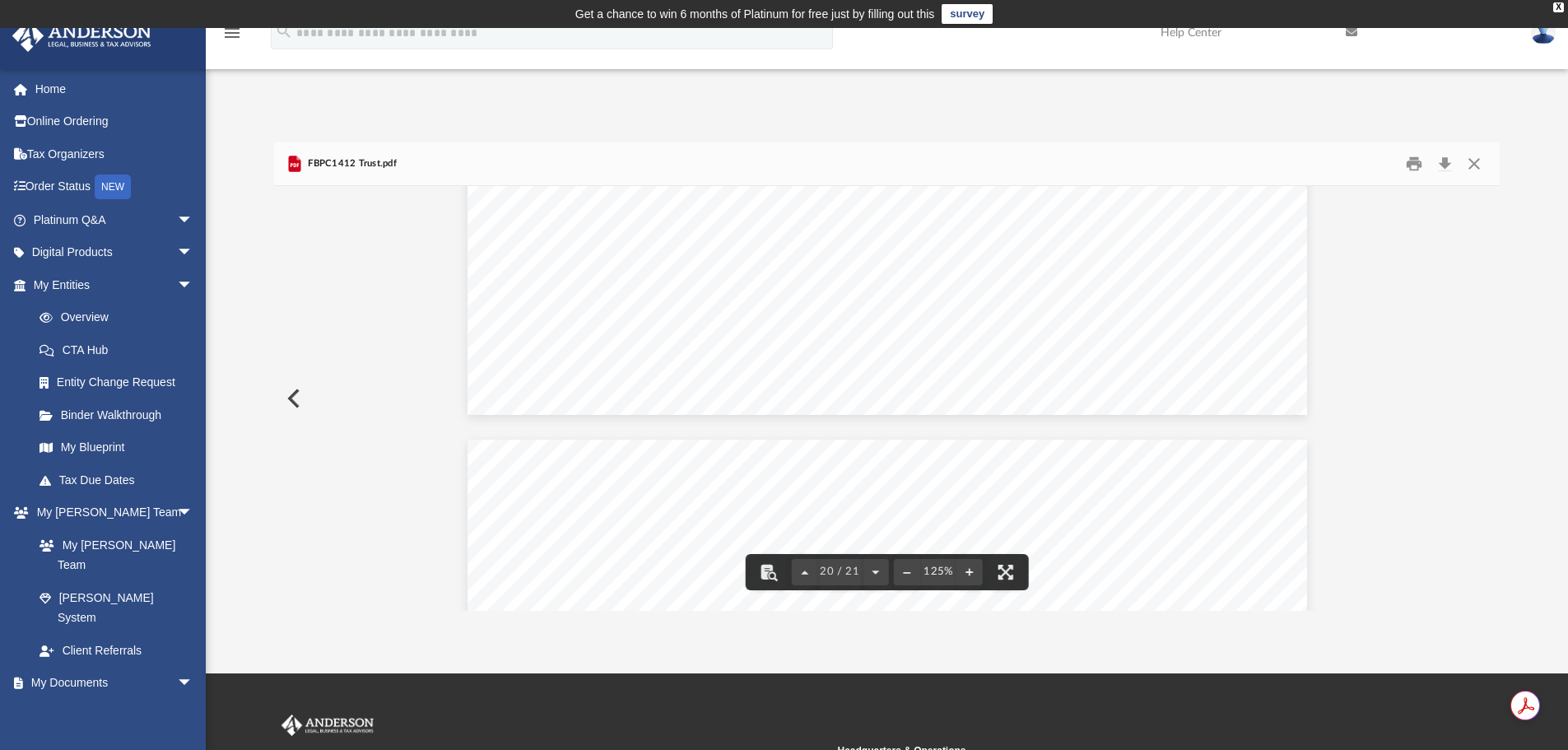
scroll to position [20582, 0]
click at [1480, 163] on button "Close" at bounding box center [1474, 164] width 29 height 26
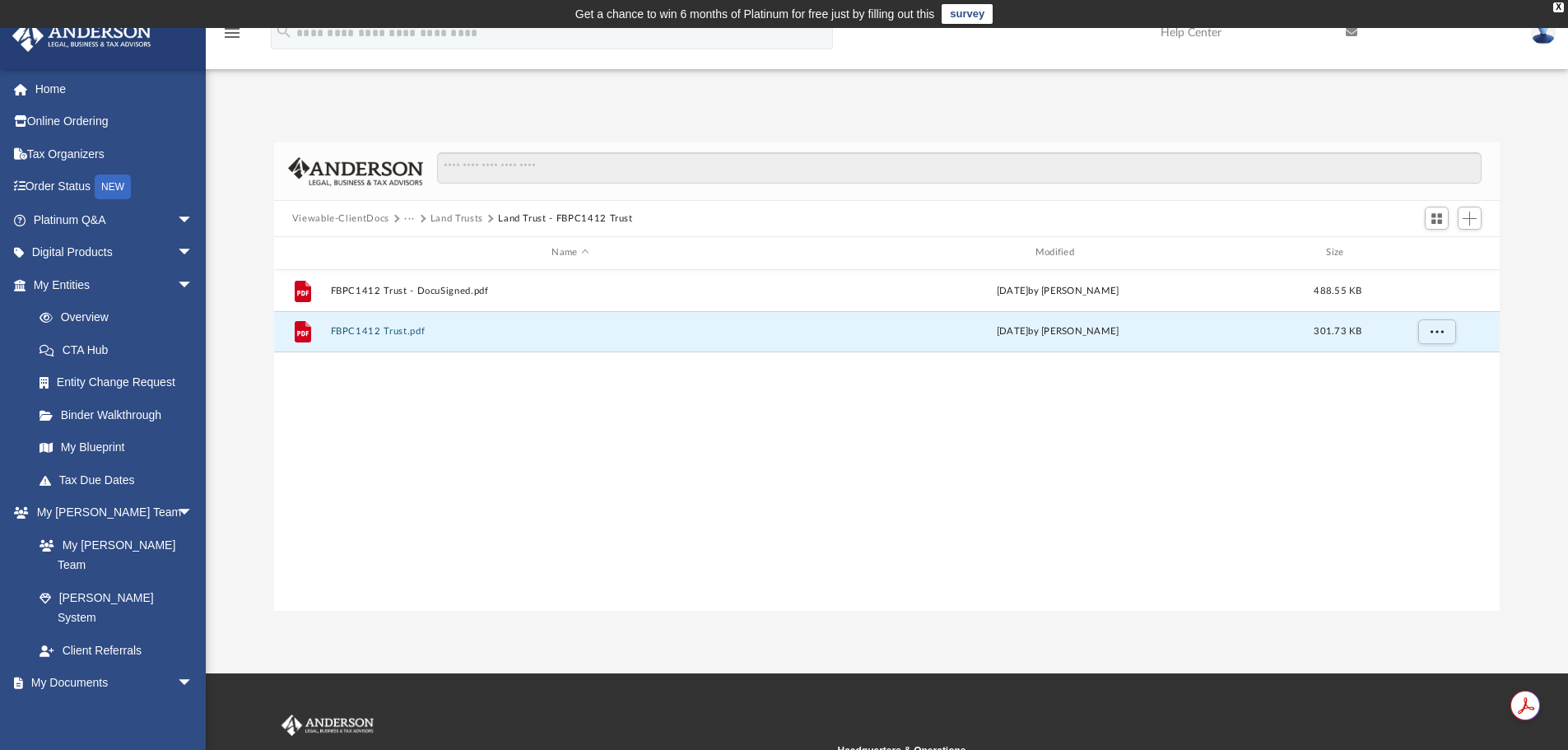
click at [453, 213] on button "Land Trusts" at bounding box center [456, 218] width 52 height 15
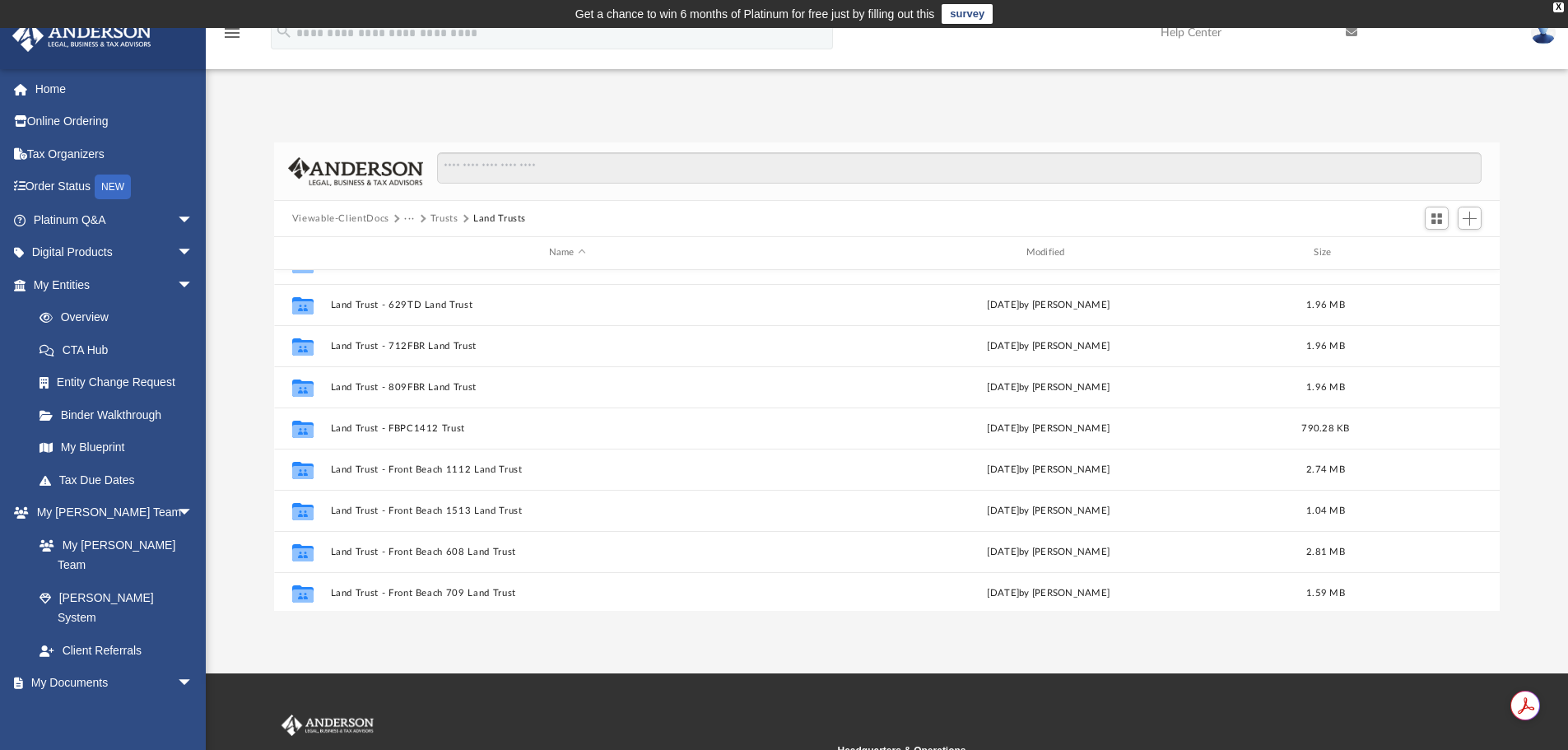
scroll to position [329, 0]
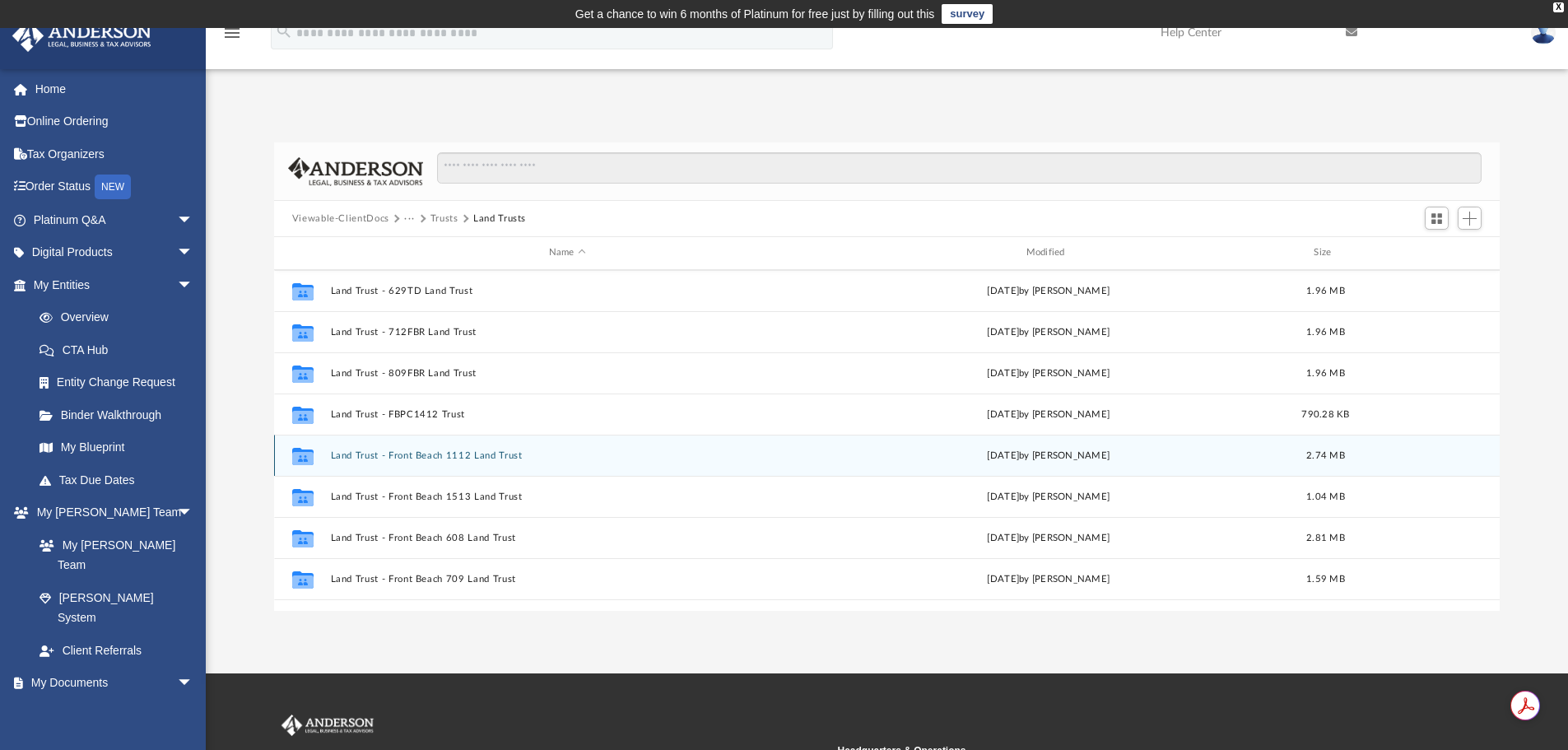
click at [477, 458] on button "Land Trust - Front Beach 1112 Land Trust" at bounding box center [567, 455] width 474 height 11
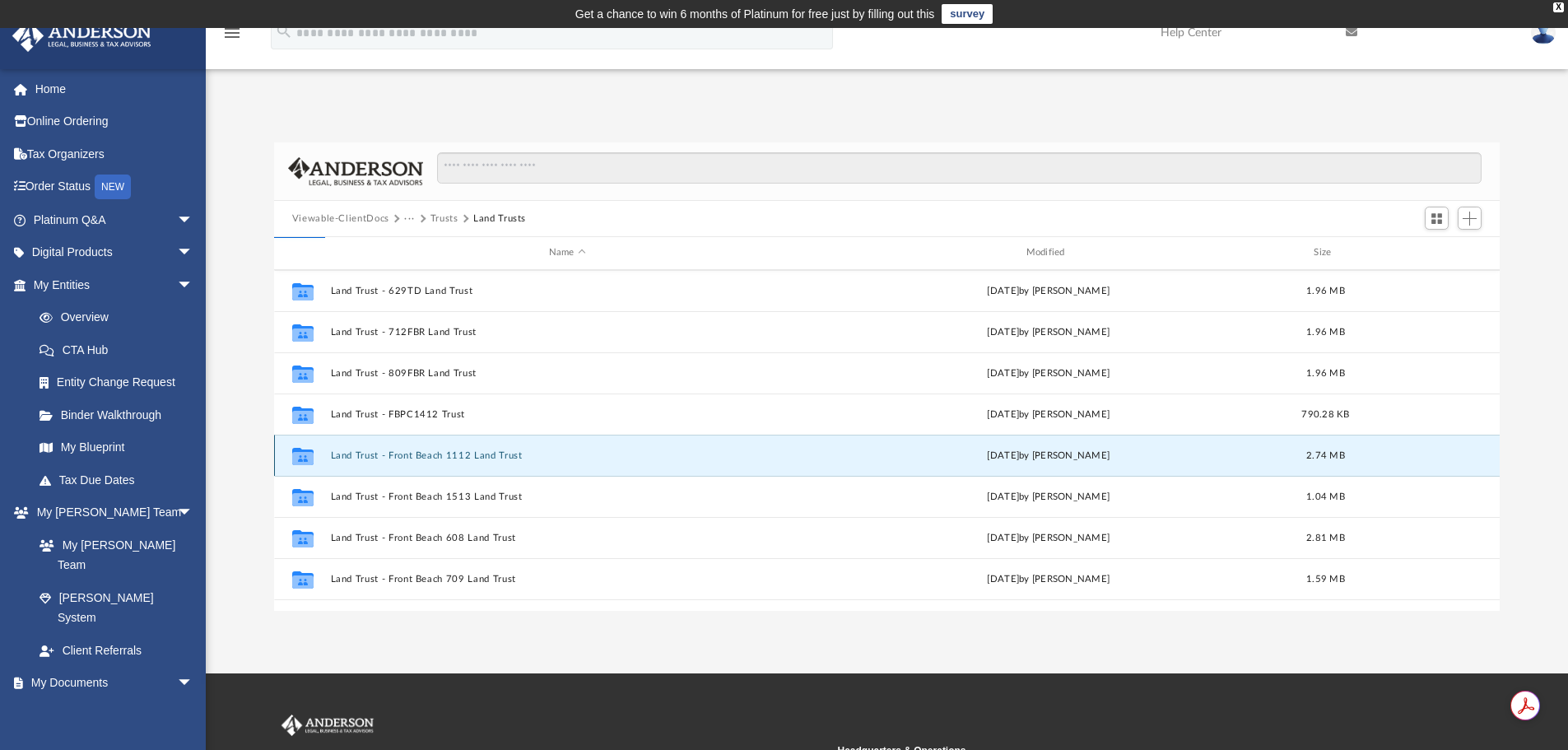
scroll to position [0, 0]
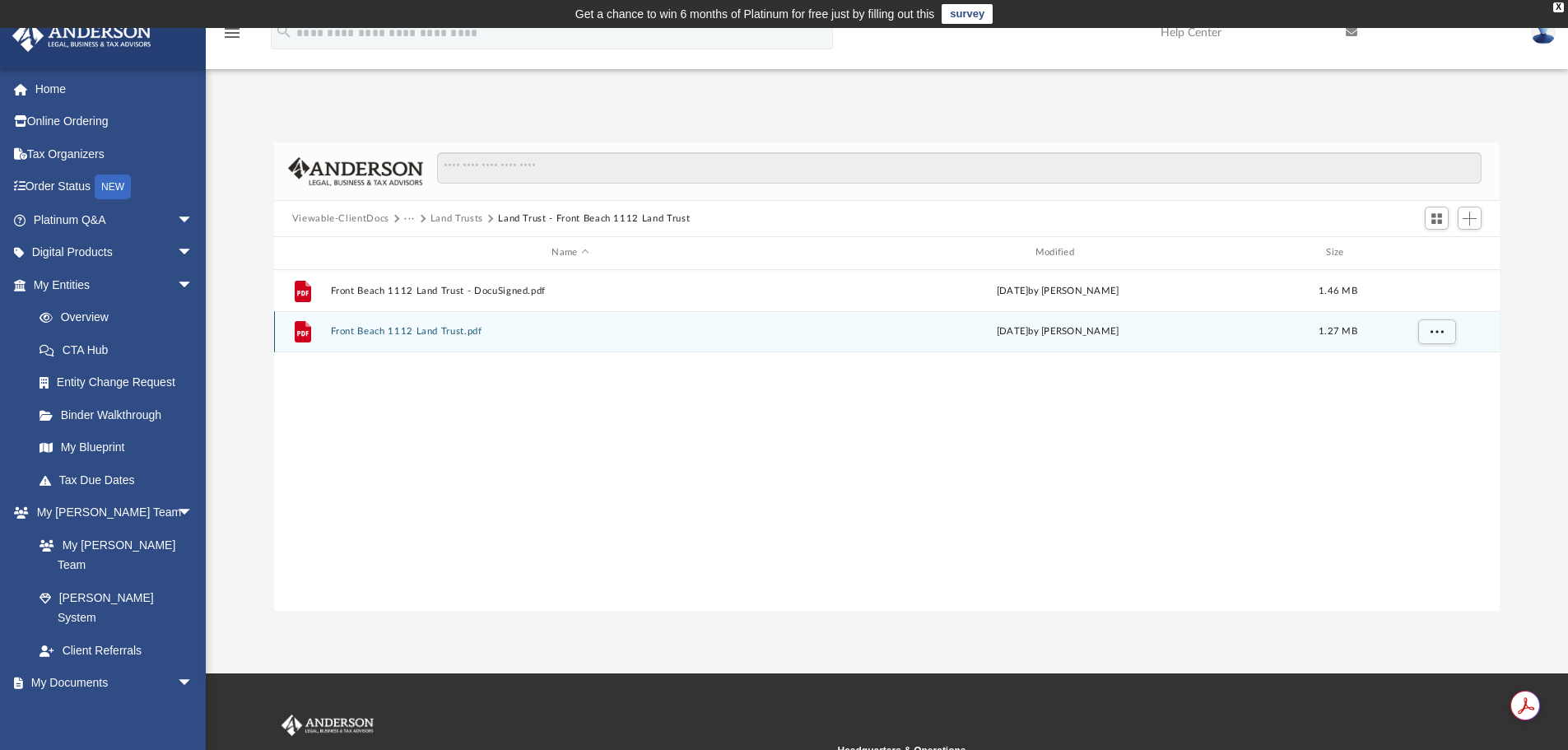
click at [380, 326] on button "Front Beach 1112 Land Trust.pdf" at bounding box center [570, 331] width 480 height 11
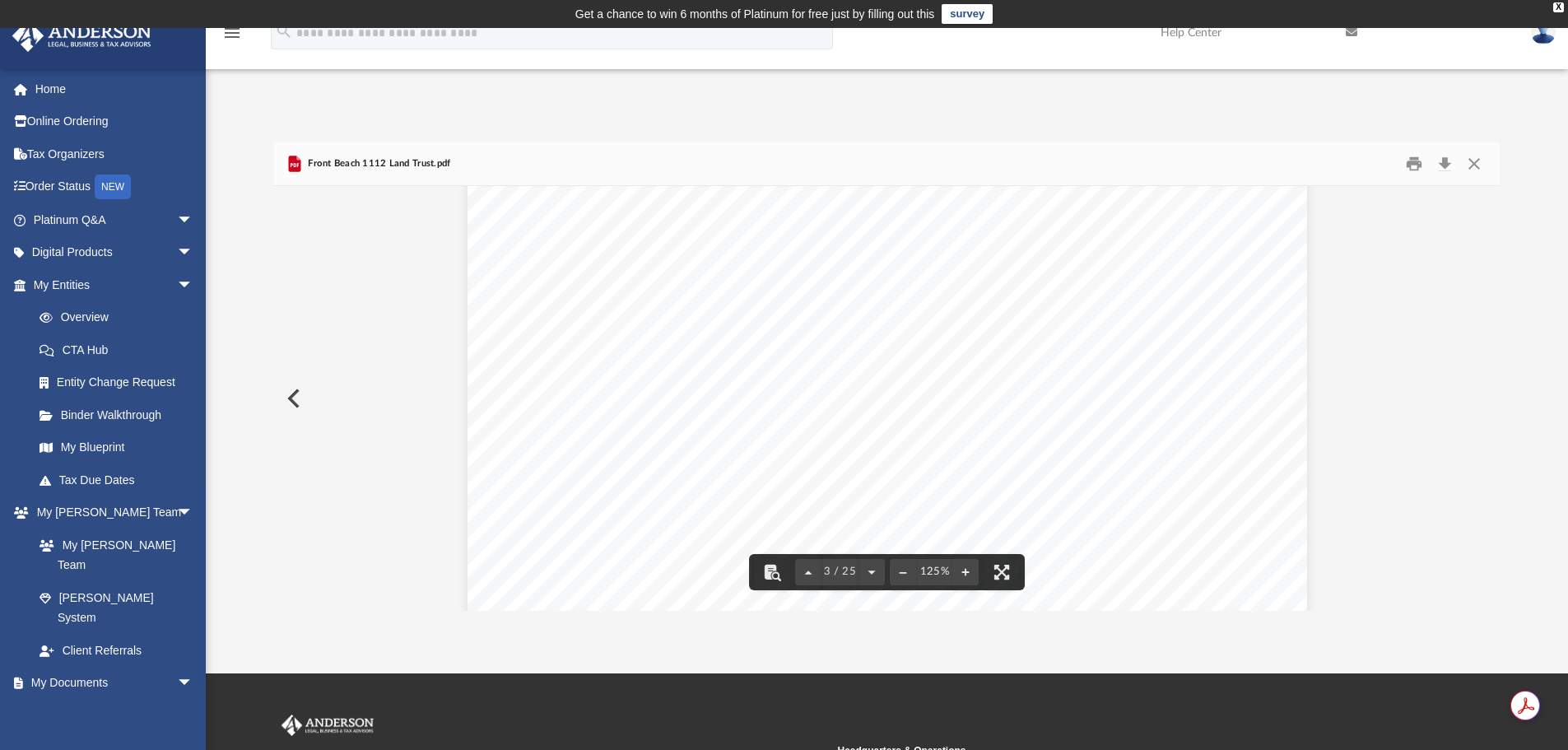
scroll to position [2466, 0]
drag, startPoint x: 1497, startPoint y: 238, endPoint x: 1509, endPoint y: 409, distance: 171.4
click at [1509, 409] on div "Difficulty viewing your box folder? You can also access your account directly o…" at bounding box center [886, 376] width 1362 height 469
click at [1472, 162] on button "Close" at bounding box center [1474, 164] width 29 height 26
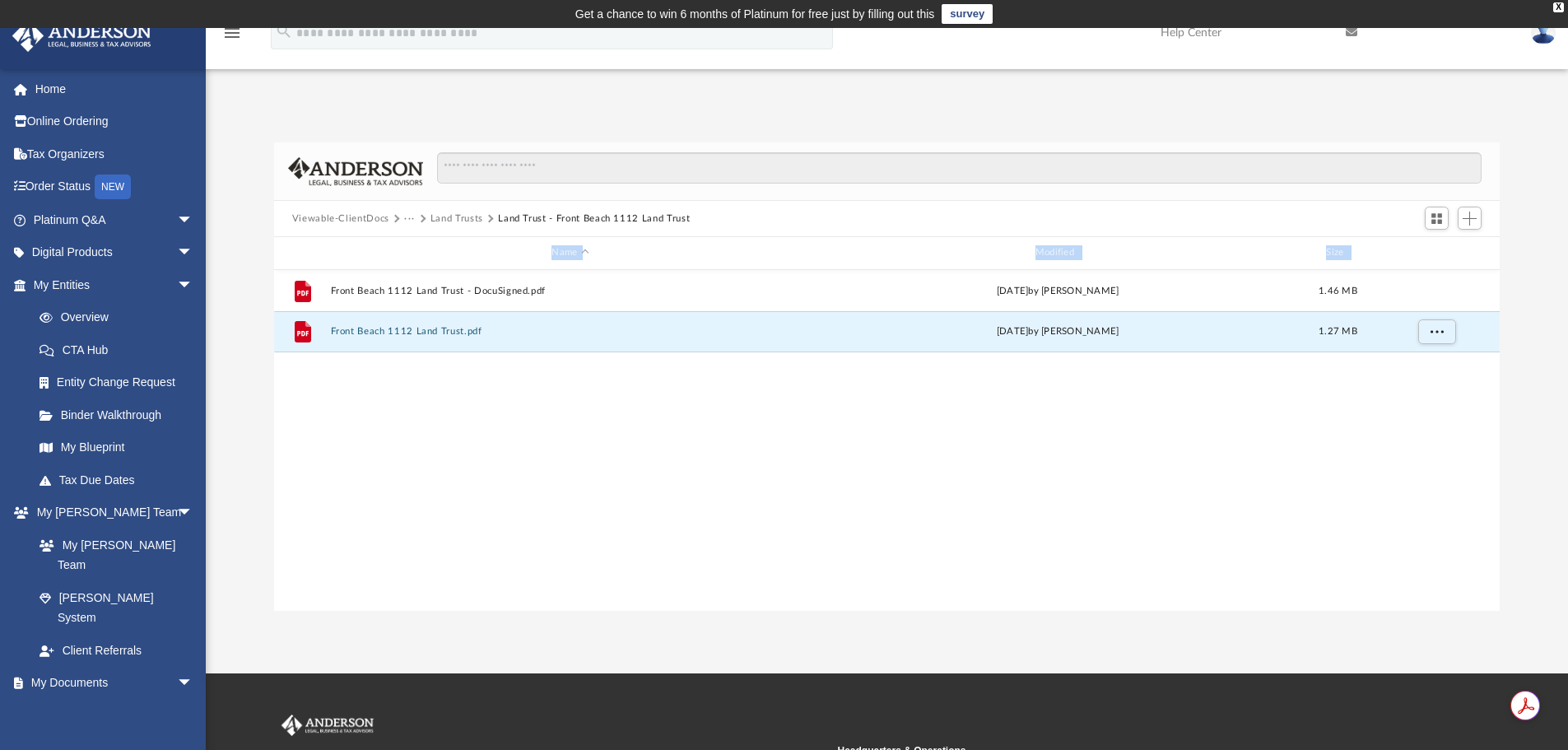
click at [477, 214] on button "Land Trusts" at bounding box center [456, 218] width 52 height 15
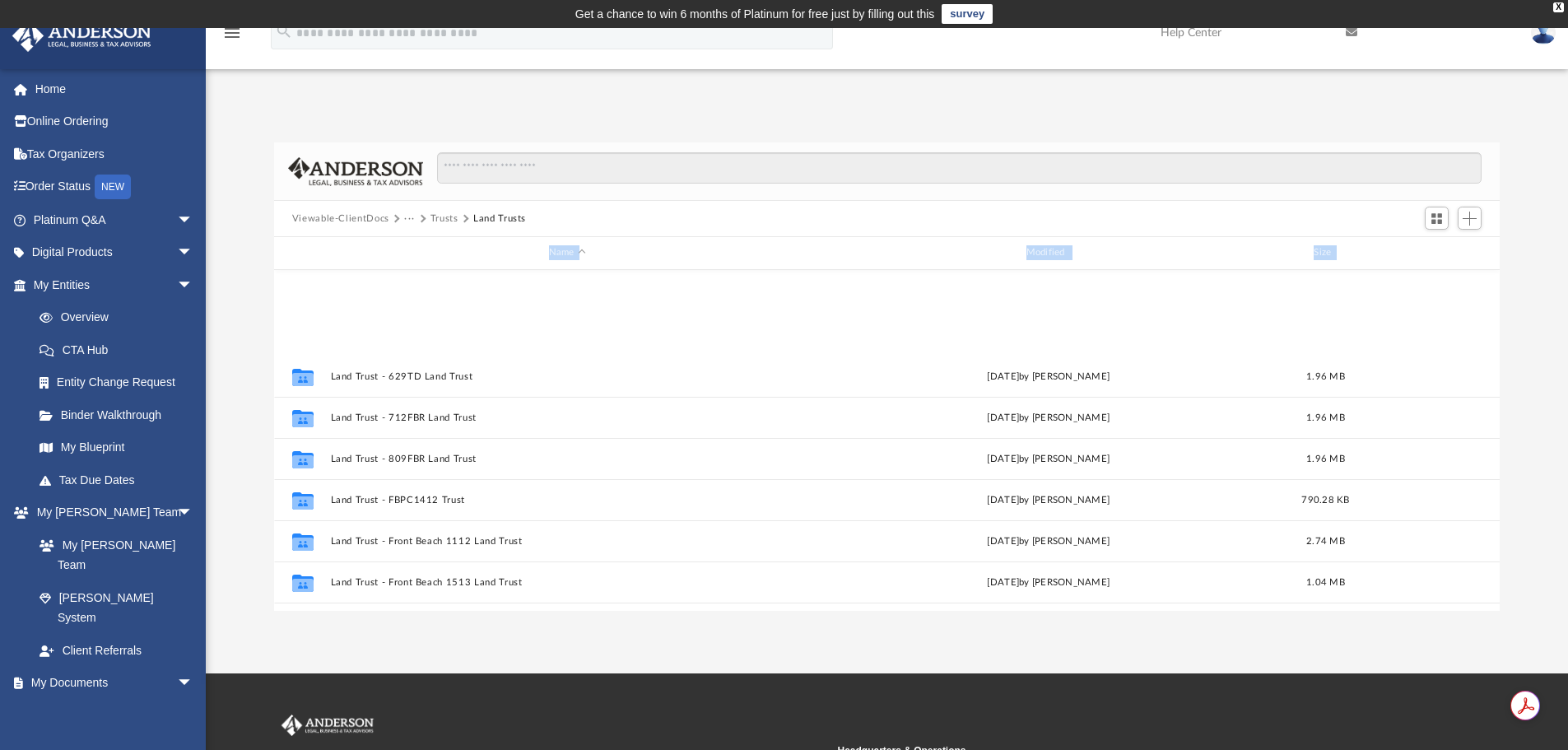
scroll to position [412, 0]
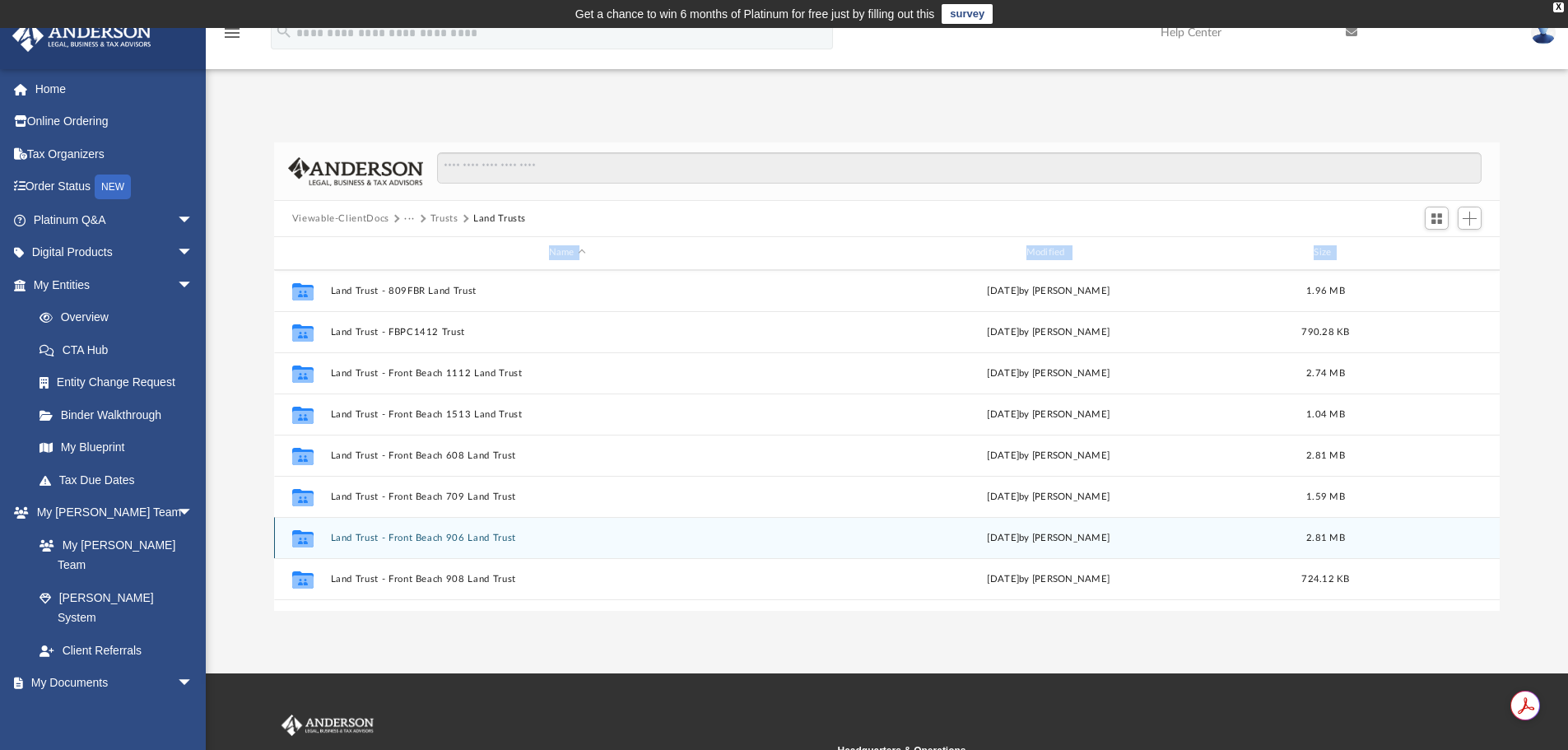
click at [466, 537] on button "Land Trust - Front Beach 906 Land Trust" at bounding box center [567, 538] width 474 height 11
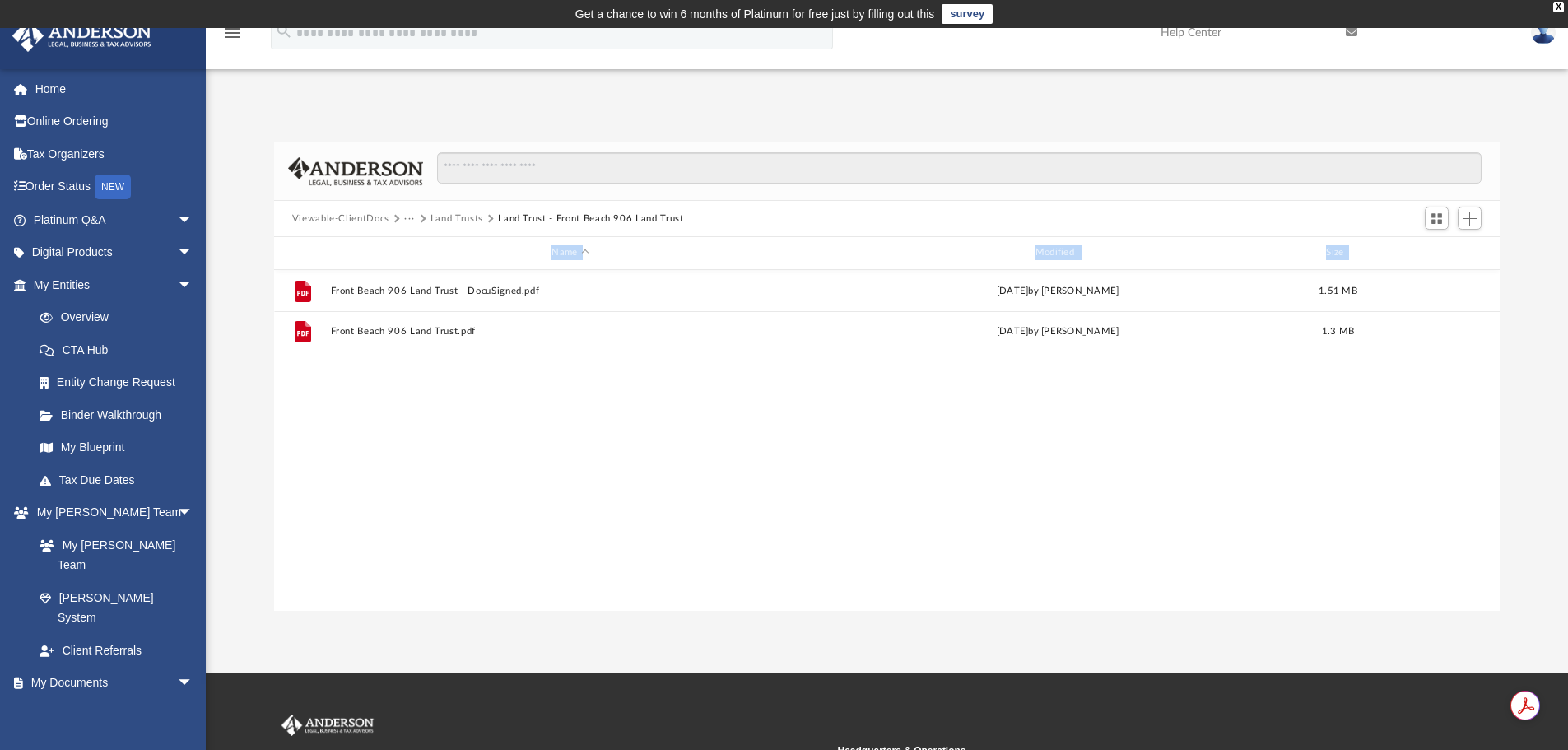
scroll to position [0, 0]
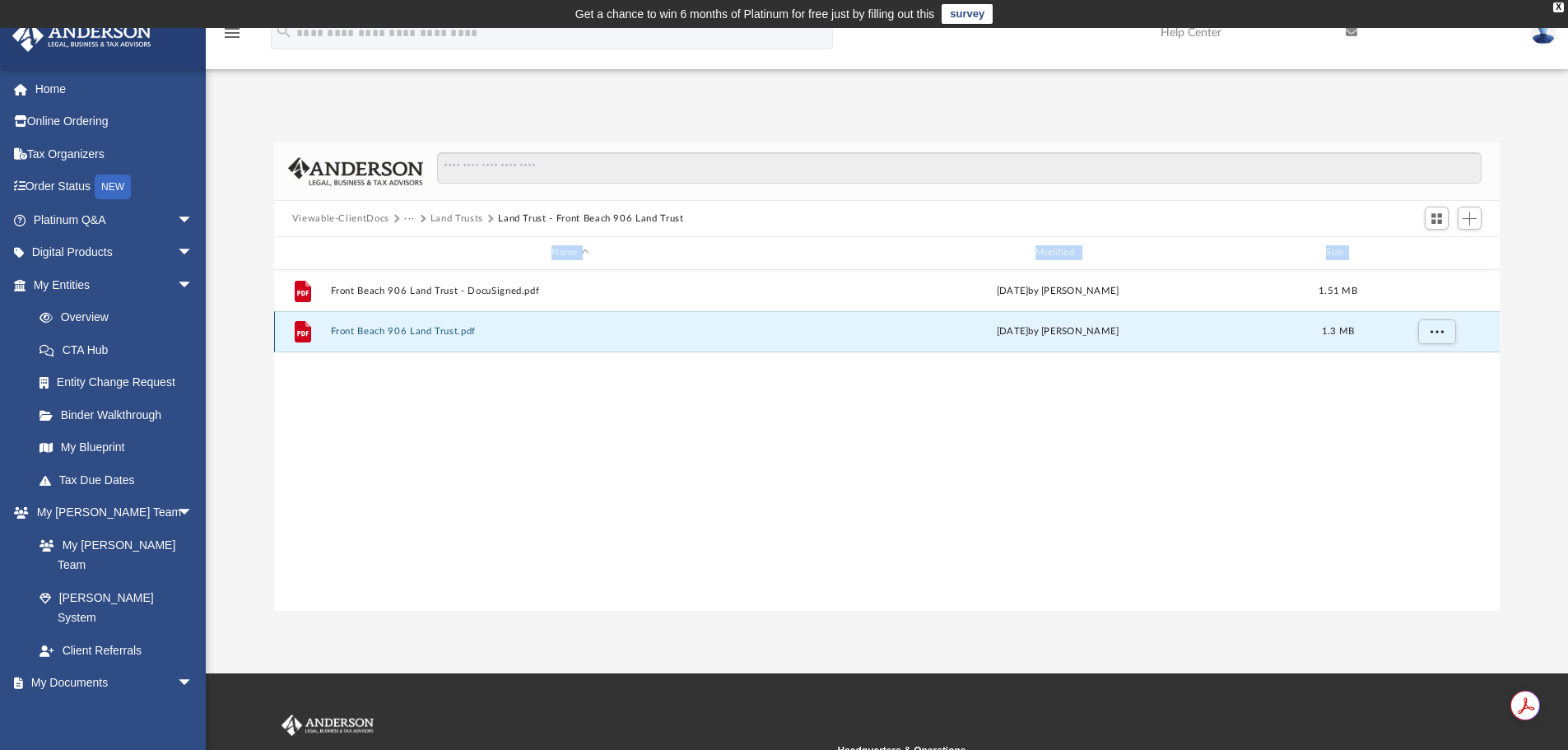
click at [443, 328] on button "Front Beach 906 Land Trust.pdf" at bounding box center [570, 331] width 480 height 11
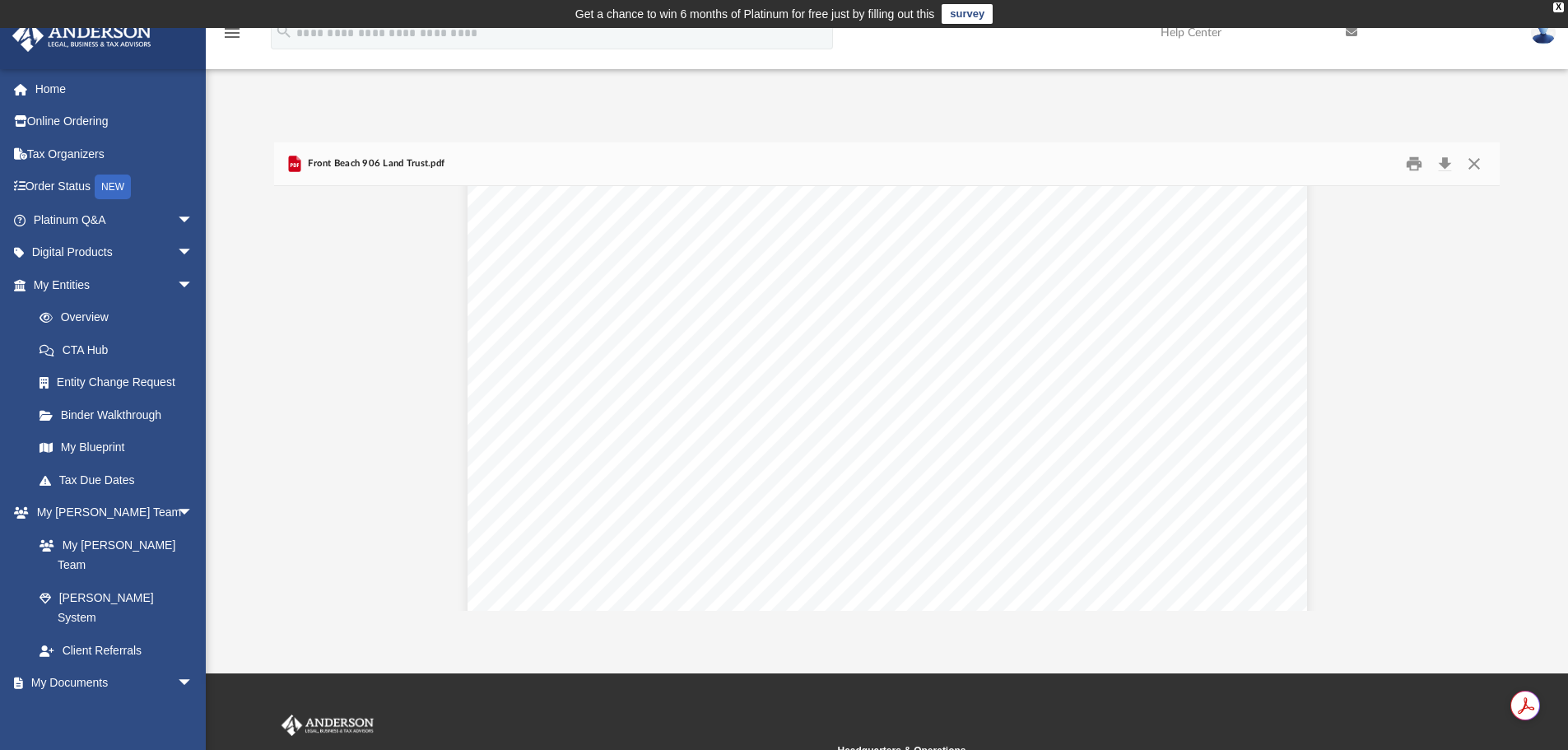
scroll to position [27151, 0]
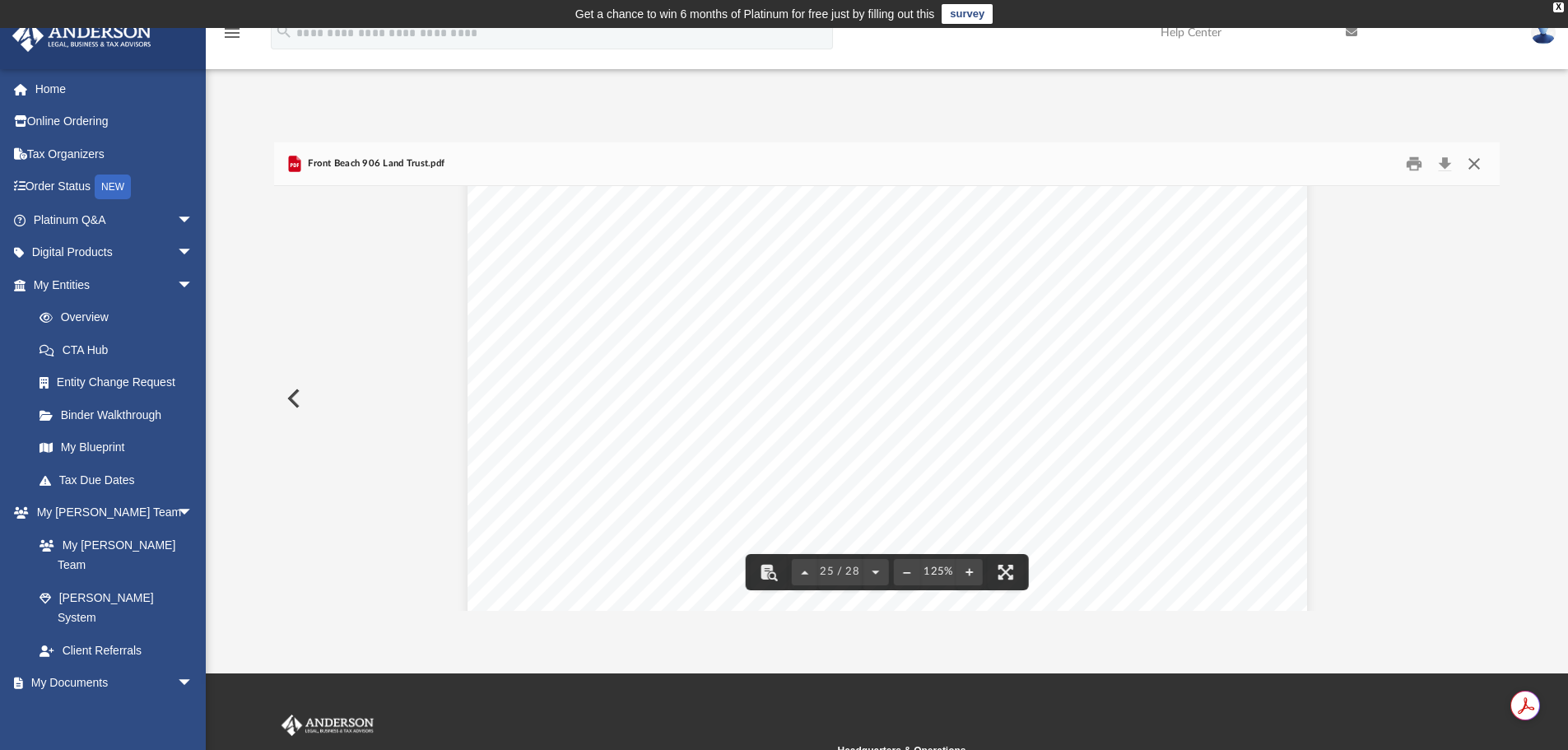
click at [1471, 159] on button "Close" at bounding box center [1474, 164] width 29 height 26
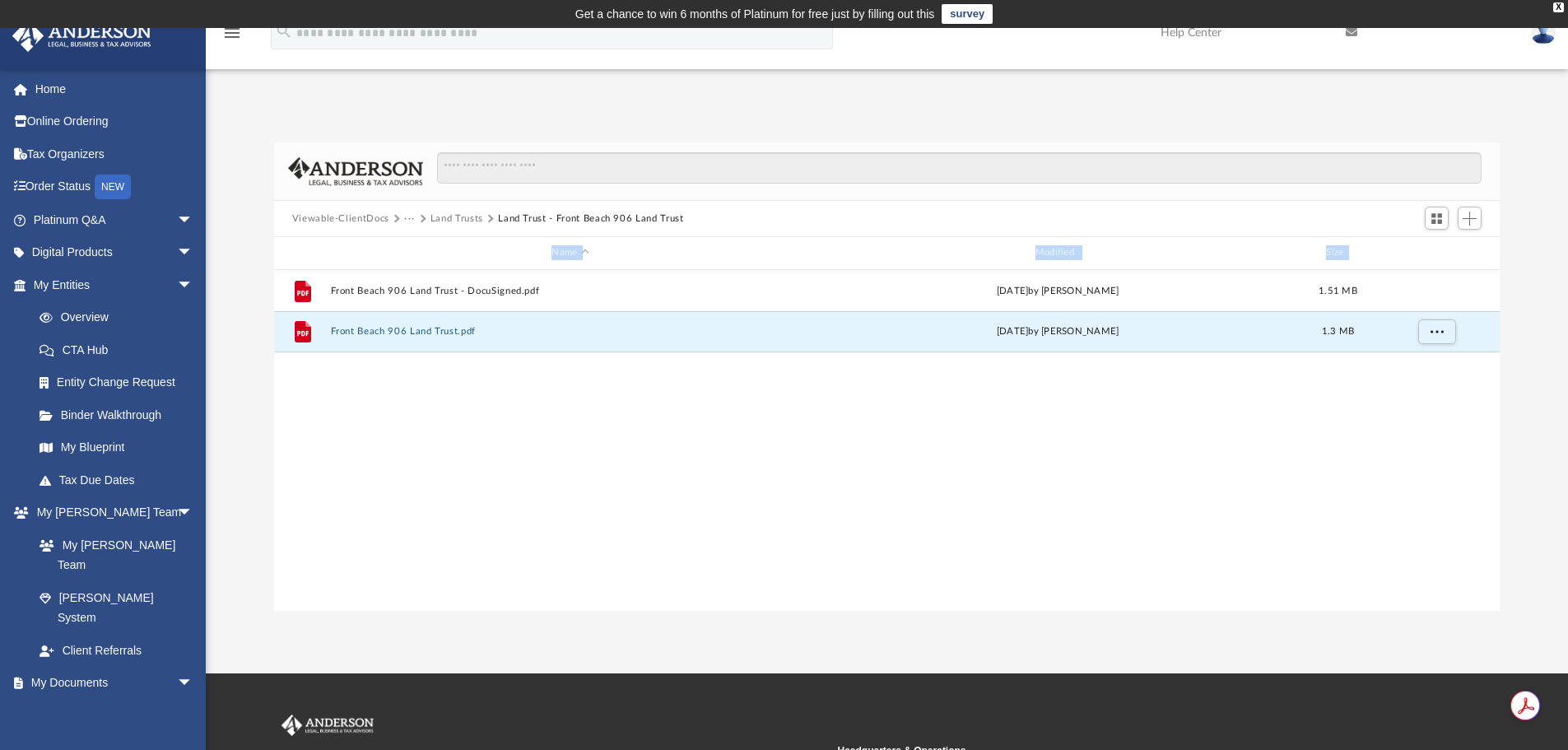
click at [525, 218] on button "Land Trust - Front Beach 906 Land Trust" at bounding box center [590, 218] width 185 height 15
click at [456, 215] on button "Land Trusts" at bounding box center [456, 218] width 52 height 15
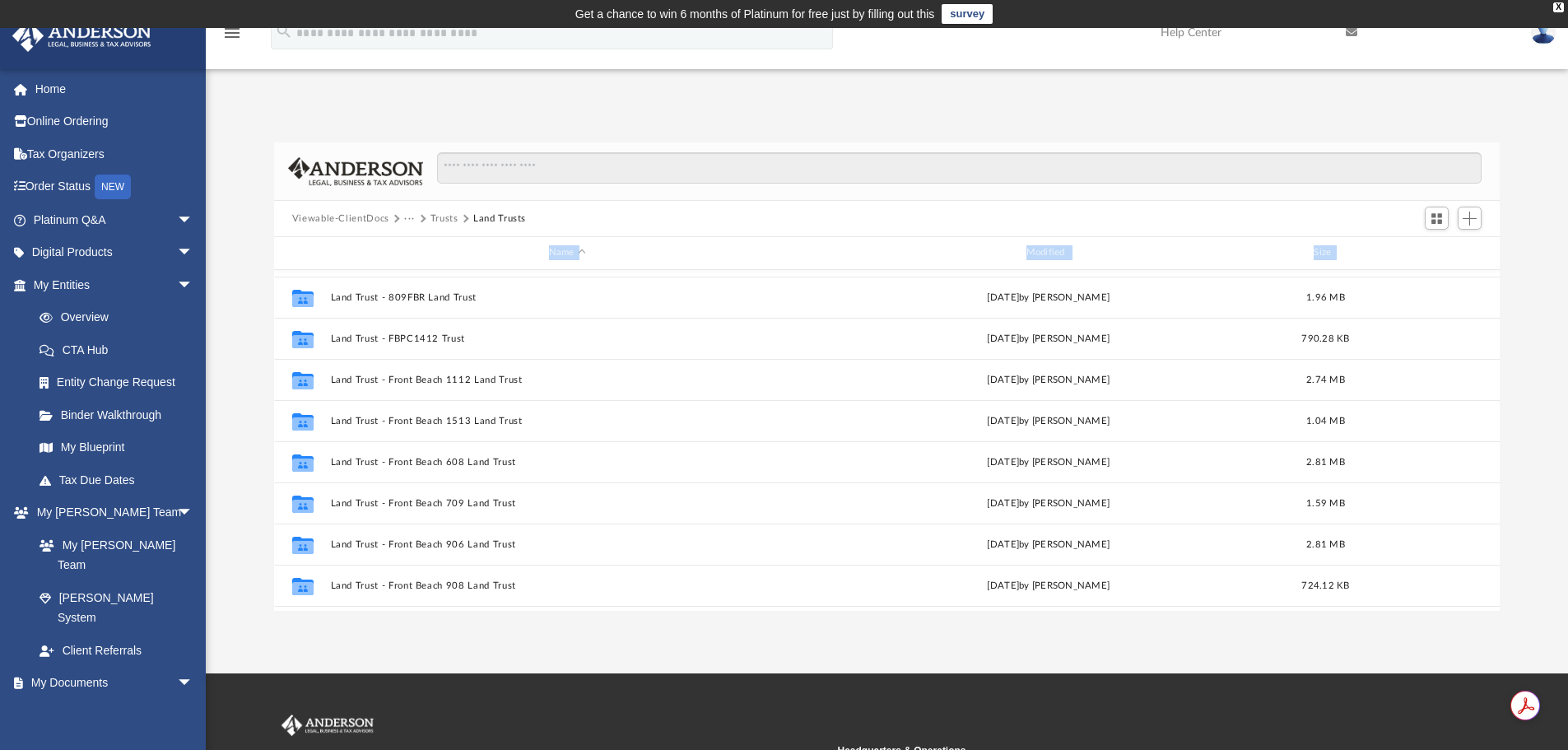
scroll to position [412, 0]
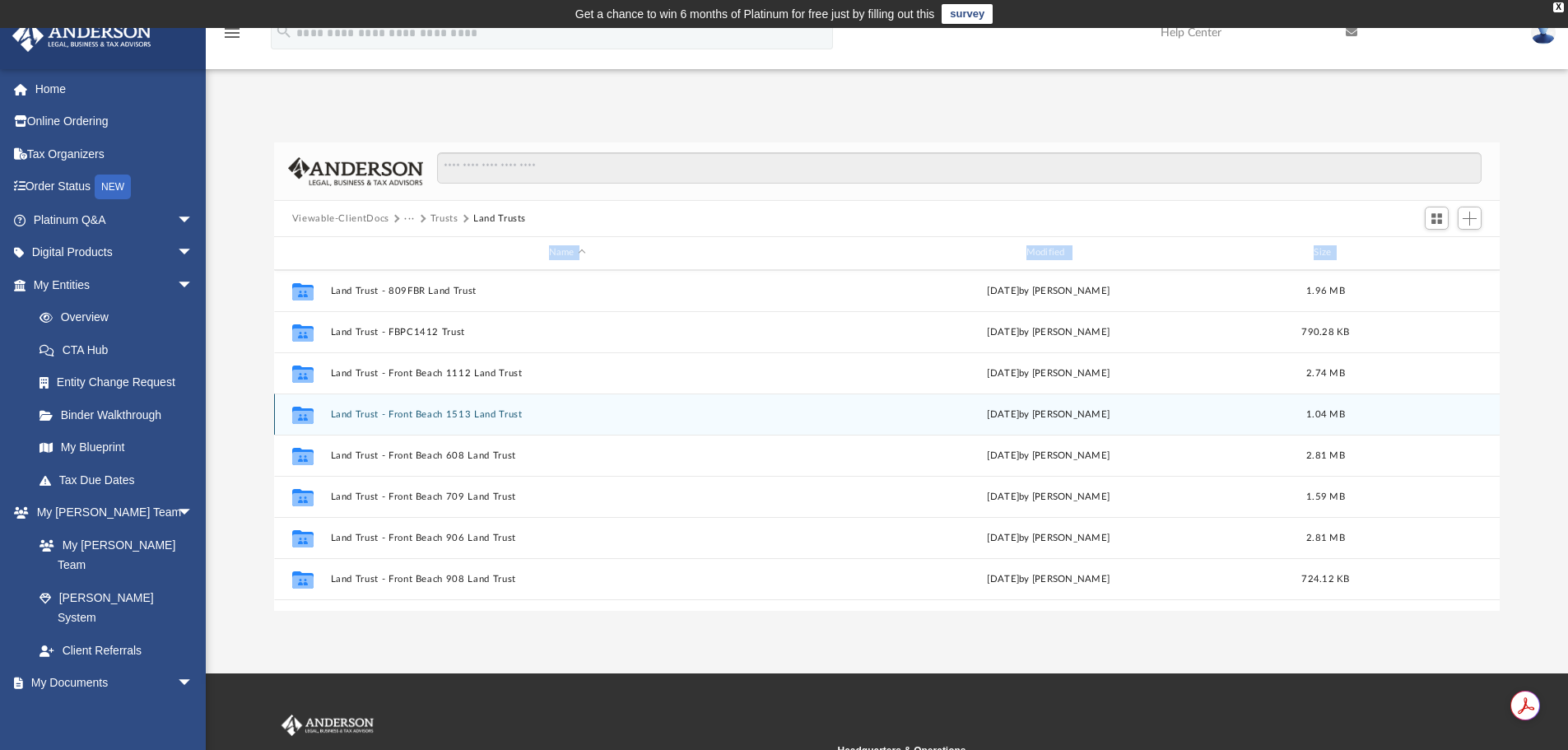
click at [462, 416] on button "Land Trust - Front Beach 1513 Land Trust" at bounding box center [567, 414] width 474 height 11
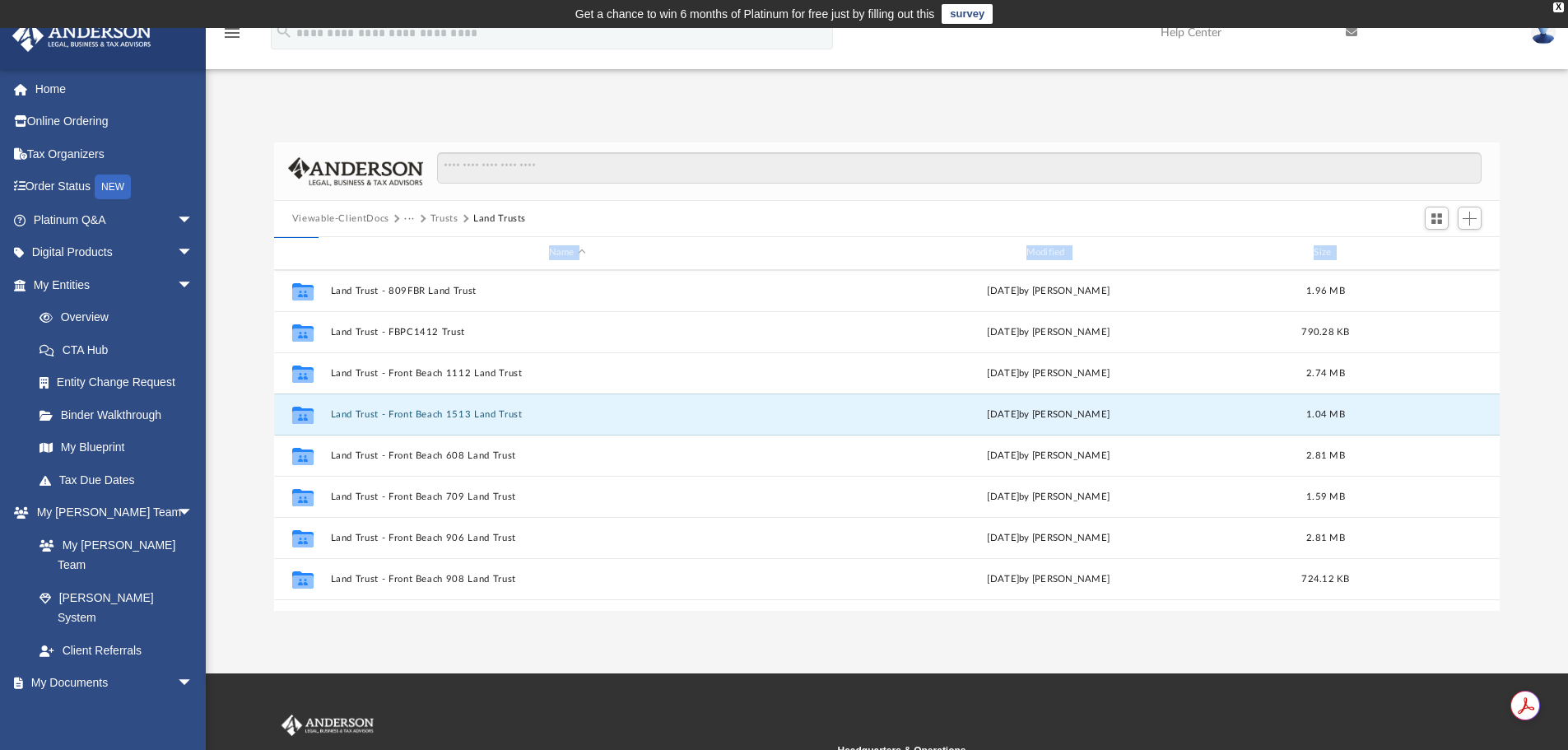
scroll to position [0, 0]
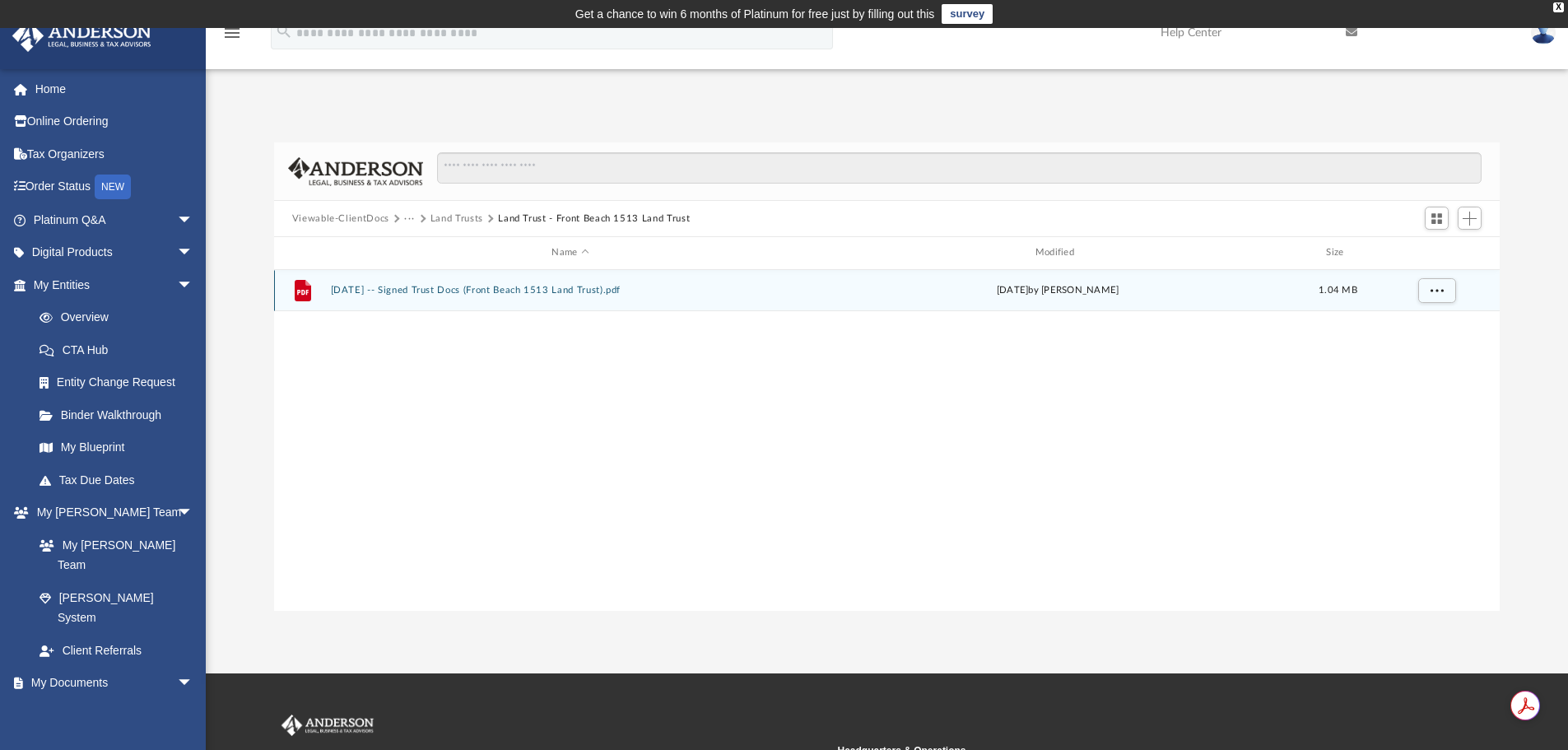
click at [445, 280] on div "File [DATE] -- Signed Trust Docs (Front Beach 1513 Land Trust).pdf [DATE] by [P…" at bounding box center [887, 290] width 1226 height 41
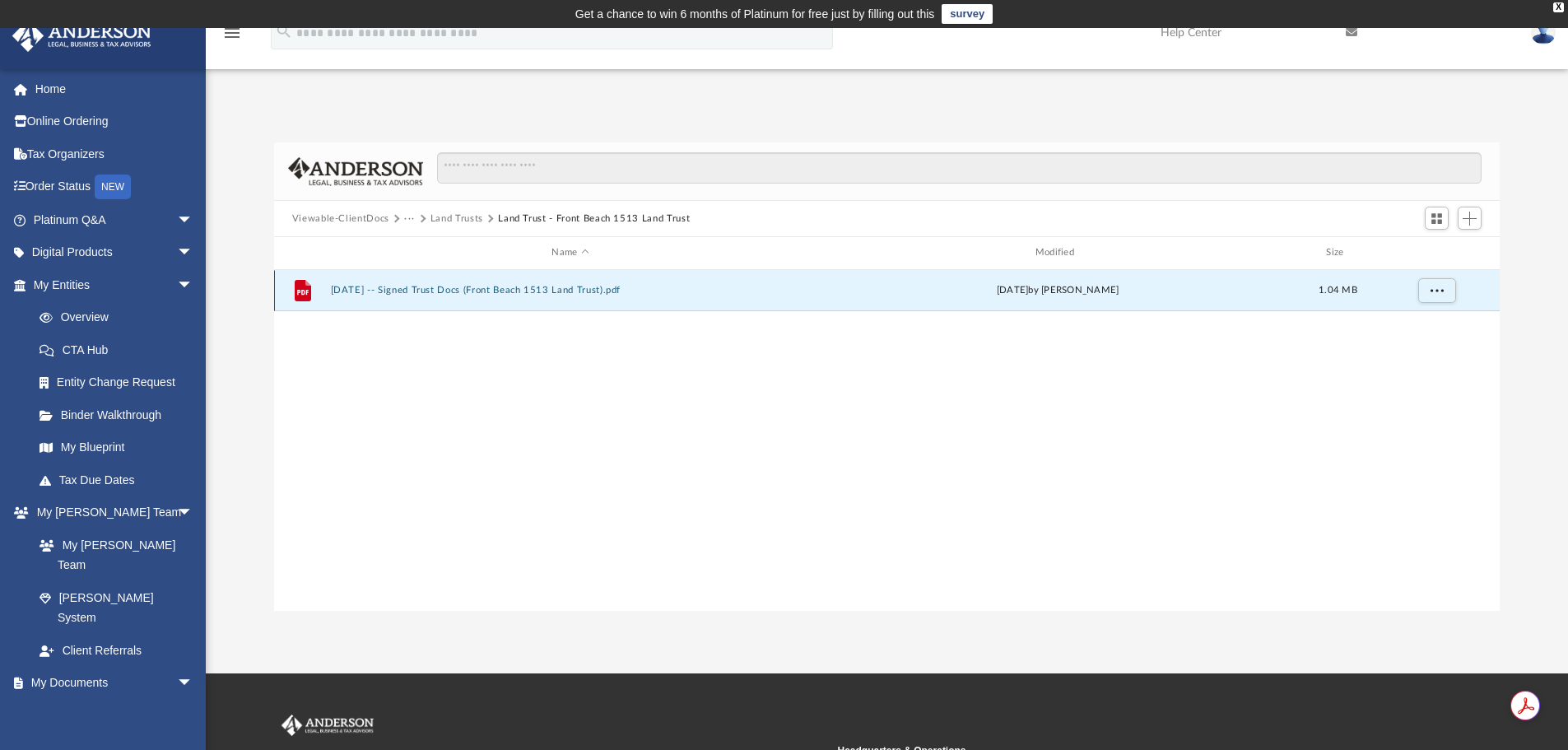
click at [447, 289] on button "[DATE] -- Signed Trust Docs (Front Beach 1513 Land Trust).pdf" at bounding box center [570, 290] width 480 height 11
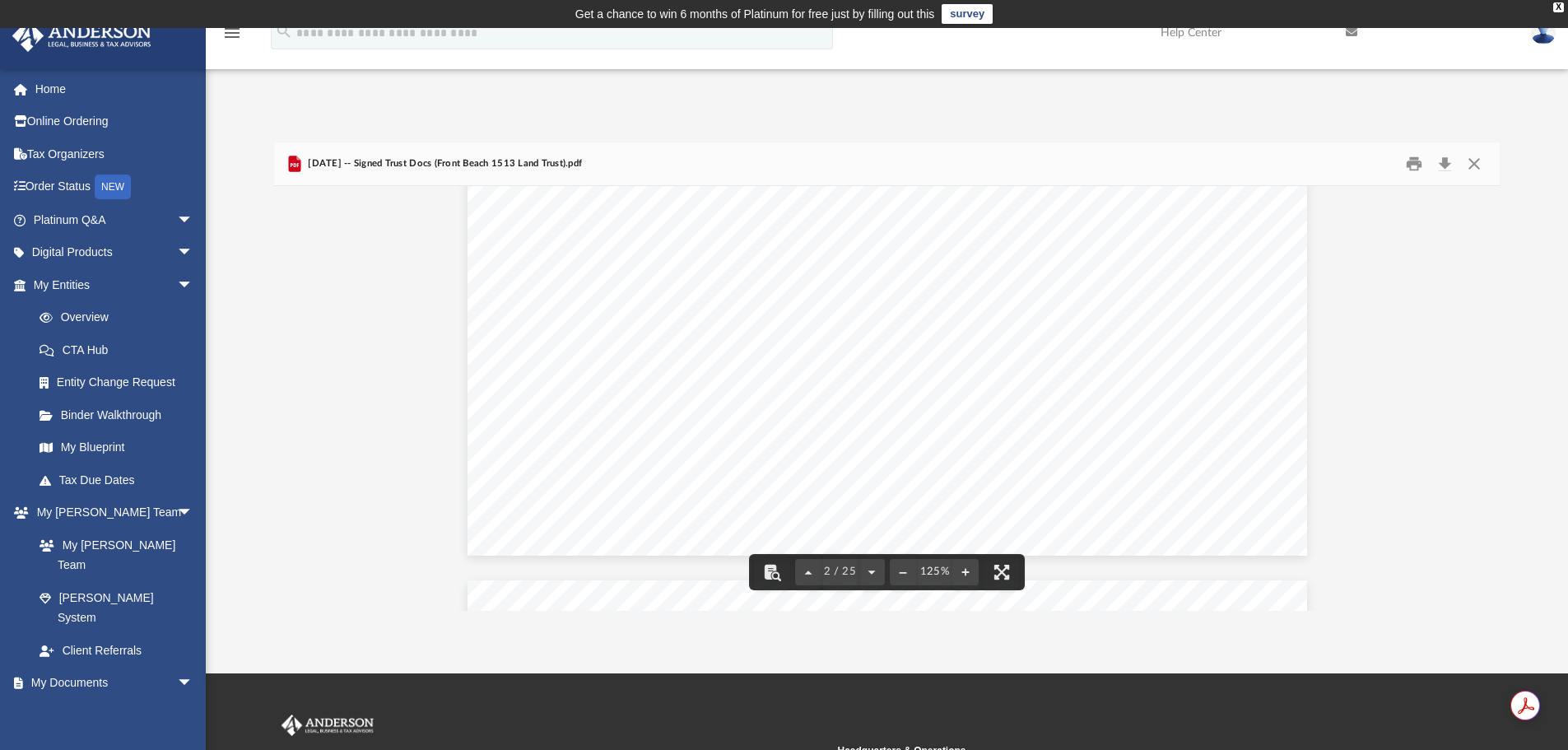
scroll to position [1572, 0]
click at [1472, 164] on button "Close" at bounding box center [1474, 164] width 29 height 26
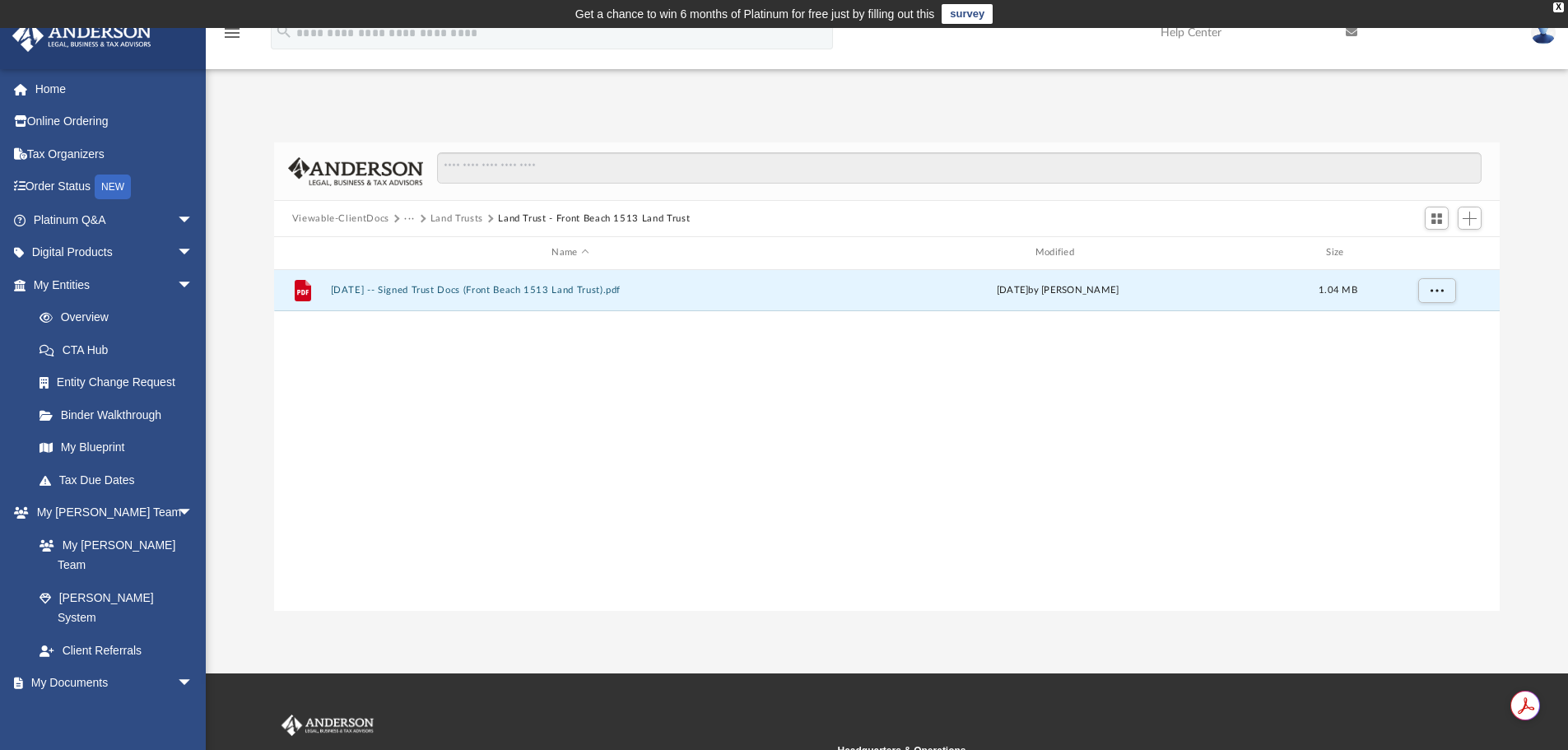
click at [442, 215] on button "Land Trusts" at bounding box center [456, 218] width 52 height 15
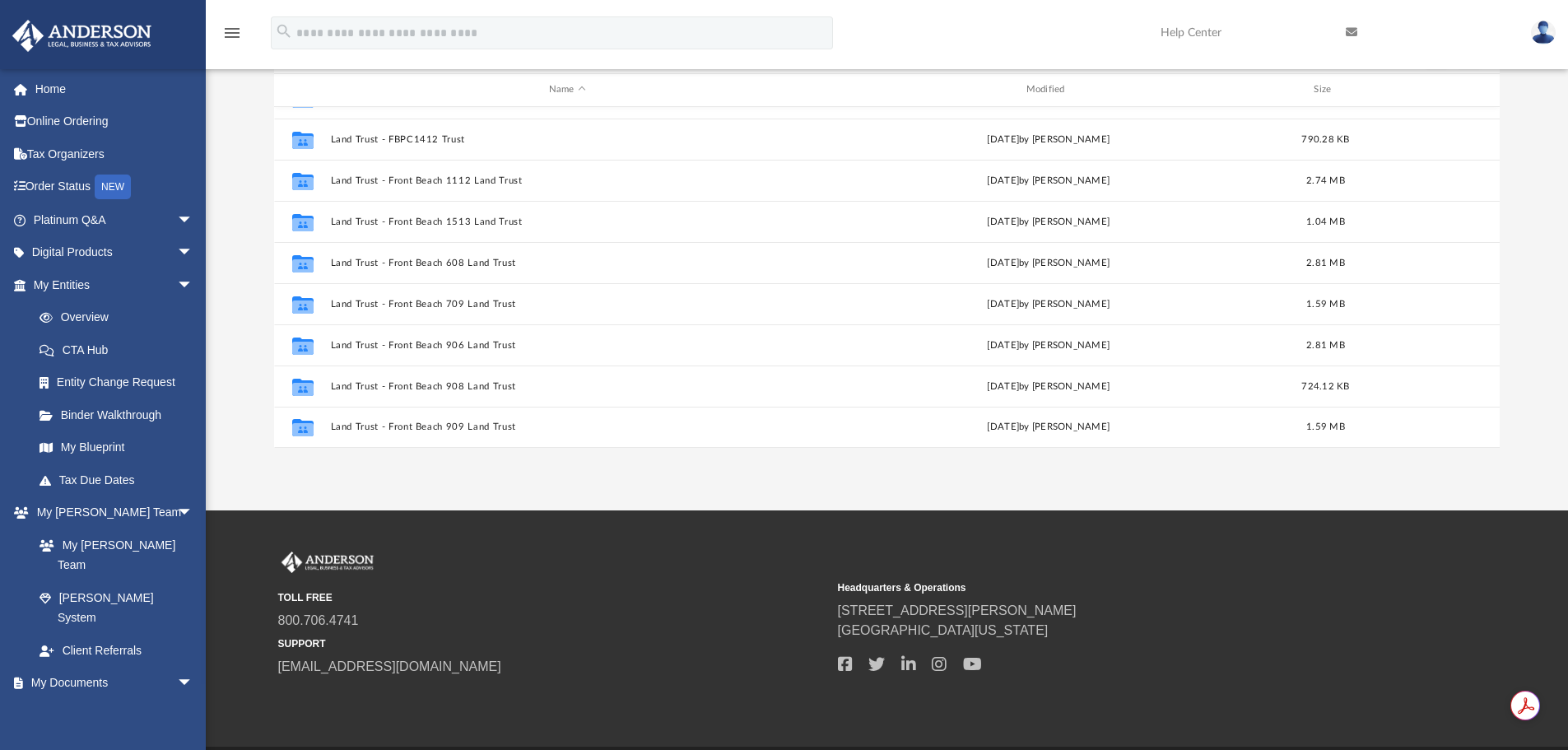
scroll to position [165, 0]
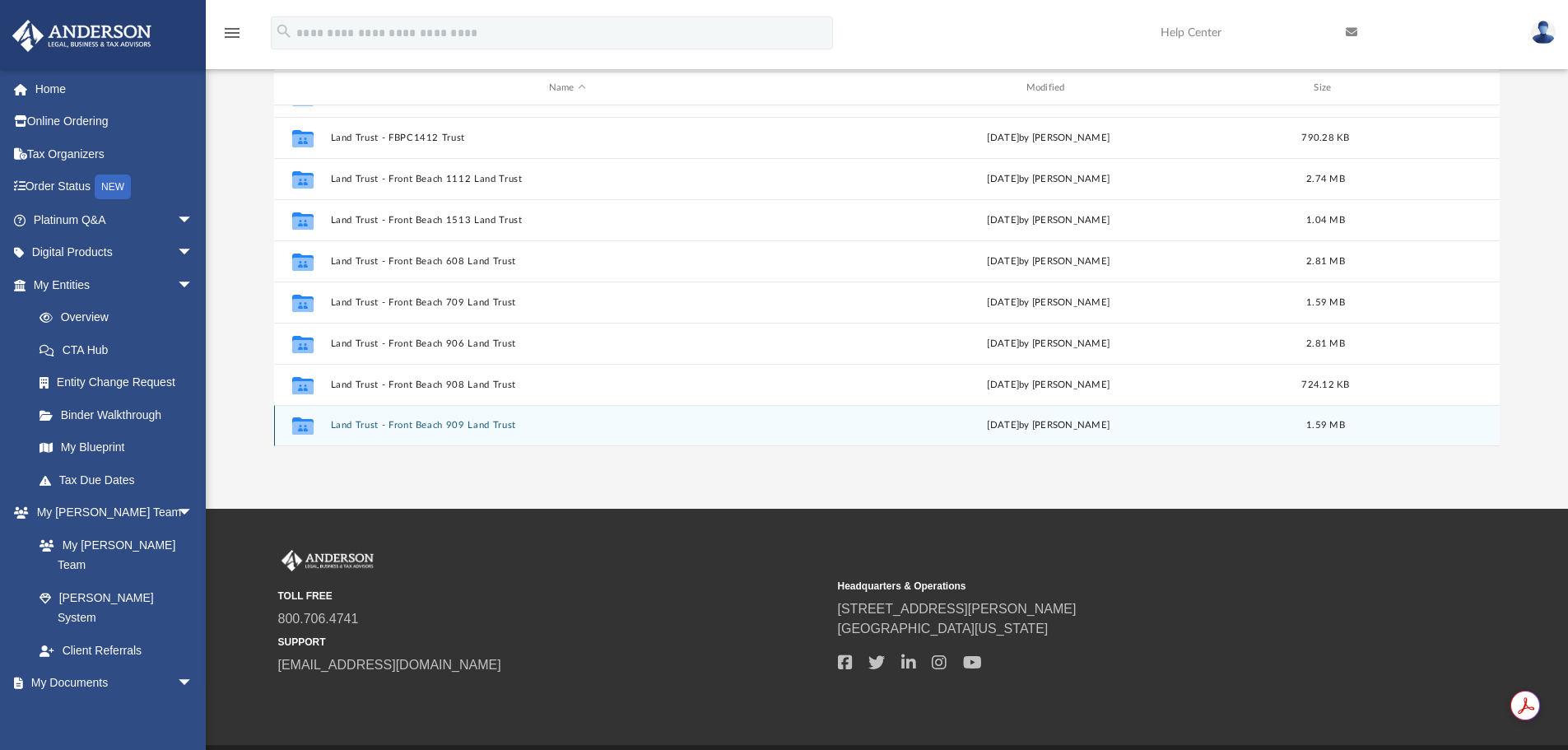
click at [499, 422] on button "Land Trust - Front Beach 909 Land Trust" at bounding box center [567, 425] width 474 height 11
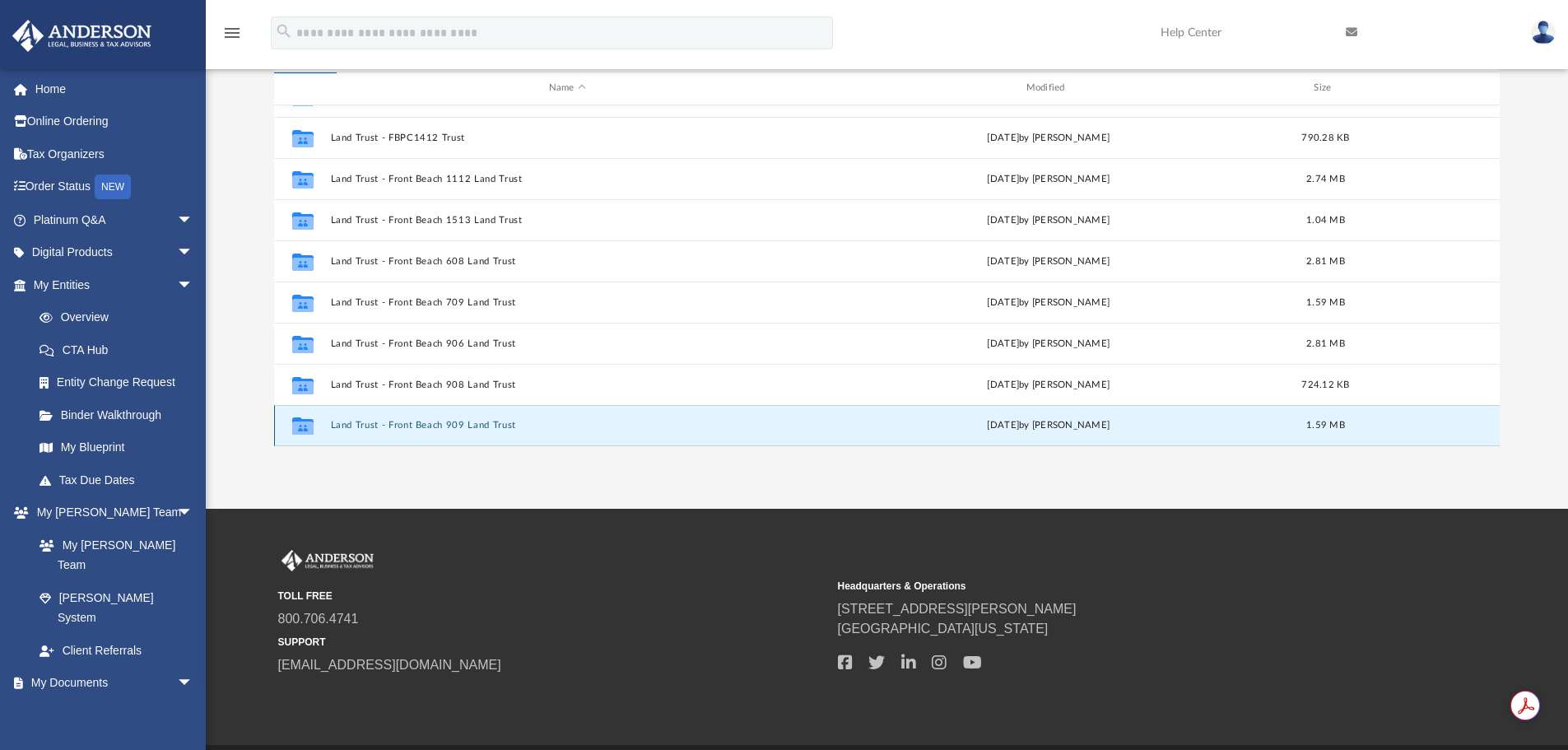
scroll to position [0, 0]
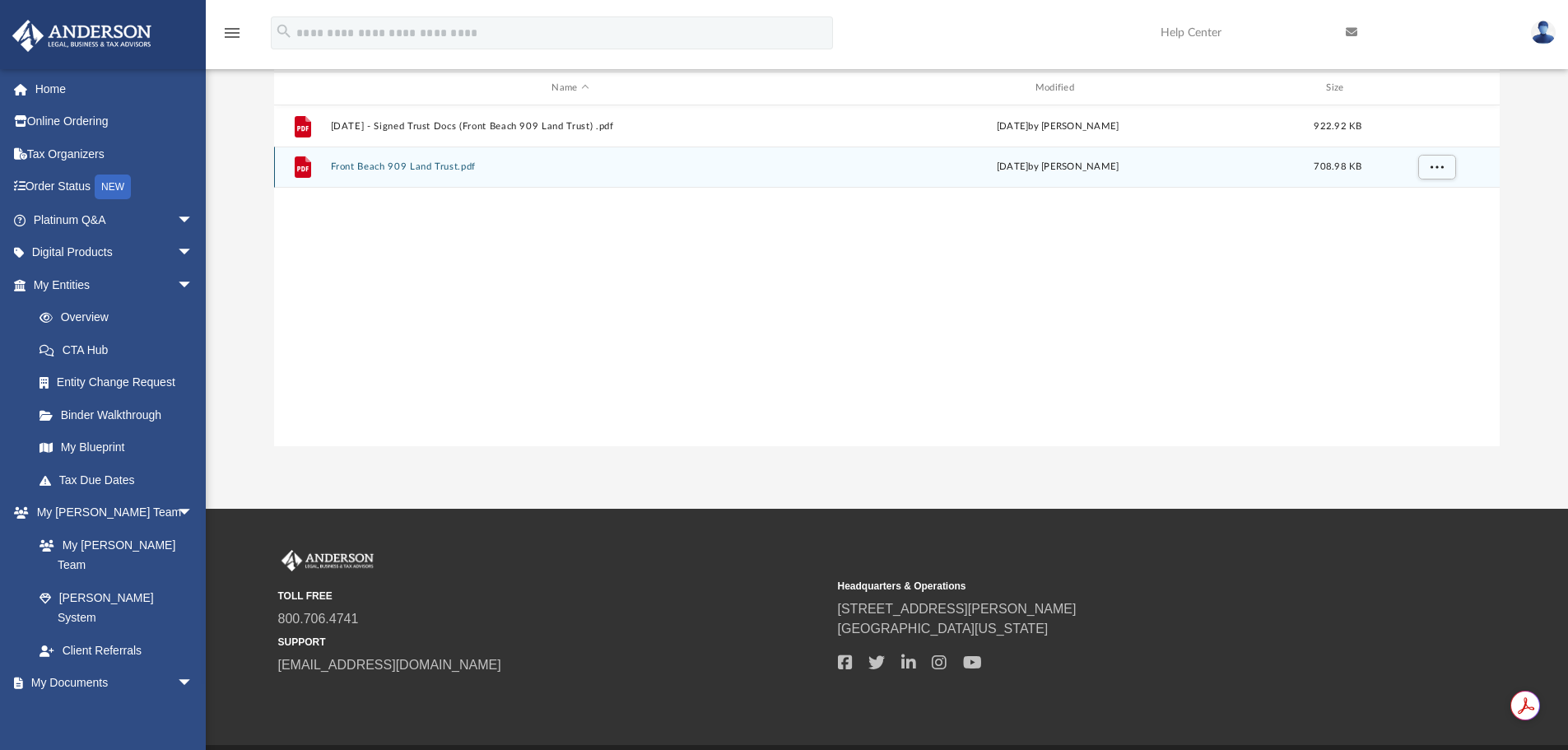
click at [415, 170] on button "Front Beach 909 Land Trust.pdf" at bounding box center [570, 167] width 480 height 11
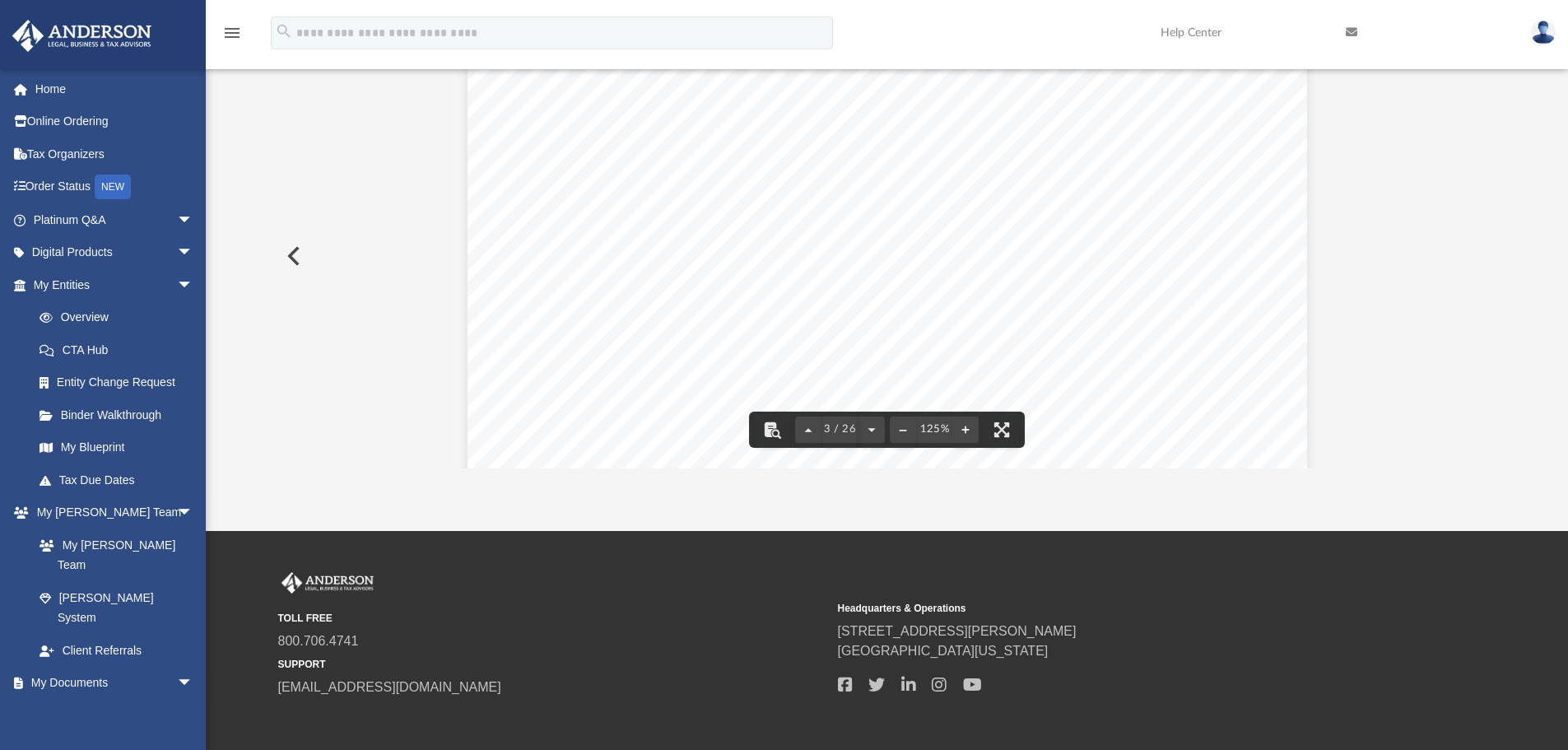
scroll to position [2222, 0]
click at [296, 252] on button "Preview" at bounding box center [292, 256] width 36 height 46
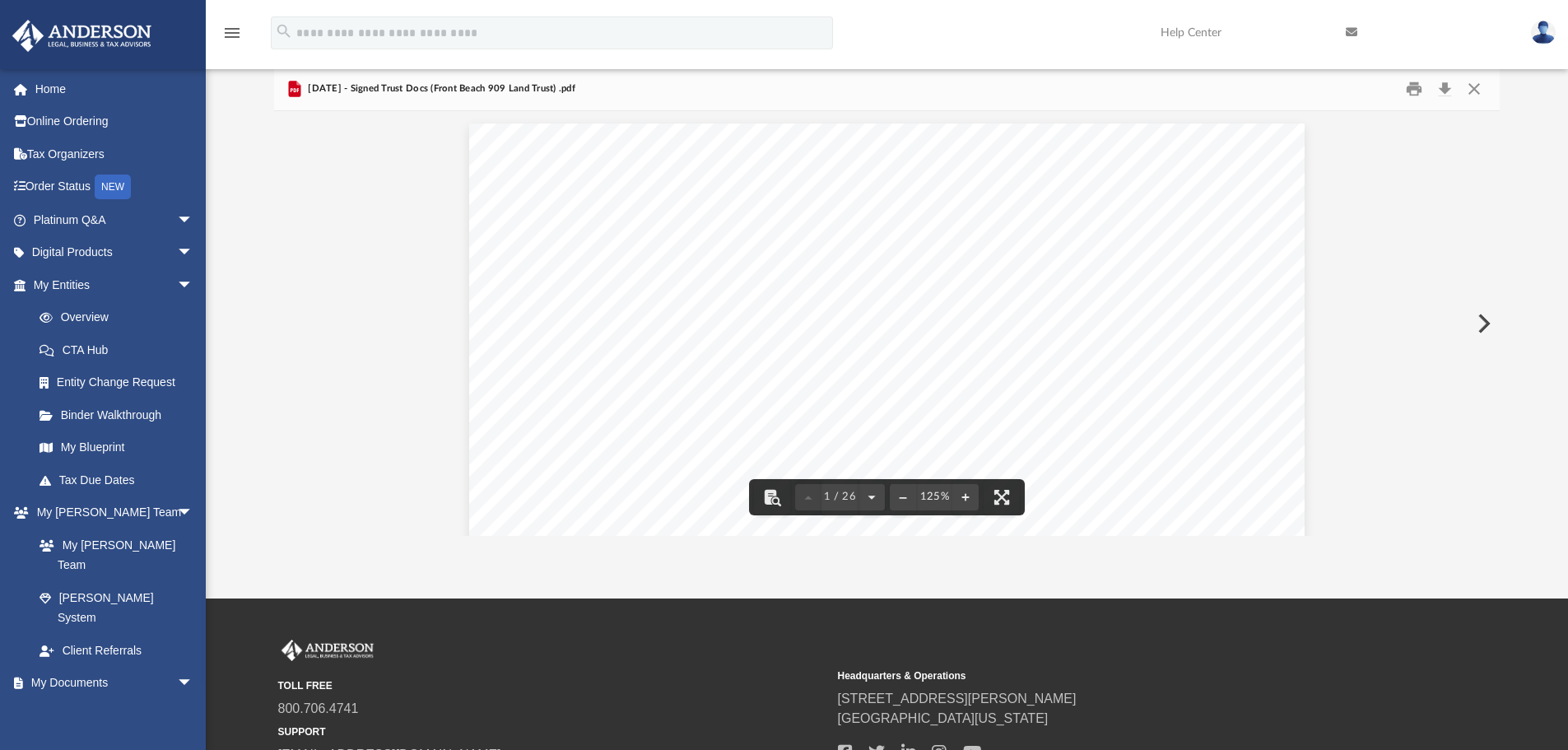
scroll to position [0, 0]
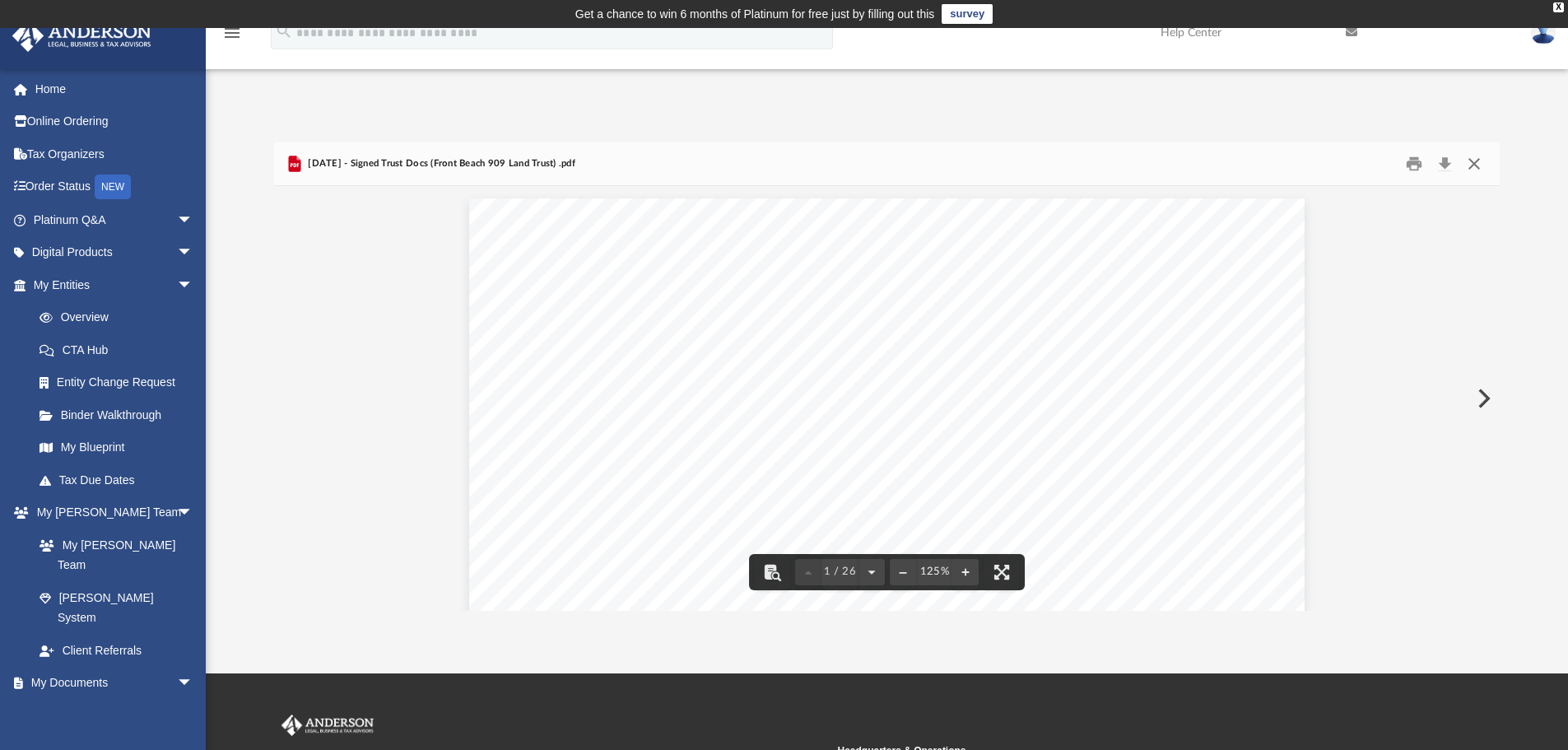
click at [1470, 160] on button "Close" at bounding box center [1474, 164] width 29 height 26
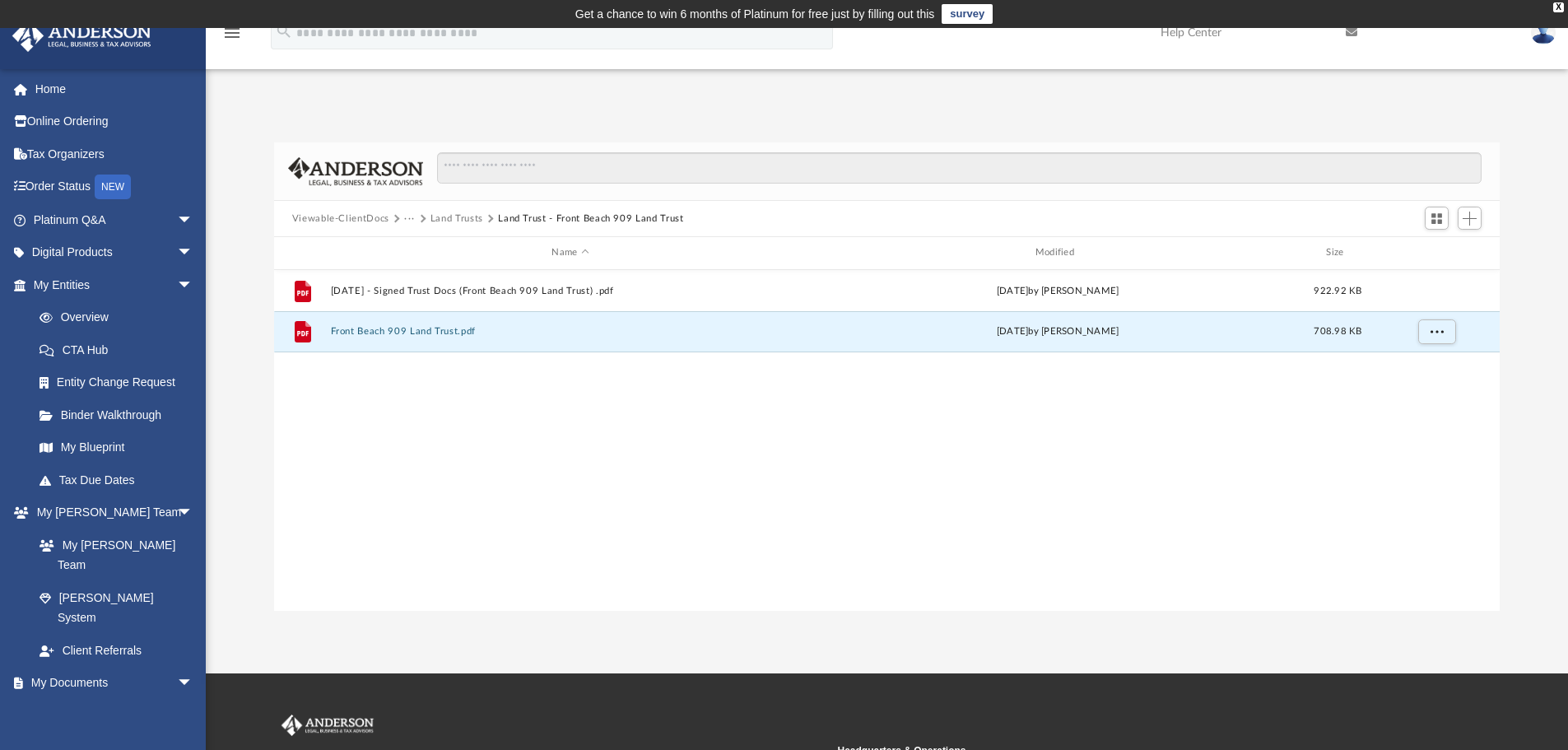
click at [471, 213] on button "Land Trusts" at bounding box center [456, 218] width 52 height 15
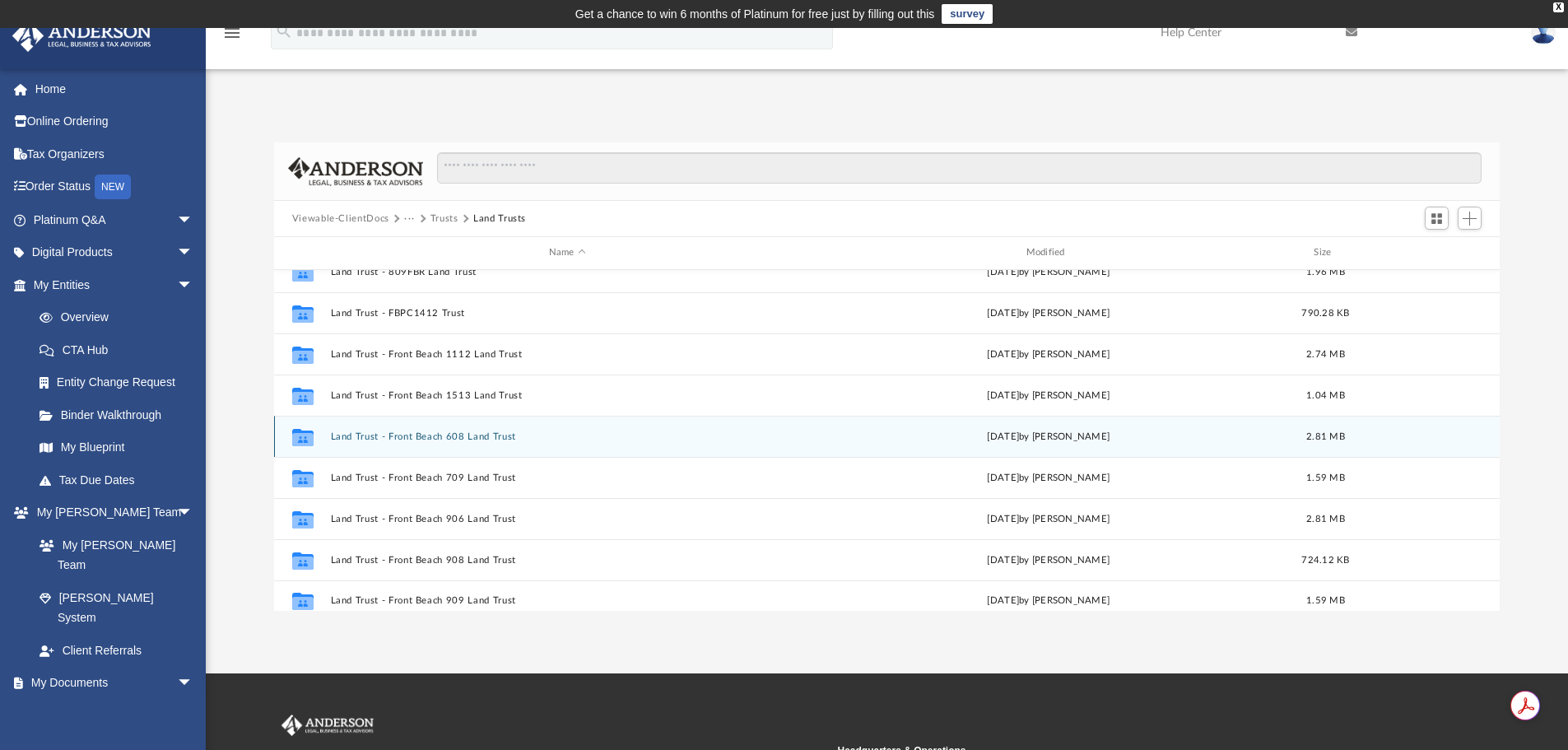
scroll to position [441, 0]
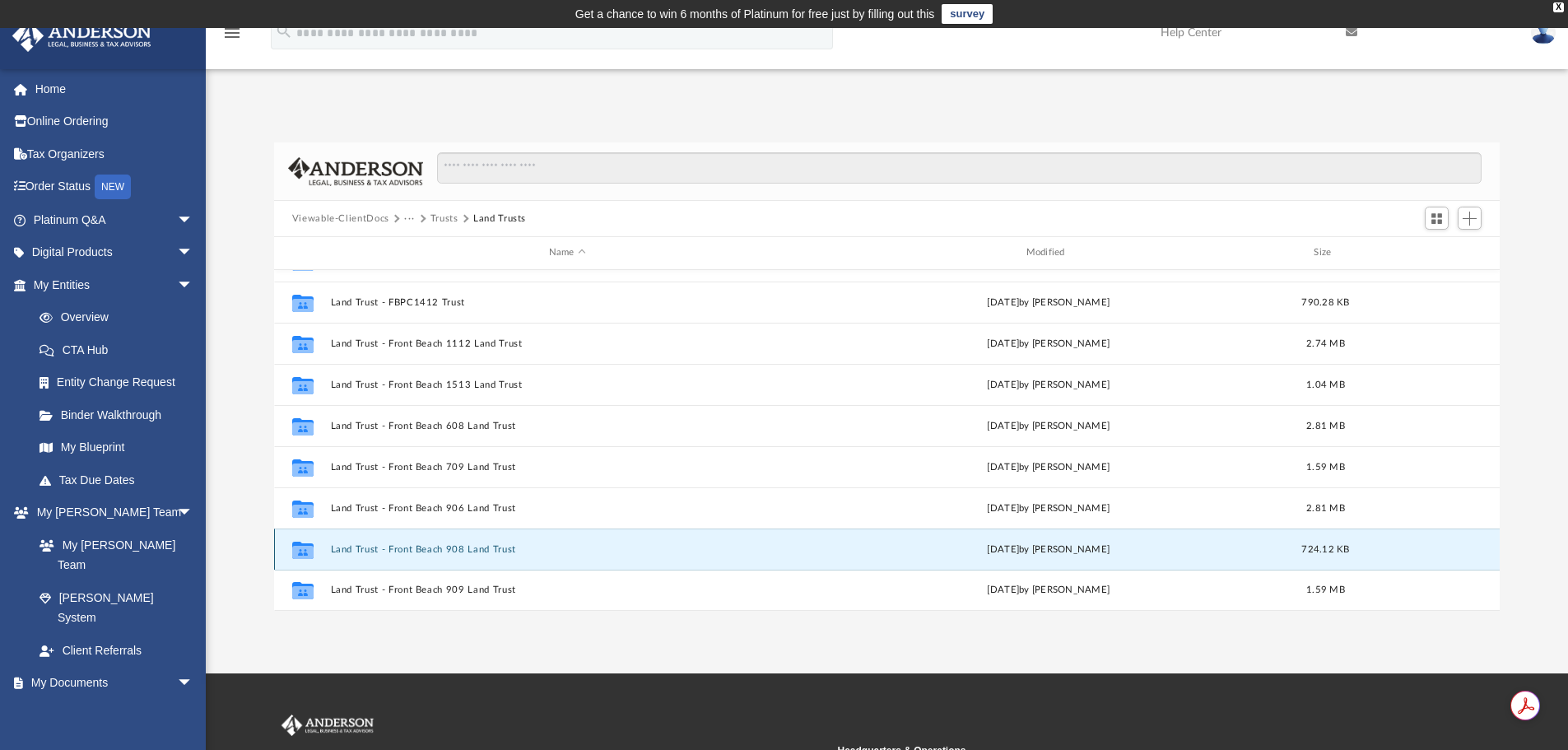
click at [479, 551] on button "Land Trust - Front Beach 908 Land Trust" at bounding box center [567, 549] width 474 height 11
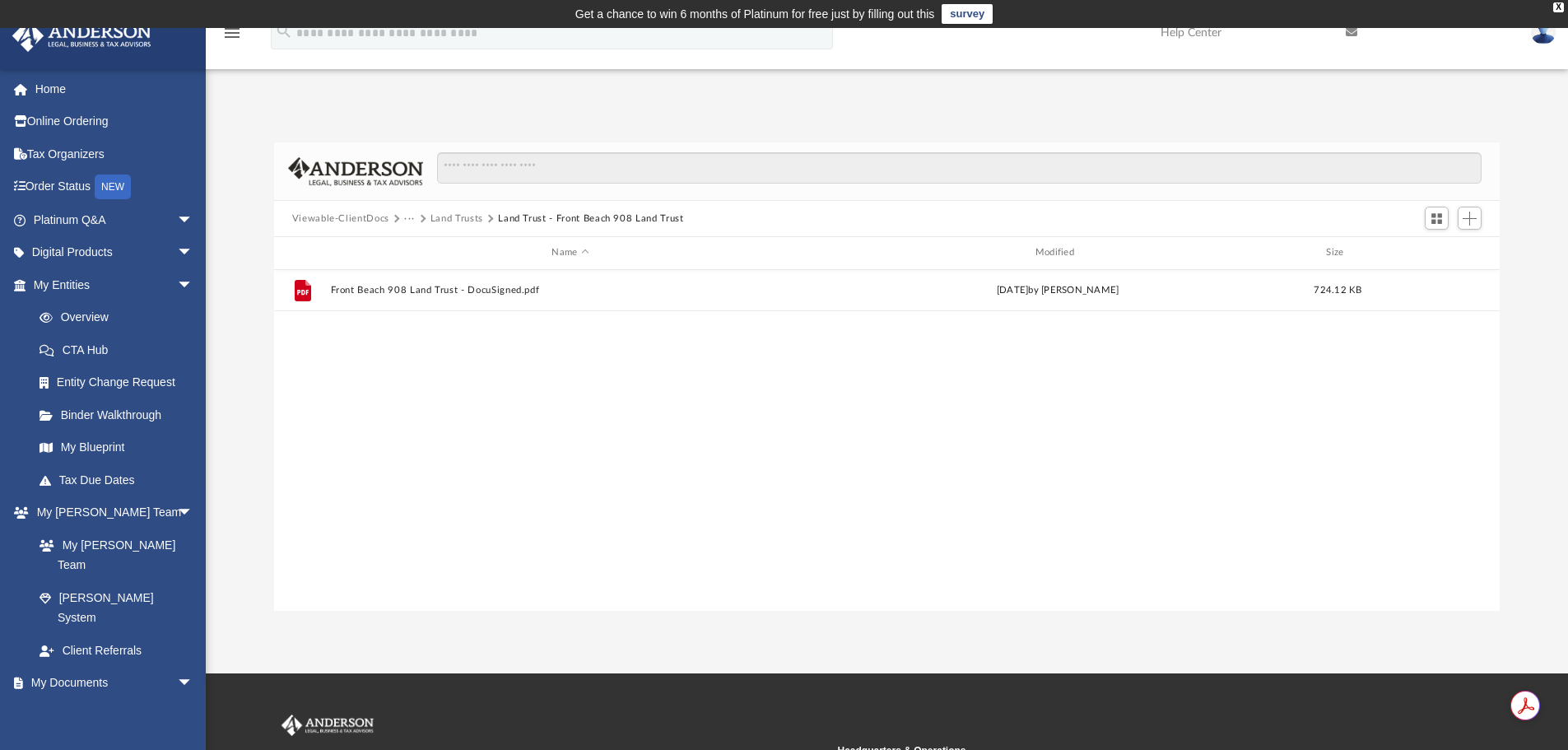
scroll to position [0, 0]
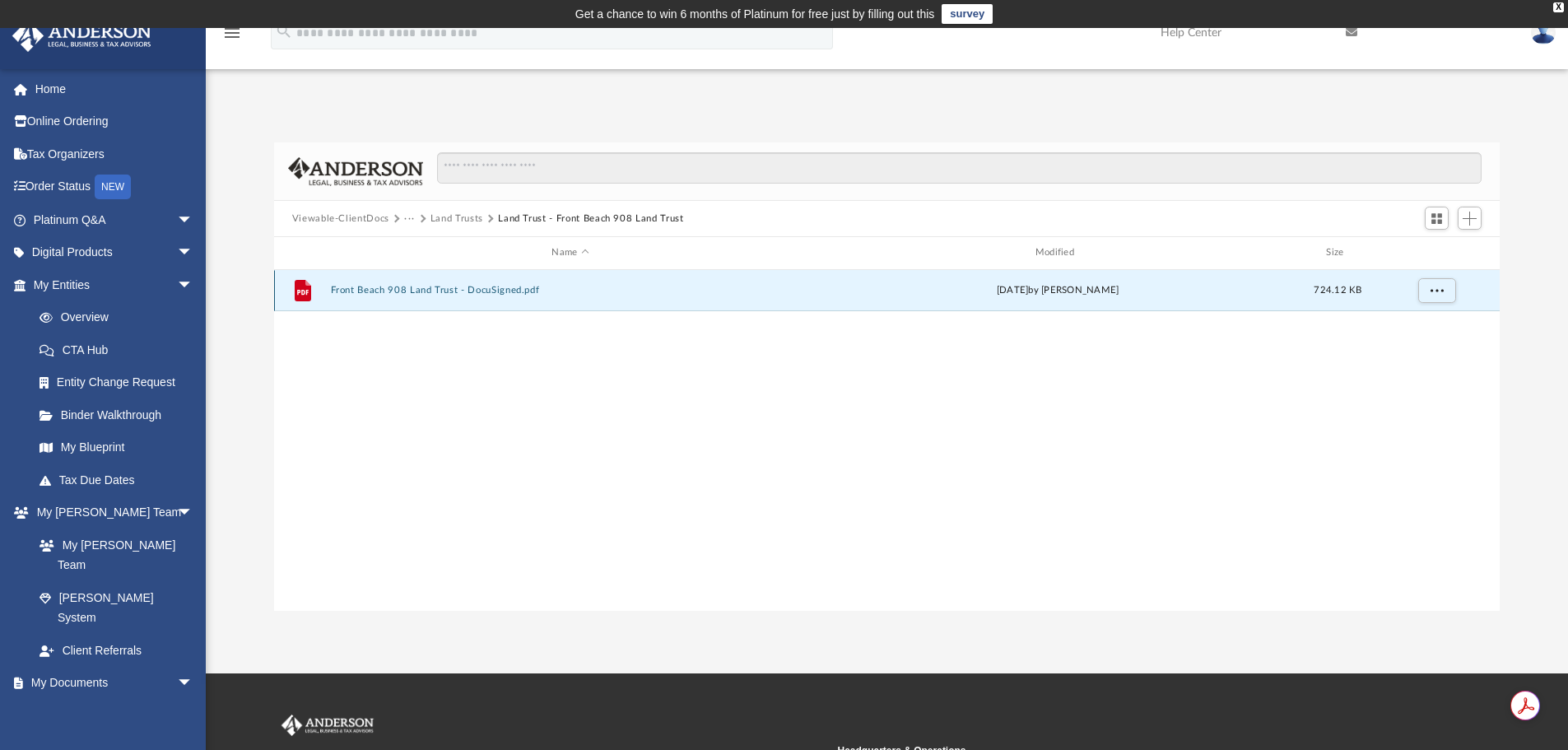
click at [495, 292] on button "Front Beach 908 Land Trust - DocuSigned.pdf" at bounding box center [570, 290] width 480 height 11
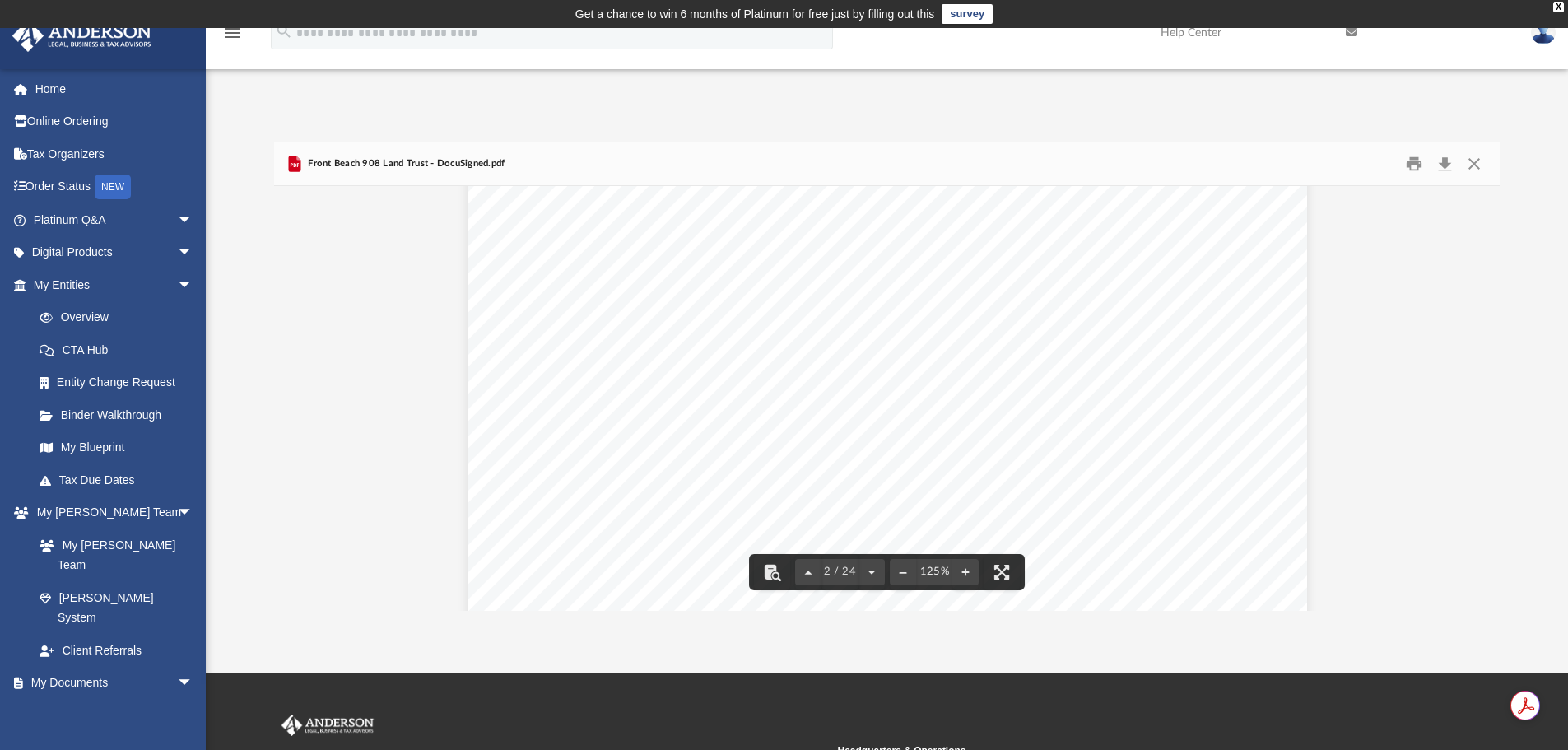
scroll to position [1400, 0]
